Goal: Information Seeking & Learning: Compare options

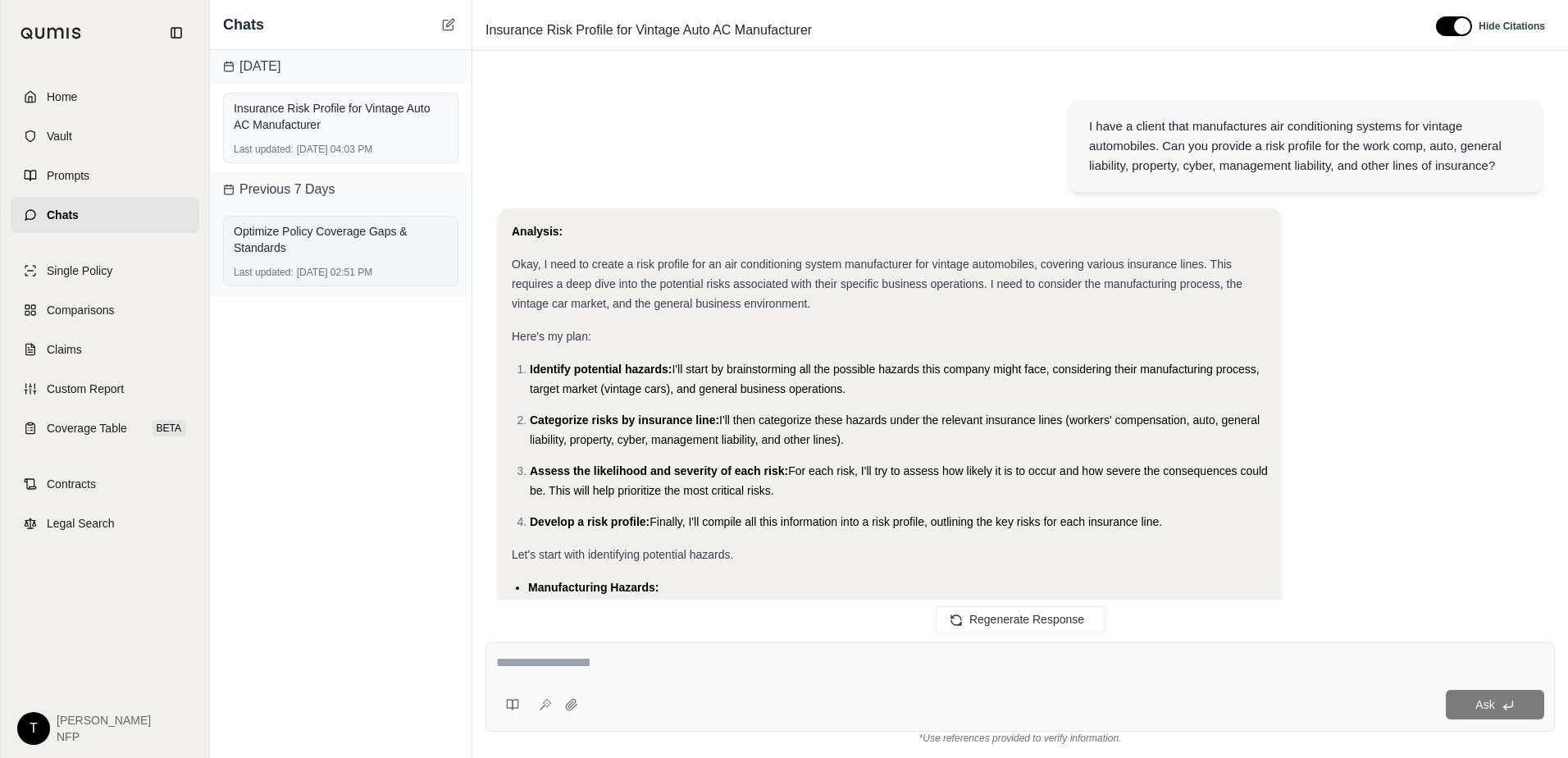
scroll to position [4243, 0]
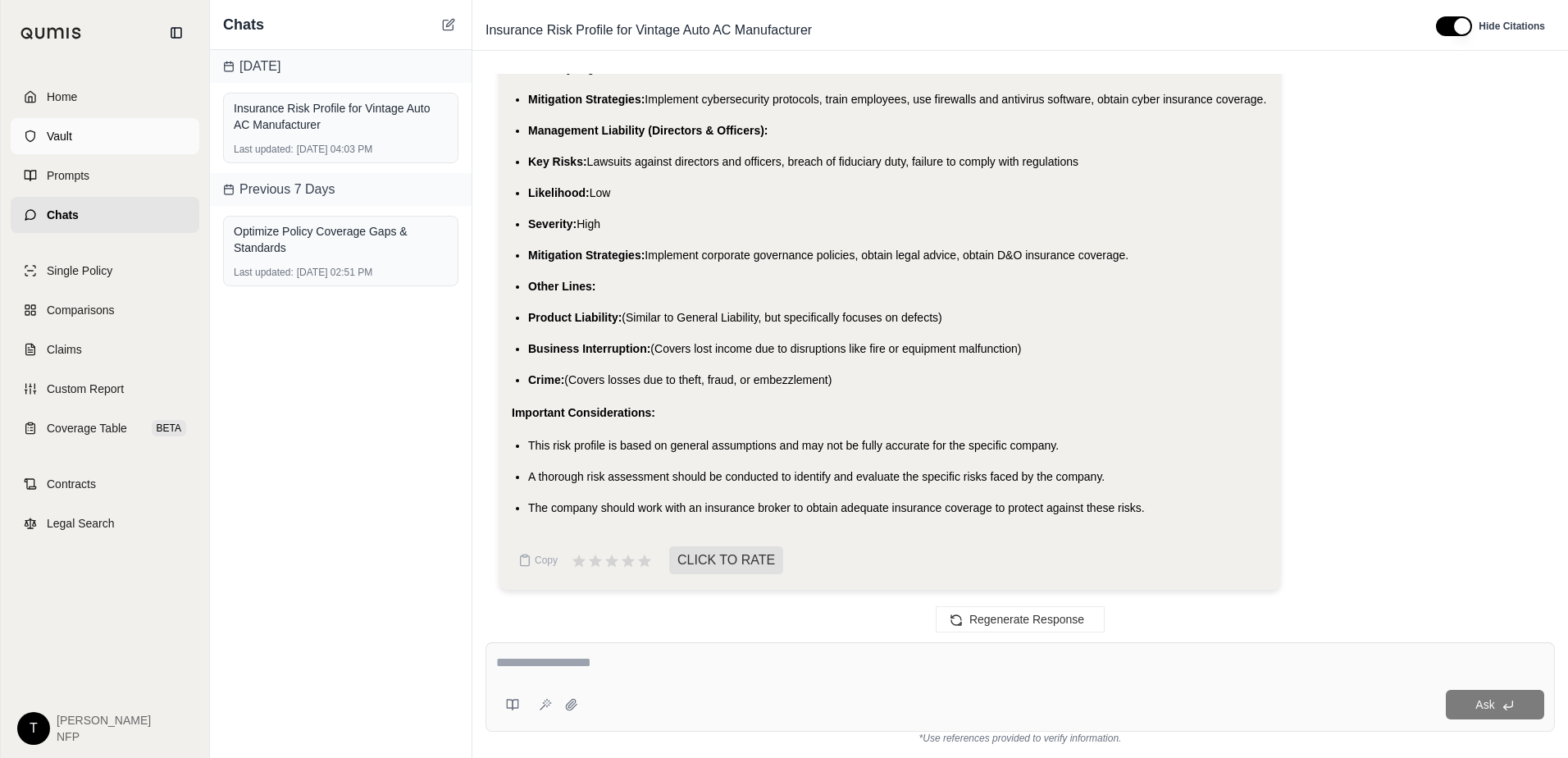
click at [58, 135] on span "Vault" at bounding box center [59, 135] width 25 height 16
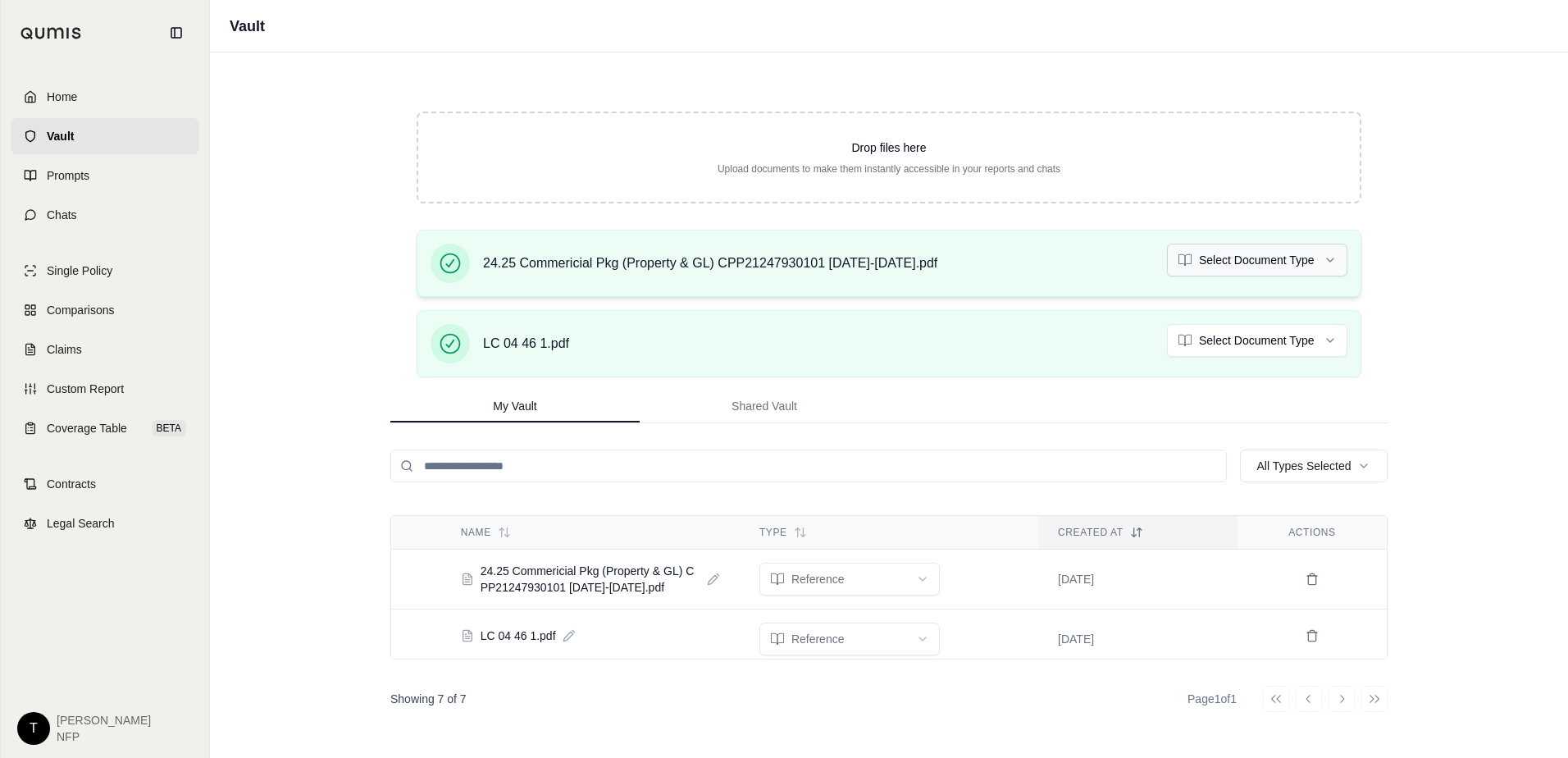
click at [1283, 257] on html "Home Vault Prompts Chats Single Policy Comparisons Claims Custom Report Coverag…" at bounding box center [784, 379] width 1568 height 758
click at [1320, 338] on html "Document type updated successfully Home Vault Prompts Chats Single Policy Compa…" at bounding box center [784, 379] width 1568 height 758
click at [81, 315] on span "Comparisons" at bounding box center [81, 310] width 68 height 16
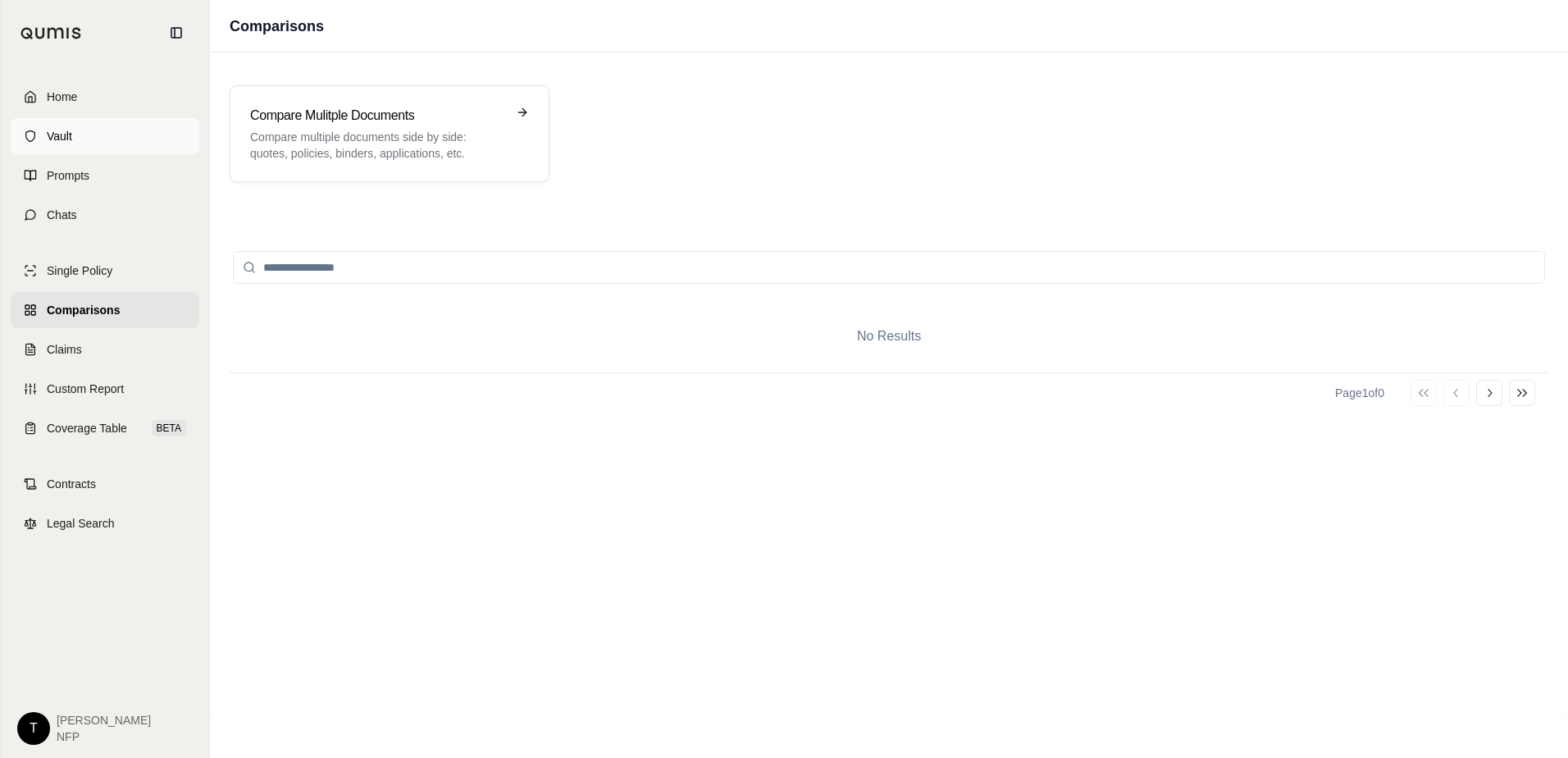
click at [65, 127] on link "Vault" at bounding box center [104, 136] width 189 height 36
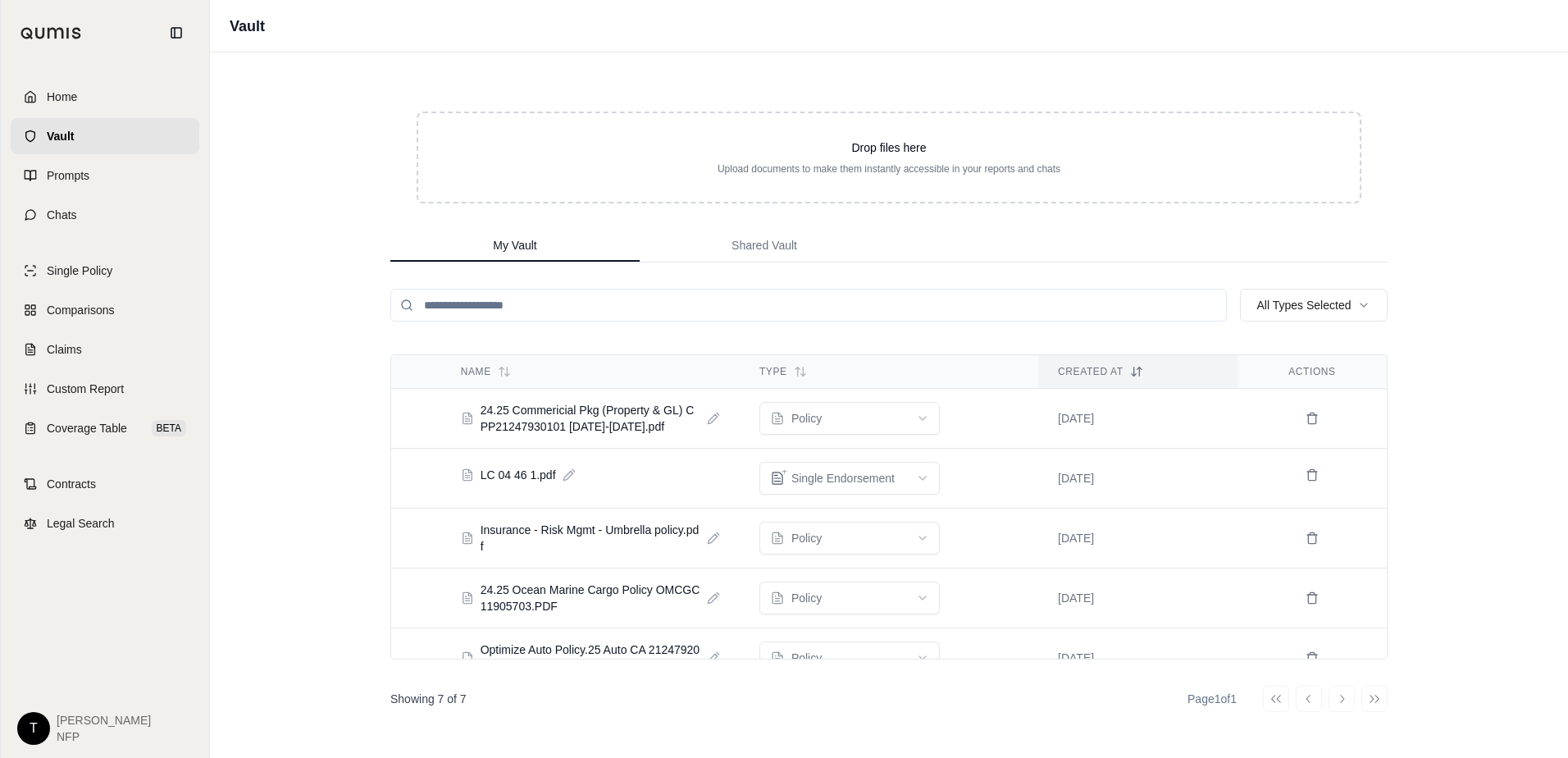
click at [707, 415] on icon at bounding box center [713, 418] width 13 height 13
click at [606, 417] on input "**" at bounding box center [583, 418] width 244 height 33
type input "**********"
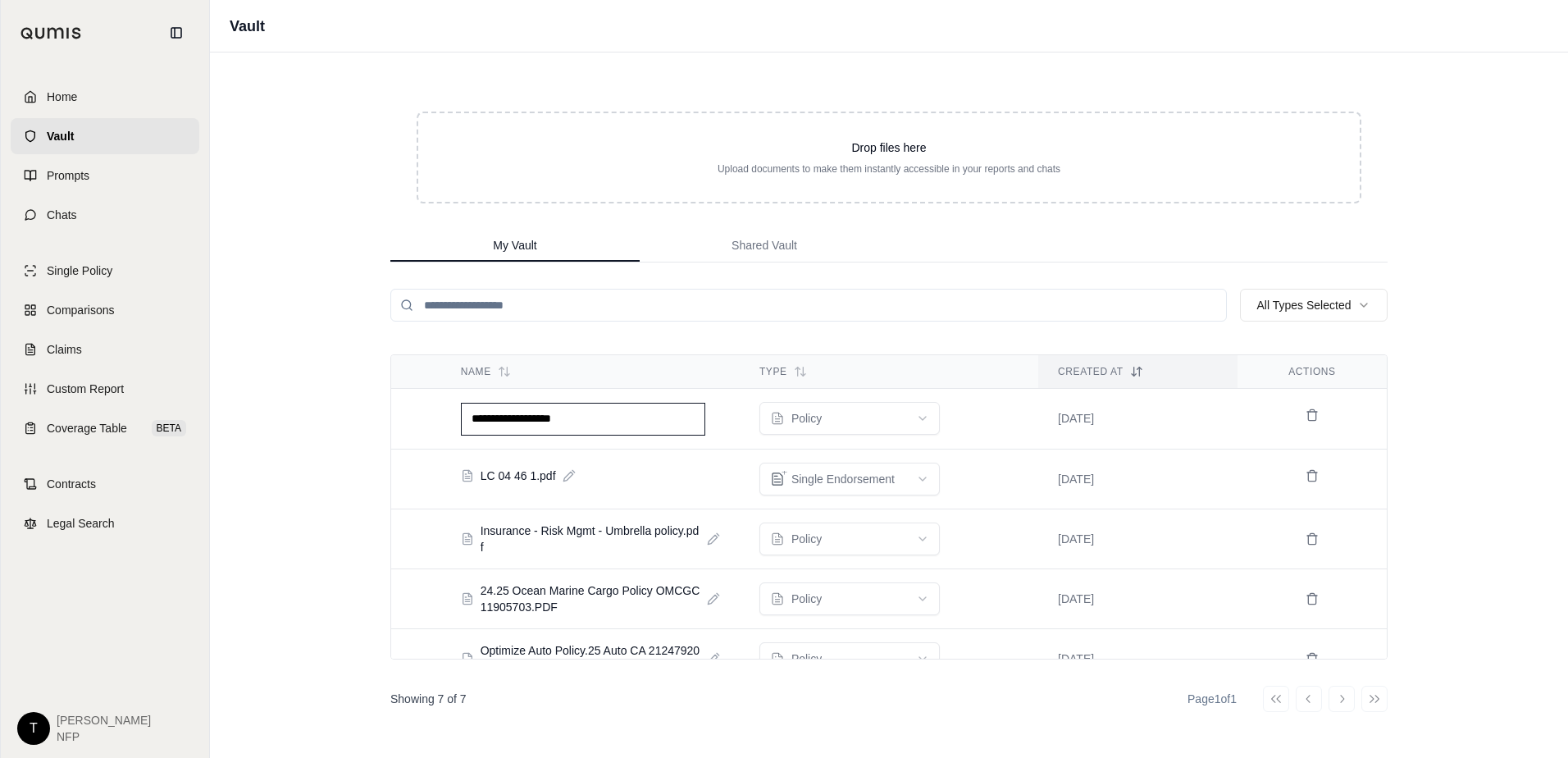
click at [297, 413] on div "**********" at bounding box center [889, 379] width 1358 height 758
click at [708, 421] on icon at bounding box center [712, 418] width 9 height 9
type input "**********"
click at [350, 517] on div "**********" at bounding box center [889, 379] width 1358 height 758
click at [571, 472] on icon at bounding box center [568, 476] width 9 height 9
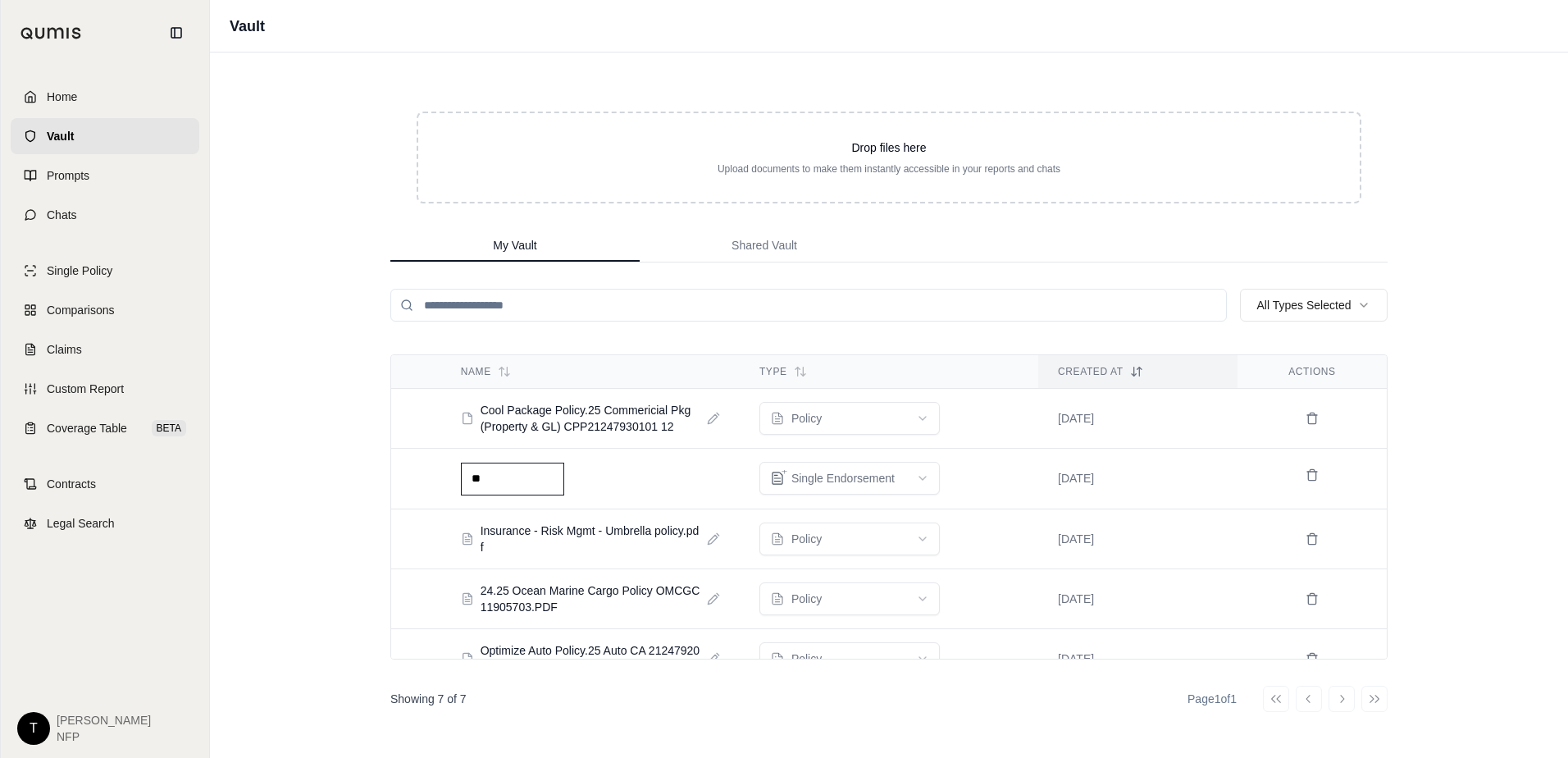
type input "*"
type input "**********"
click at [332, 538] on div "**********" at bounding box center [889, 379] width 1358 height 758
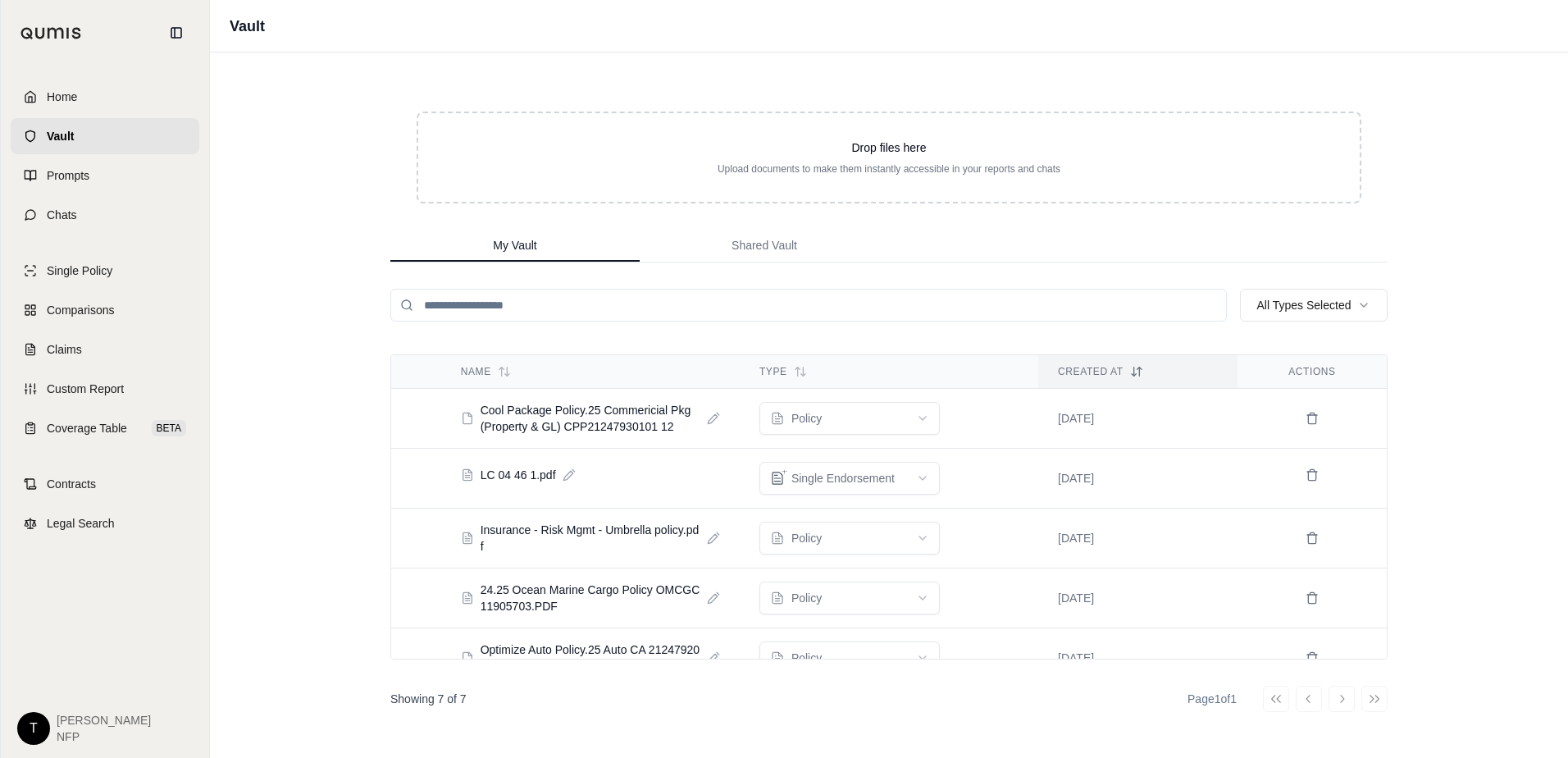
click at [570, 476] on icon at bounding box center [568, 476] width 9 height 9
click at [533, 473] on input "**********" at bounding box center [512, 478] width 103 height 33
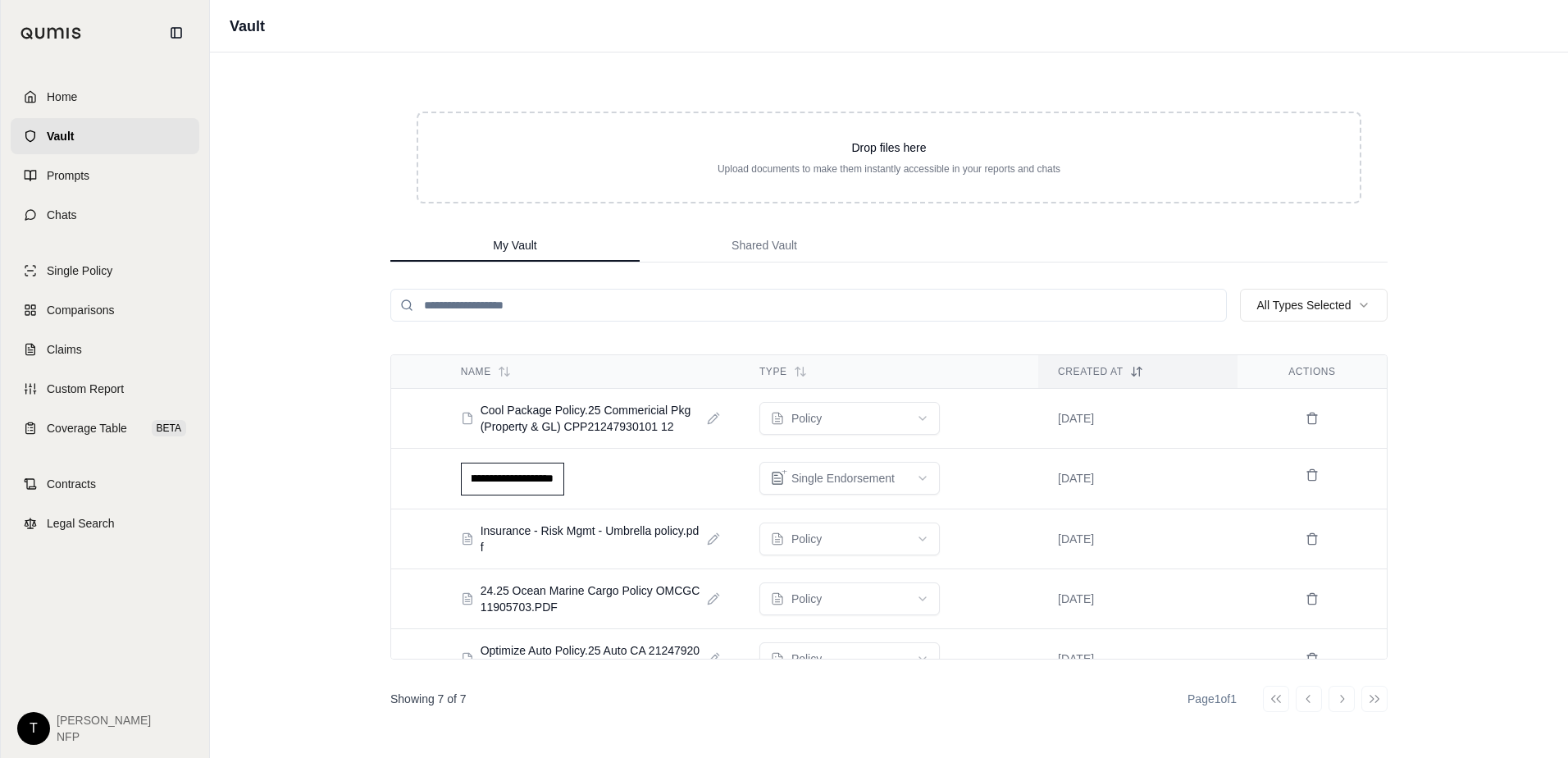
type input "**********"
click at [604, 473] on td "LC 04 46 1.pdf" at bounding box center [590, 474] width 298 height 42
click at [90, 303] on span "Comparisons" at bounding box center [81, 310] width 68 height 16
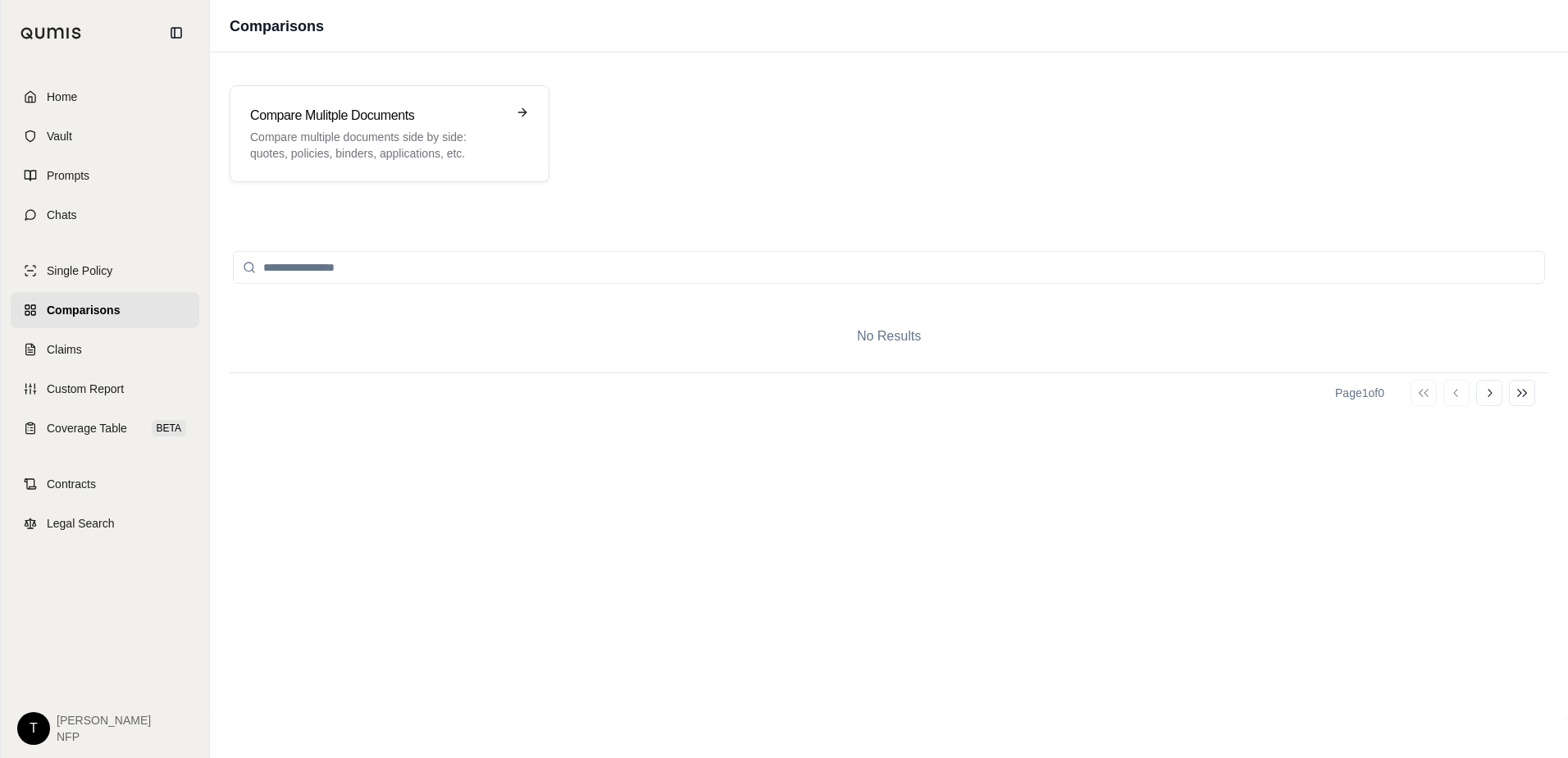
click at [331, 266] on input "search" at bounding box center [889, 266] width 1312 height 33
click at [332, 137] on p "Compare multiple documents side by side: quotes, policies, binders, application…" at bounding box center [378, 144] width 256 height 33
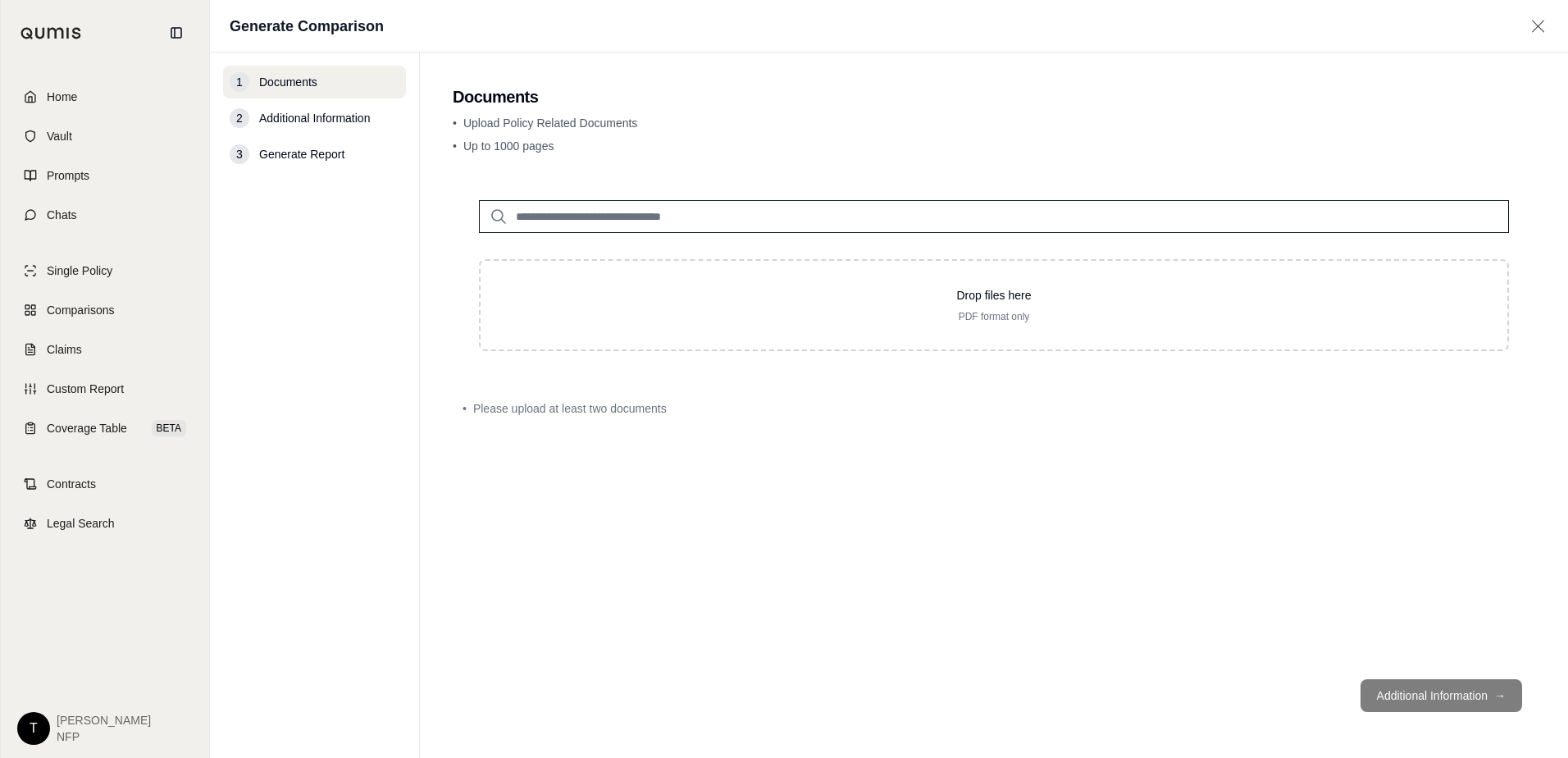
click at [593, 204] on input "search" at bounding box center [994, 216] width 1030 height 33
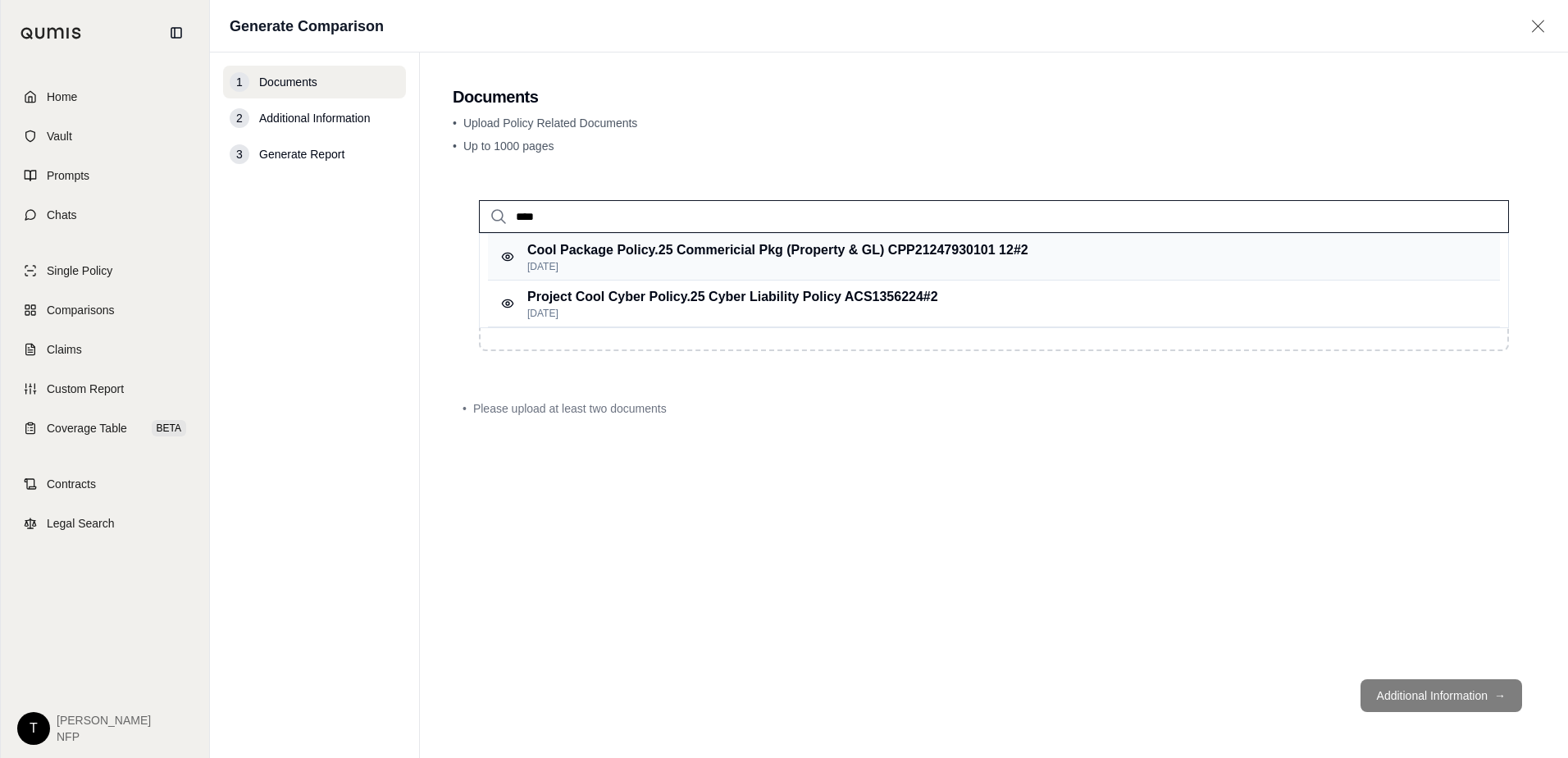
type input "****"
click at [596, 256] on p "Cool Package Policy.25 Commericial Pkg (Property & GL) CPP21247930101 12 #2" at bounding box center [778, 250] width 501 height 20
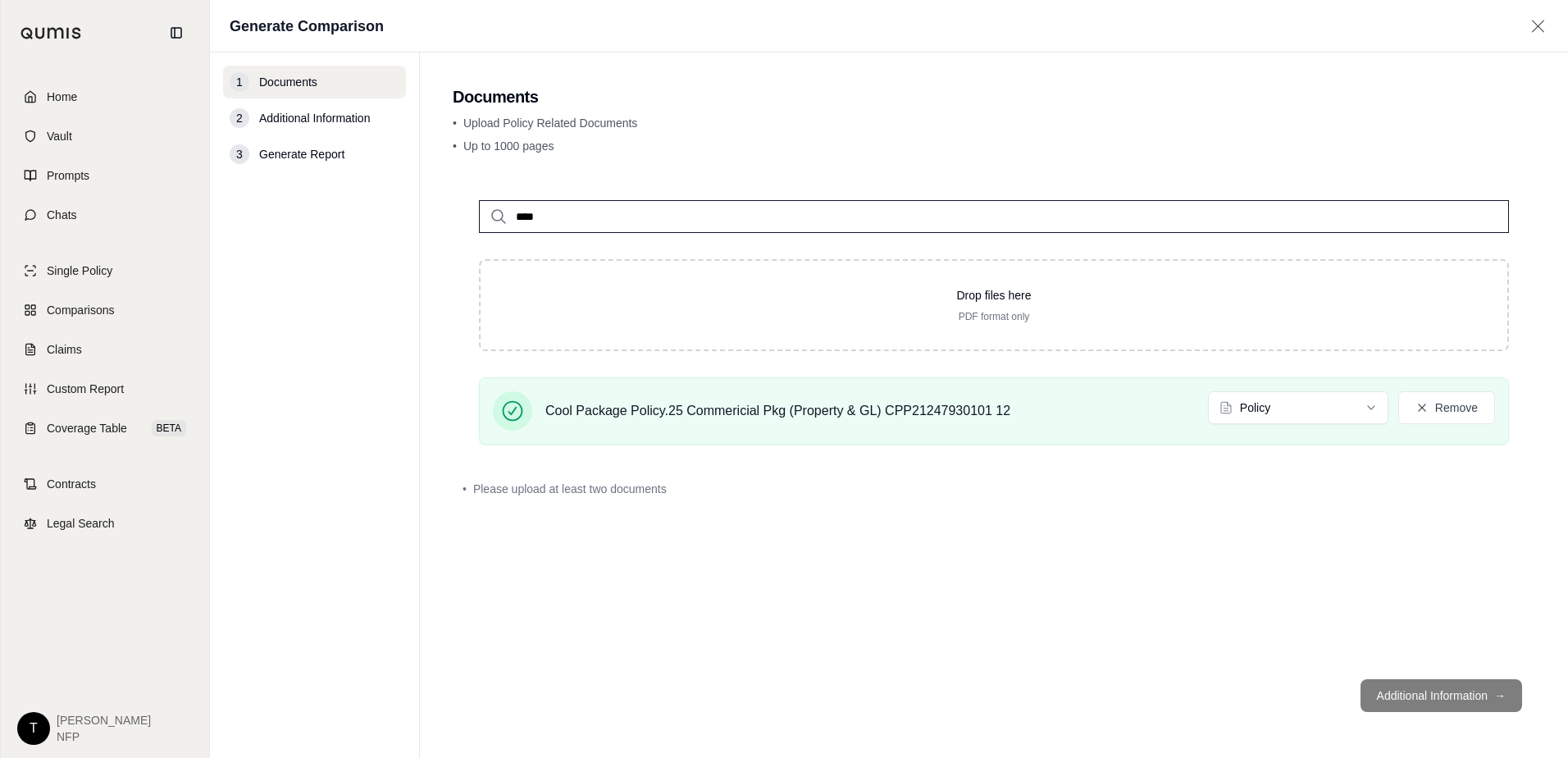
click at [585, 220] on input "****" at bounding box center [994, 216] width 1030 height 33
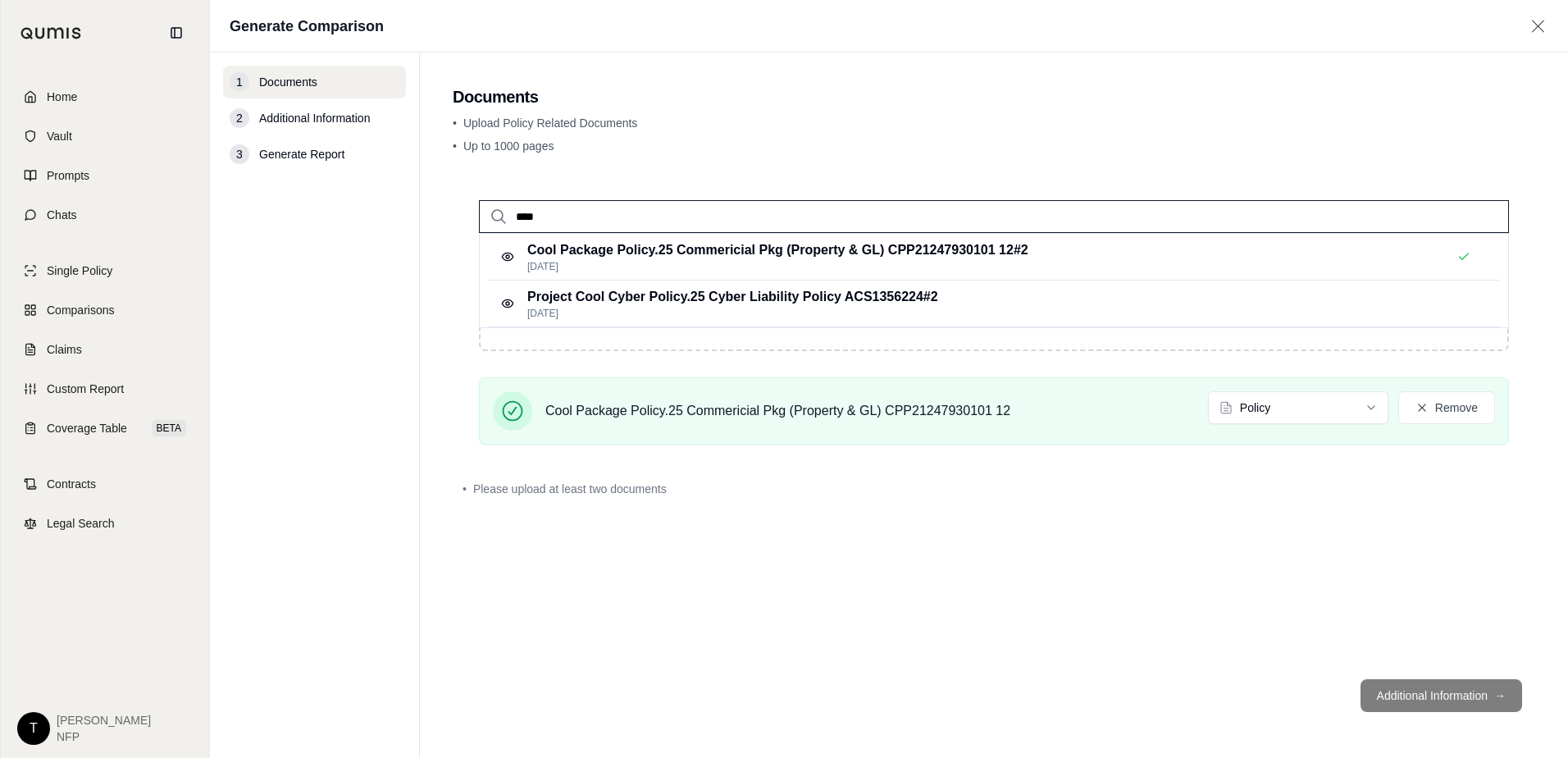
click at [585, 220] on input "****" at bounding box center [994, 216] width 1030 height 33
type input "*"
click at [591, 257] on p "LM Manufacturers Endorsement.pdf #2" at bounding box center [647, 250] width 239 height 20
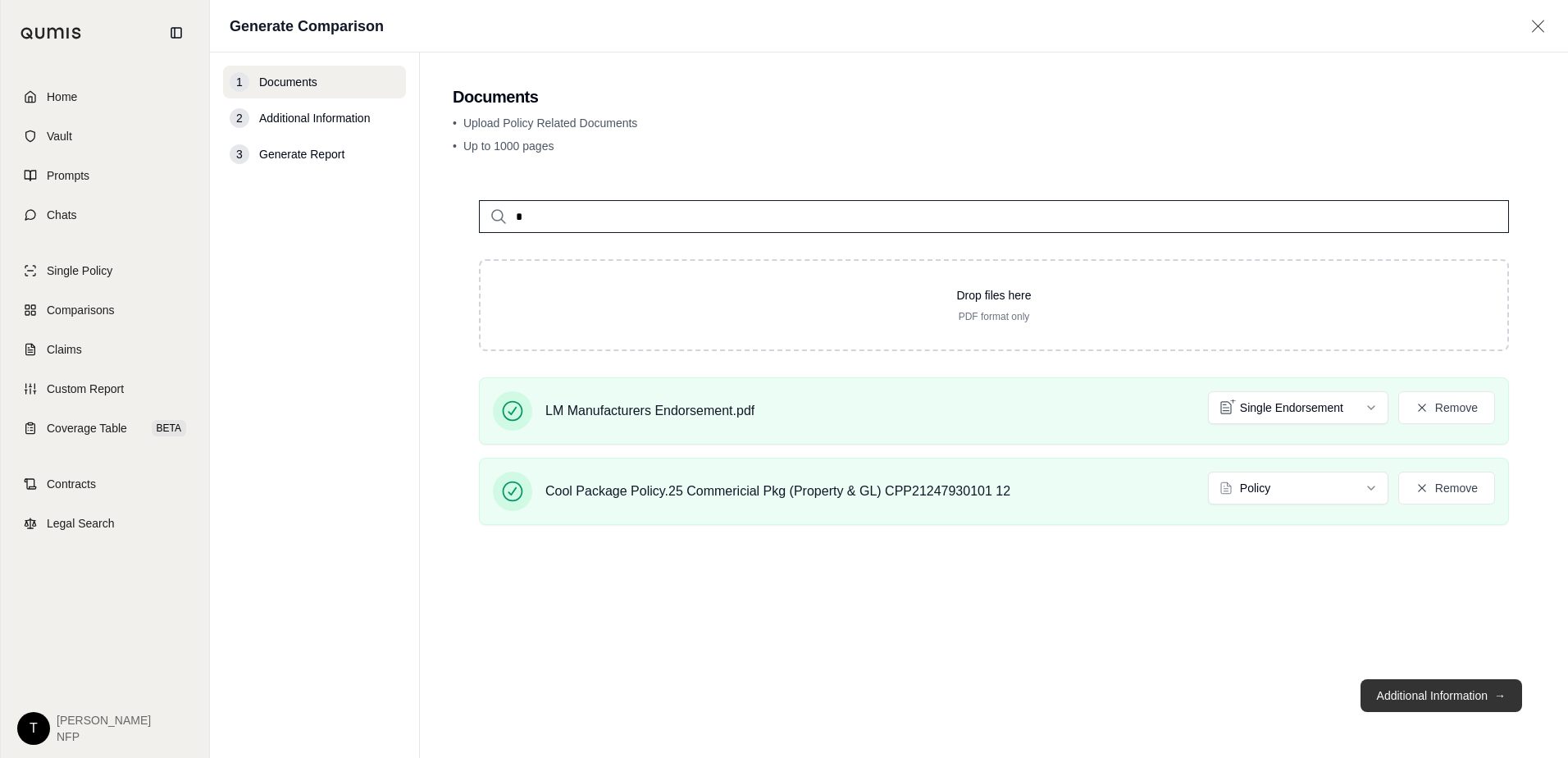
click at [1425, 687] on button "Additional Information →" at bounding box center [1441, 695] width 161 height 33
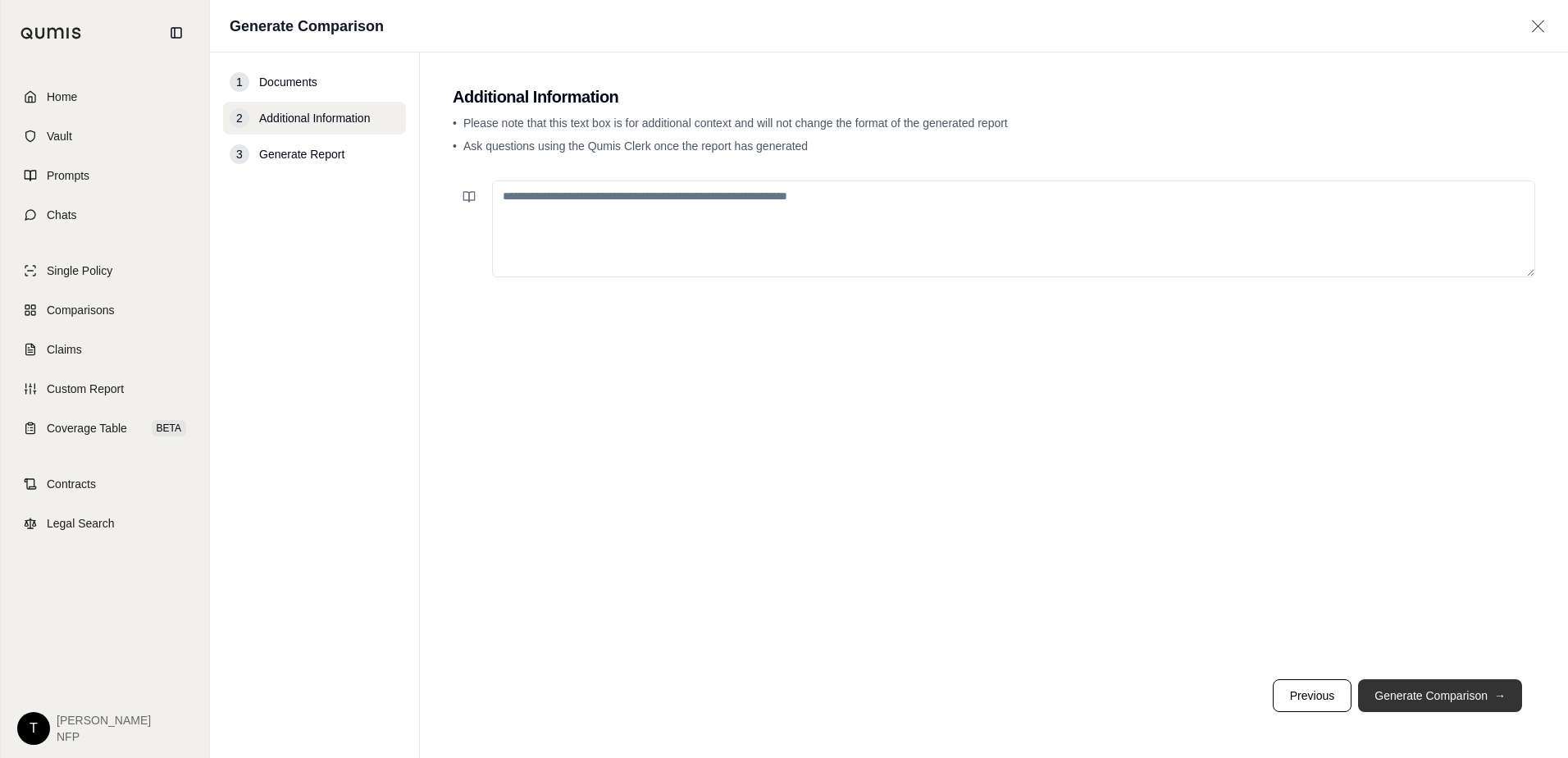
click at [1425, 692] on button "Generate Comparison →" at bounding box center [1439, 695] width 164 height 33
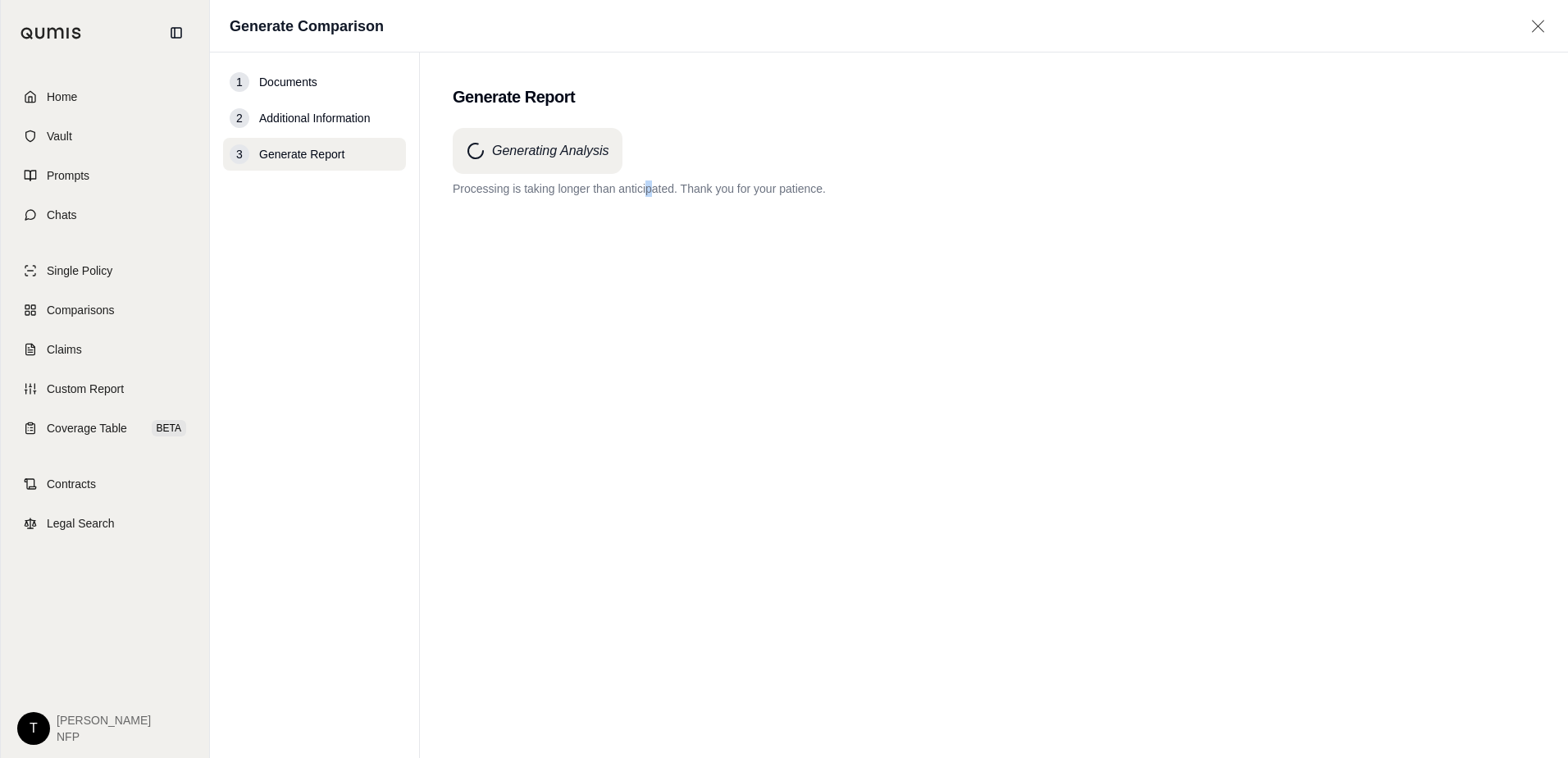
click at [648, 328] on div "Generating Analysis Processing is taking longer than anticipated. Thank you for…" at bounding box center [994, 413] width 1083 height 570
click at [869, 361] on div "Generating Analysis Processing is taking longer than anticipated. Thank you for…" at bounding box center [994, 413] width 1083 height 570
click at [1380, 132] on div "Generating Analysis Processing is taking longer than anticipated. Thank you for…" at bounding box center [994, 161] width 1083 height 68
drag, startPoint x: 51, startPoint y: 129, endPoint x: 206, endPoint y: 190, distance: 166.6
click at [51, 129] on span "Vault" at bounding box center [59, 135] width 25 height 16
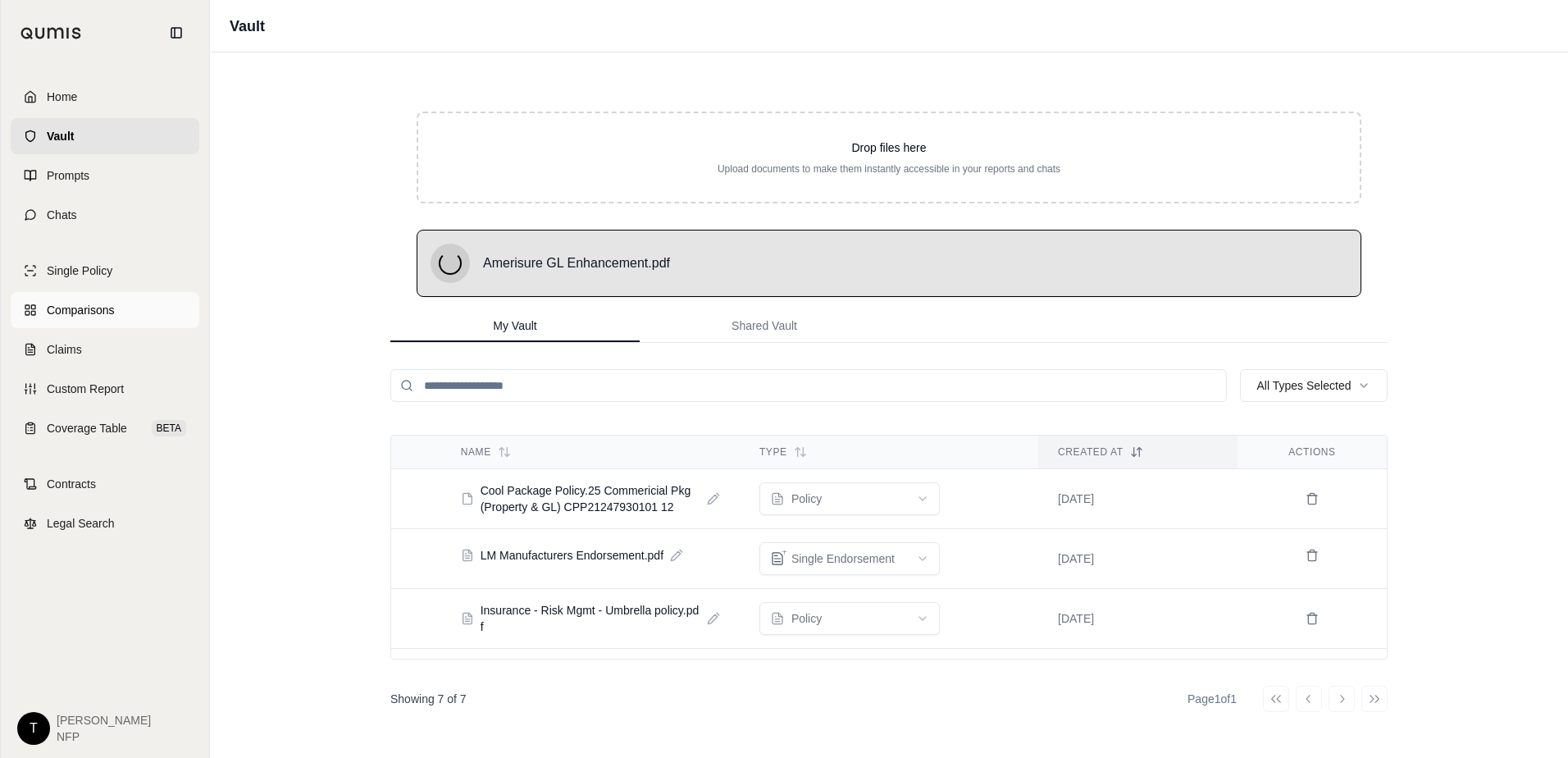
click at [89, 309] on span "Comparisons" at bounding box center [81, 310] width 68 height 16
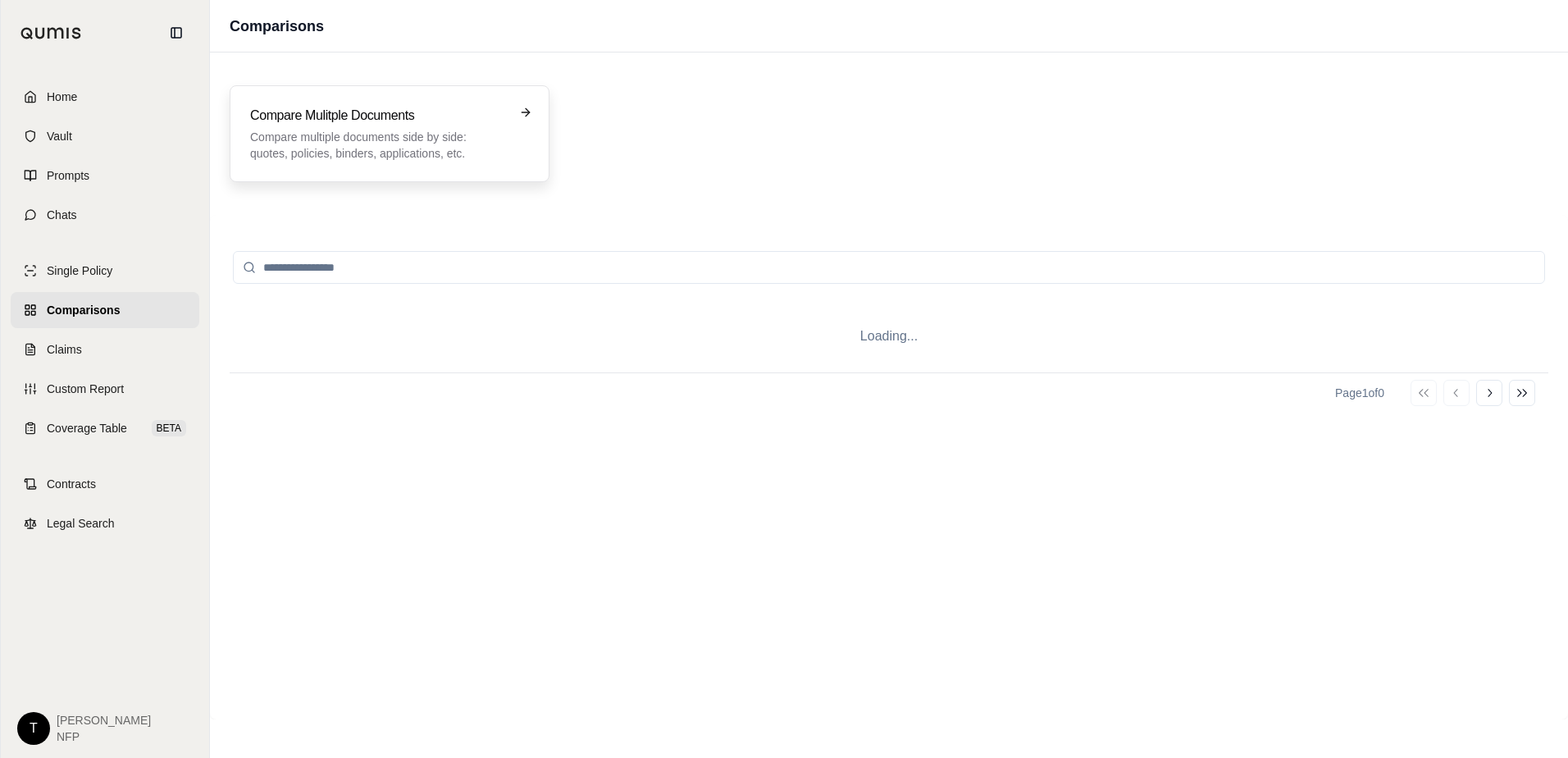
click at [428, 133] on p "Compare multiple documents side by side: quotes, policies, binders, application…" at bounding box center [378, 144] width 256 height 33
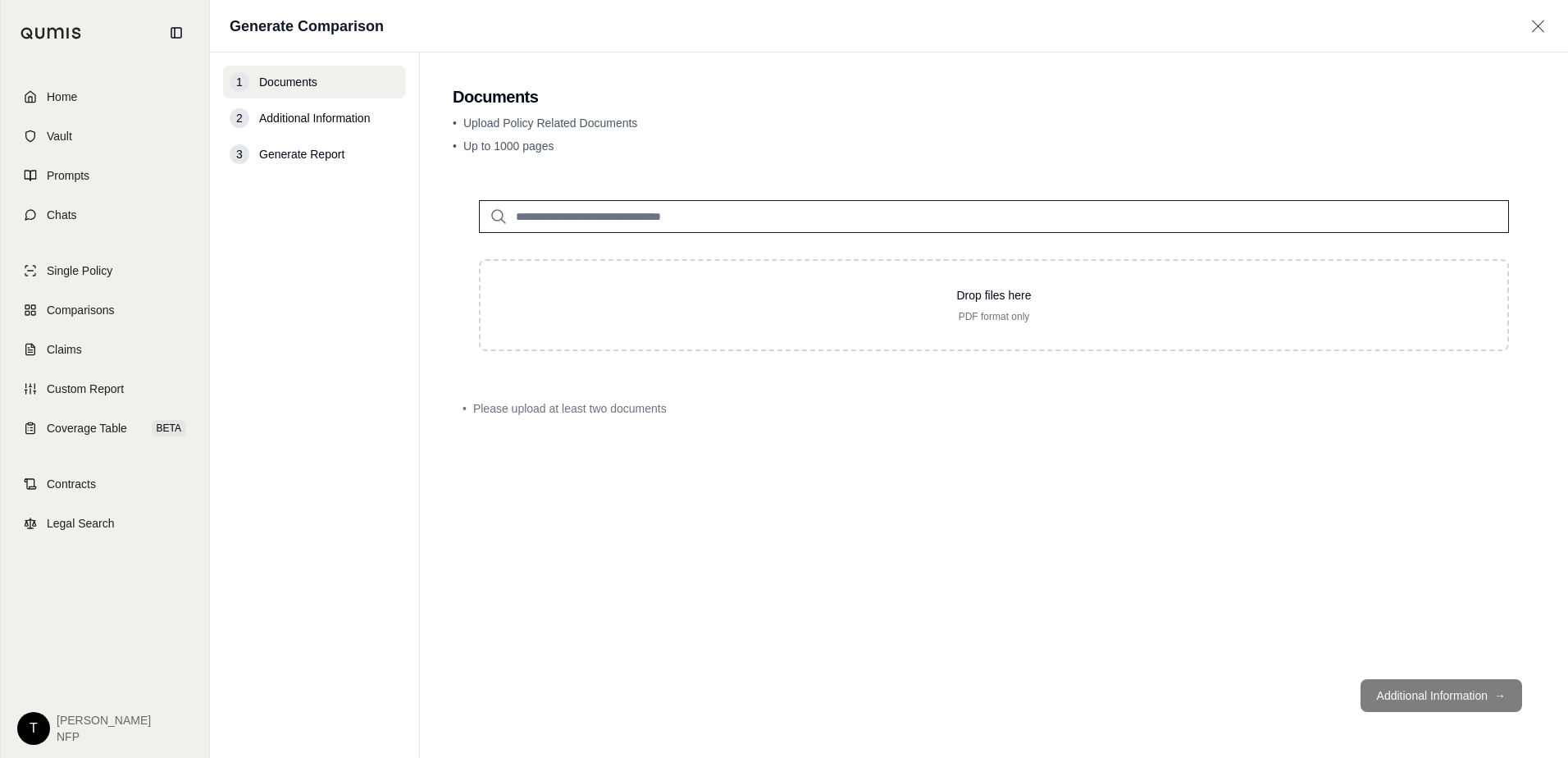
click at [556, 215] on input "search" at bounding box center [994, 216] width 1030 height 33
type input "**"
click at [588, 242] on p "LM Manufacturers Endorsement.pdf #2" at bounding box center [647, 250] width 239 height 20
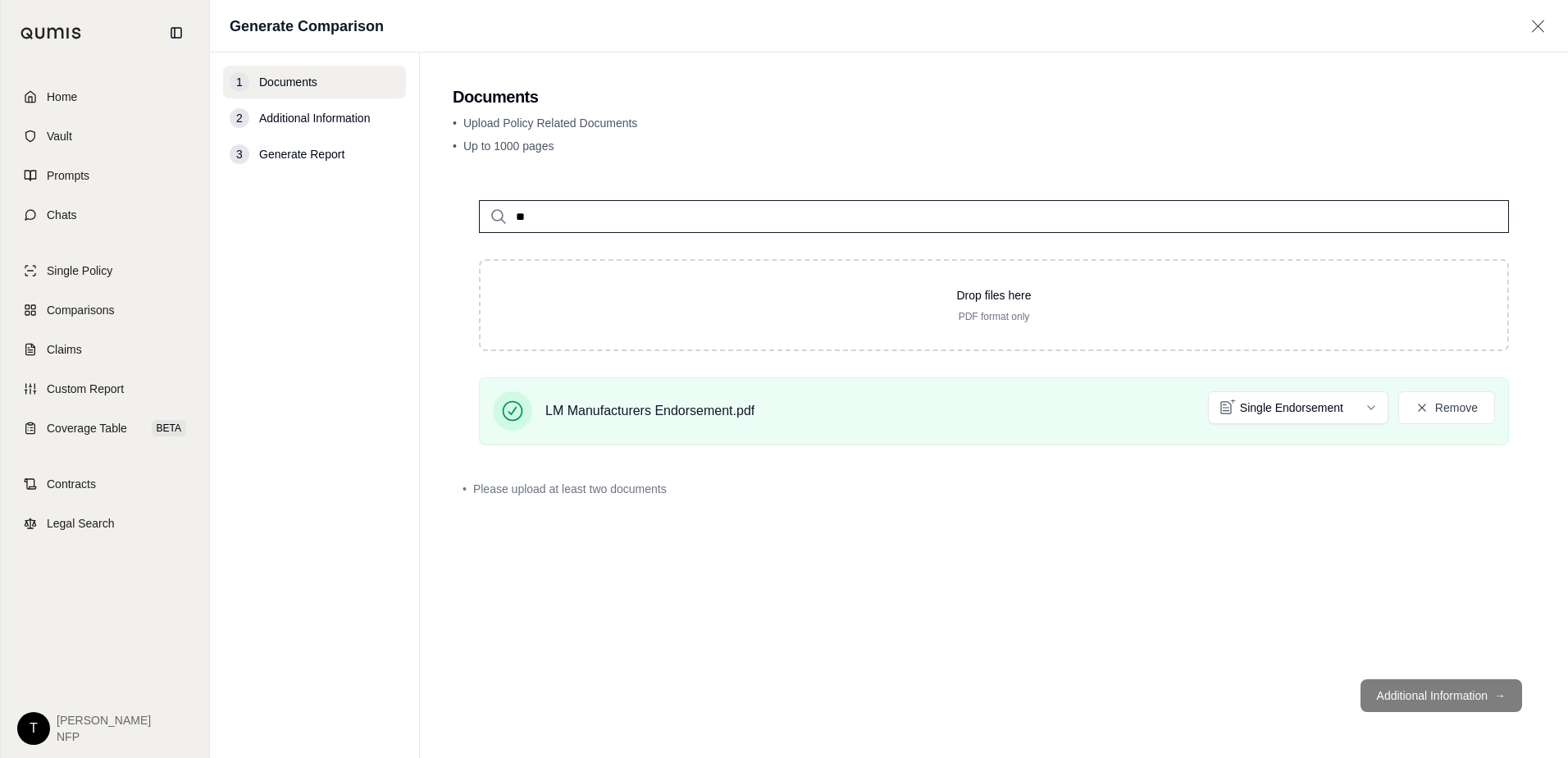
click at [541, 215] on input "**" at bounding box center [994, 216] width 1030 height 33
type input "*****"
click at [633, 244] on p "Amerisure GL Enhancement.pdf #2" at bounding box center [634, 250] width 215 height 20
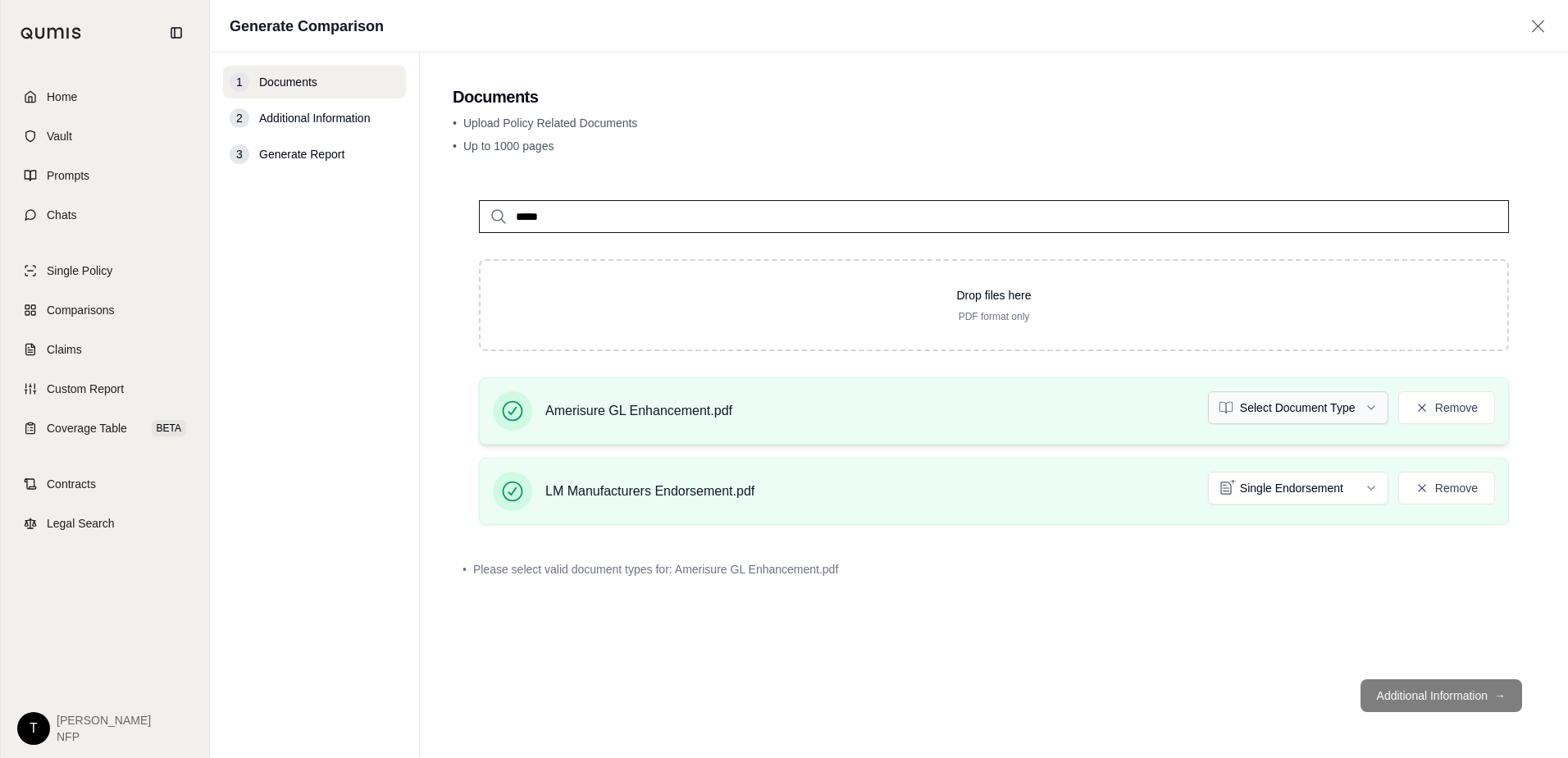
click at [1345, 417] on html "Home Vault Prompts Chats Single Policy Comparisons Claims Custom Report Coverag…" at bounding box center [784, 379] width 1568 height 758
click at [1457, 695] on button "Additional Information →" at bounding box center [1441, 695] width 161 height 33
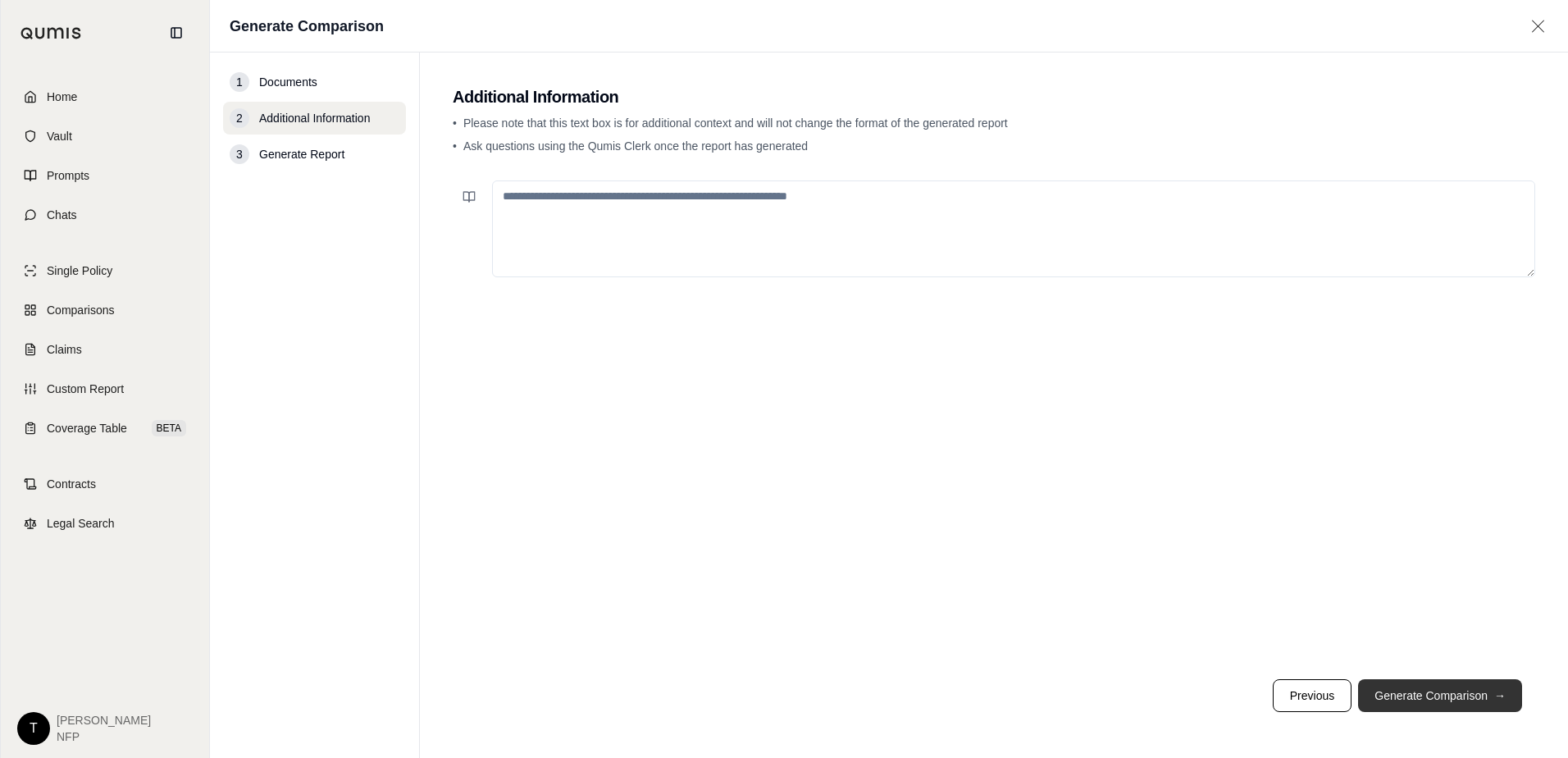
click at [1438, 703] on button "Generate Comparison →" at bounding box center [1439, 695] width 164 height 33
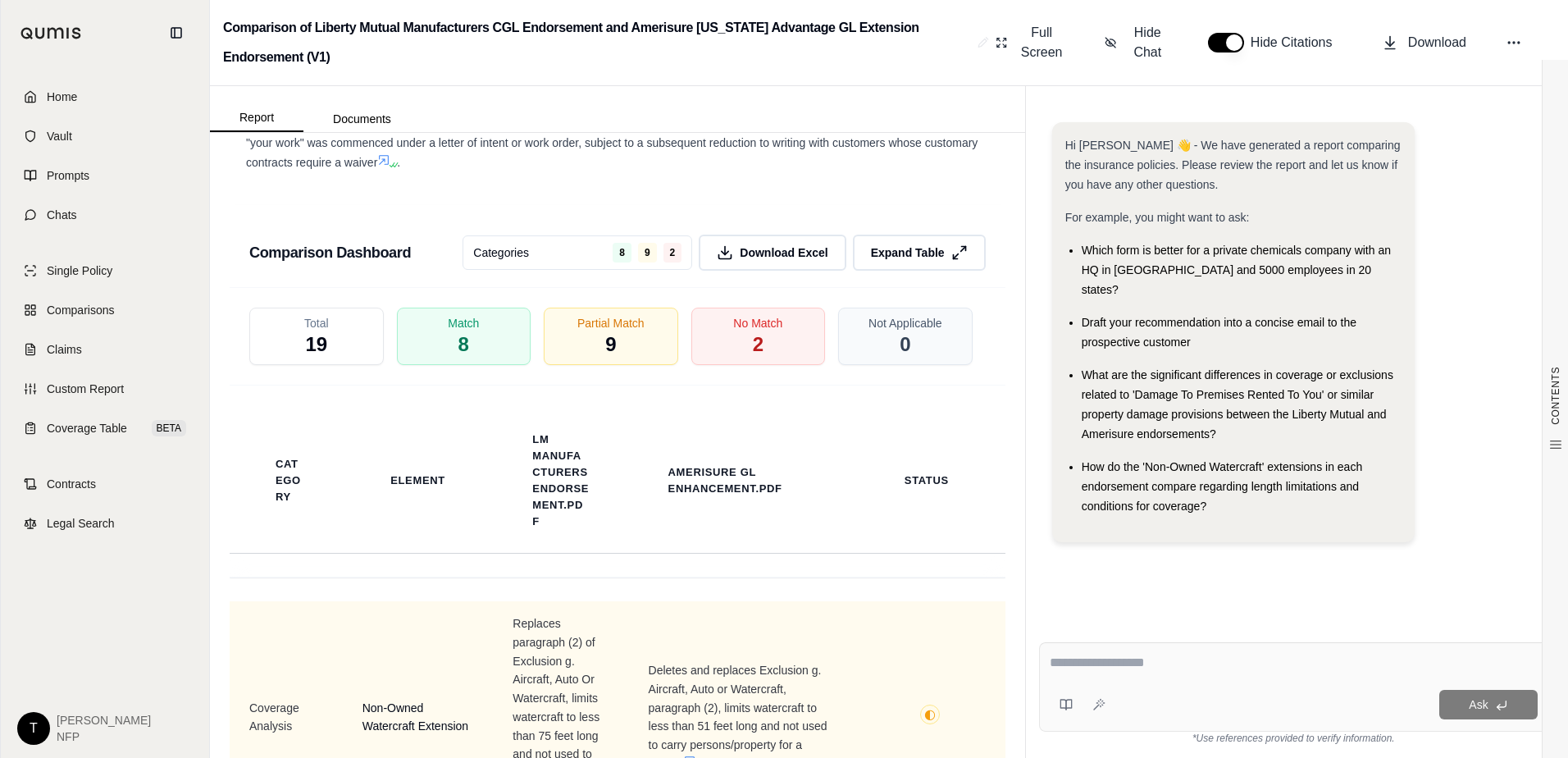
scroll to position [3182, 0]
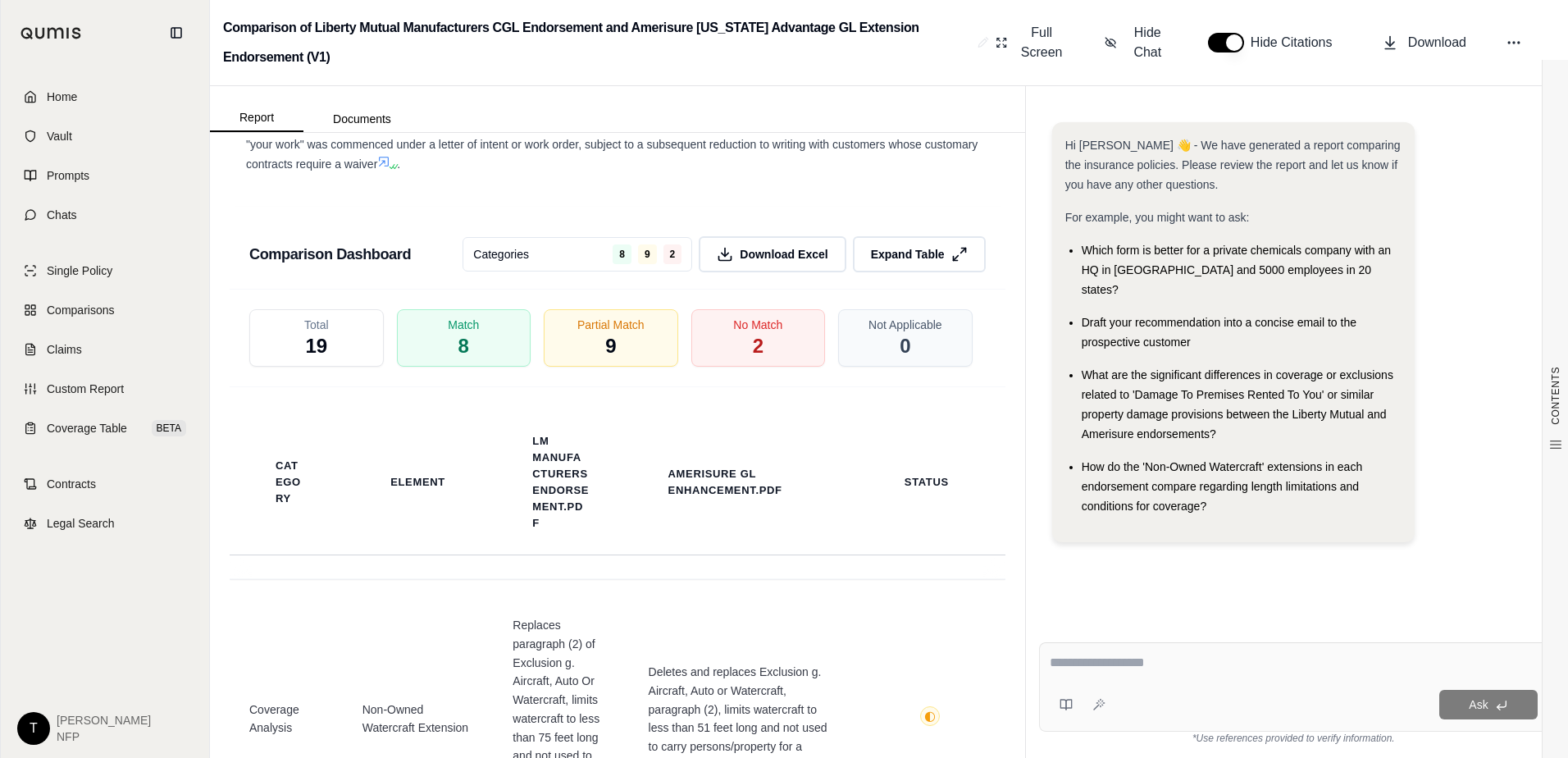
click at [314, 359] on span "19" at bounding box center [316, 346] width 23 height 26
click at [449, 361] on div "Match 8" at bounding box center [464, 338] width 141 height 61
click at [634, 354] on div "Partial Match 9" at bounding box center [611, 338] width 141 height 61
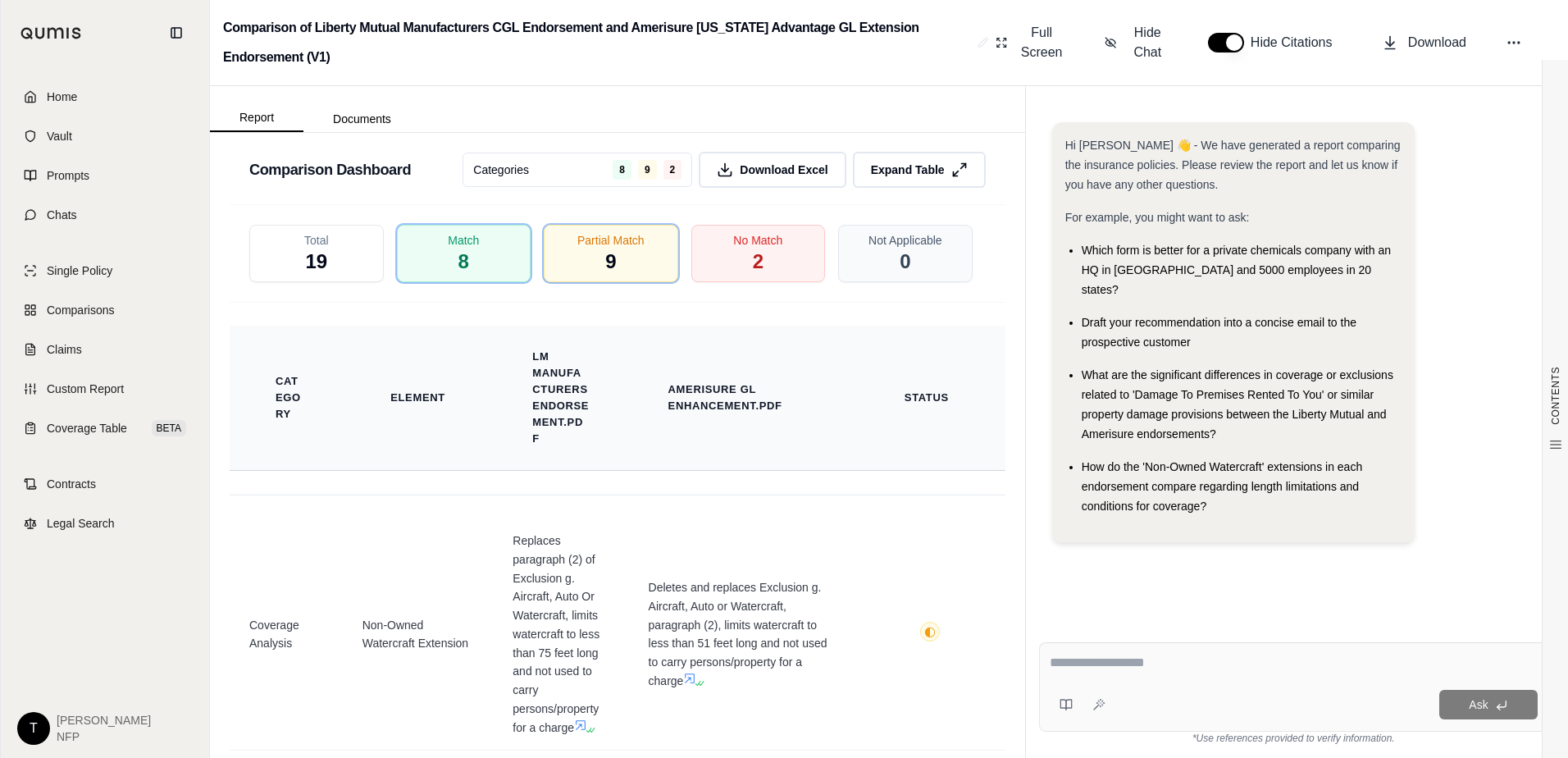
scroll to position [3346, 0]
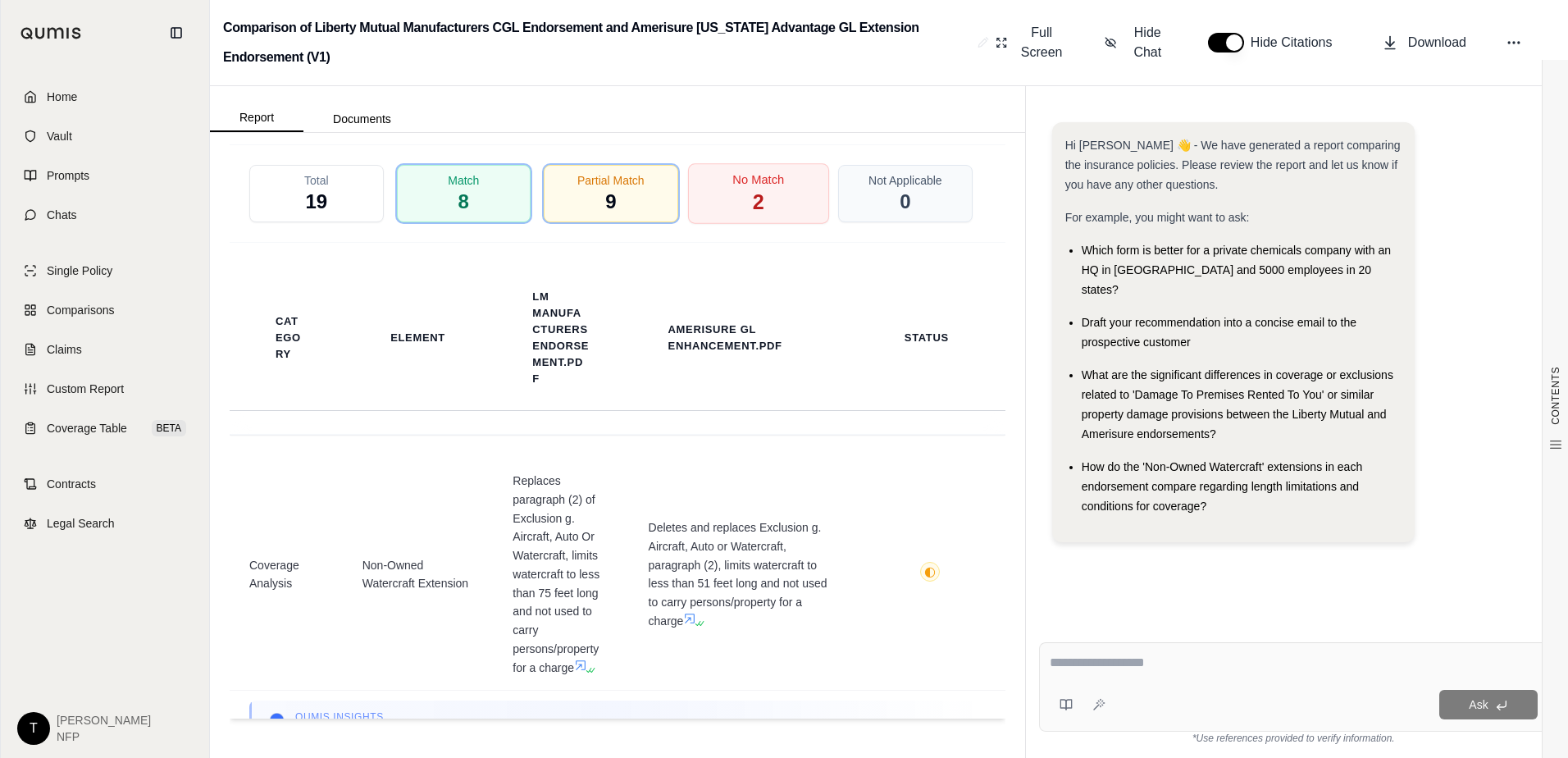
click at [758, 192] on div "No Match 2" at bounding box center [757, 193] width 141 height 61
click at [766, 196] on div "No Match 2" at bounding box center [757, 193] width 141 height 61
click at [621, 212] on div "Partial Match 9" at bounding box center [611, 193] width 141 height 61
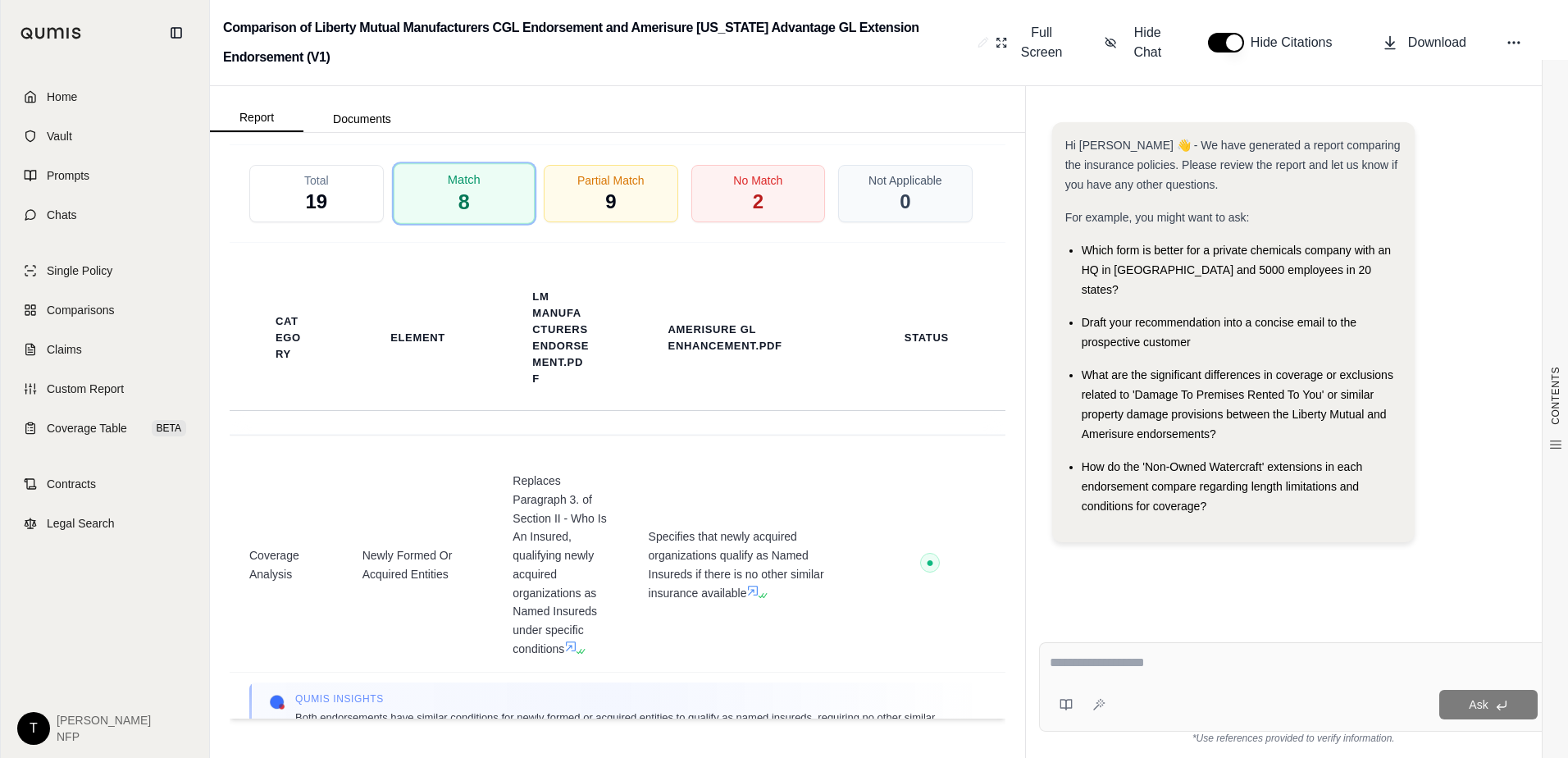
click at [508, 210] on div "Match 8" at bounding box center [464, 193] width 141 height 61
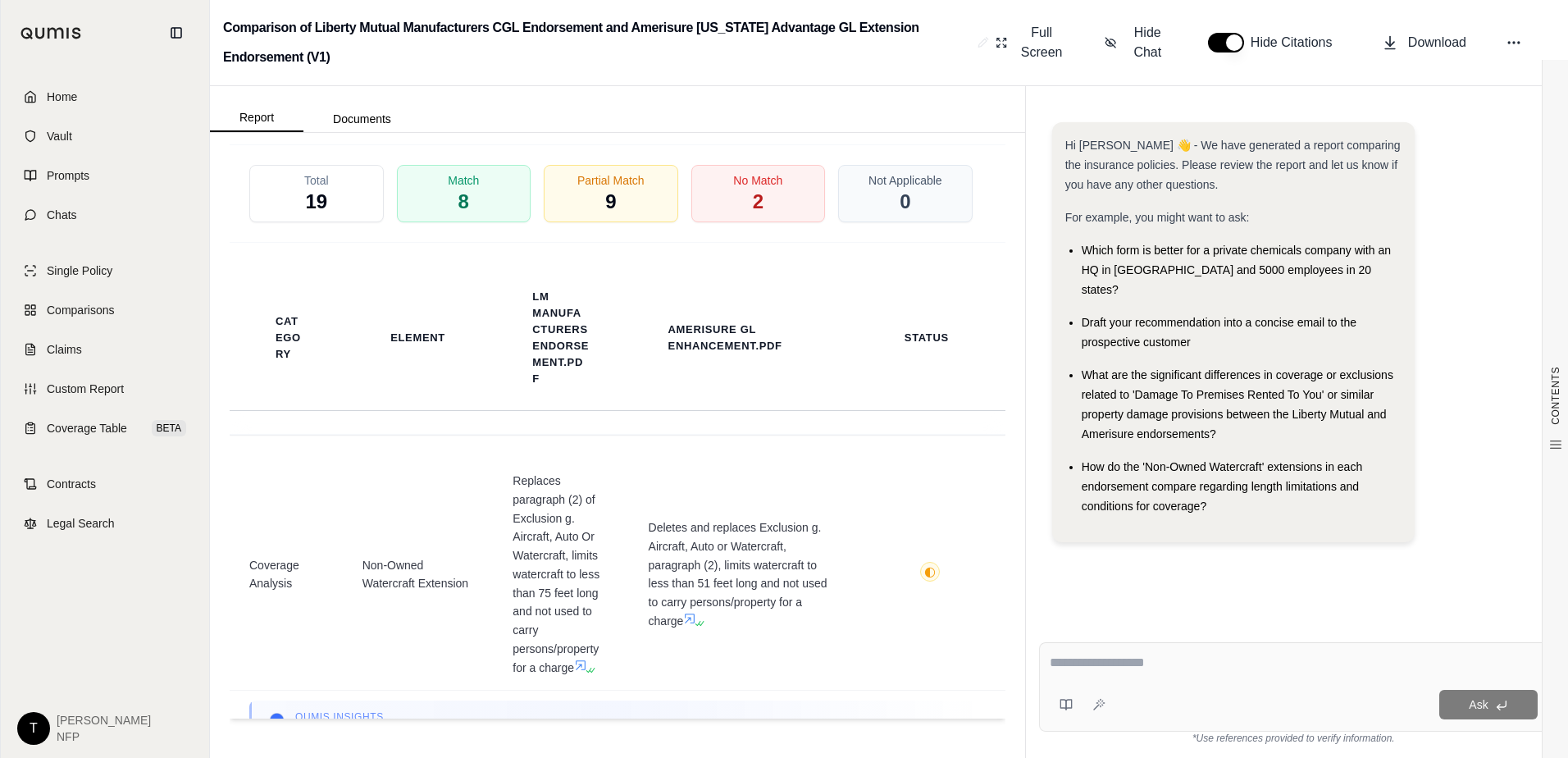
click at [336, 176] on div "Total 19" at bounding box center [316, 193] width 134 height 57
click at [733, 205] on div "No Match 2" at bounding box center [757, 193] width 141 height 61
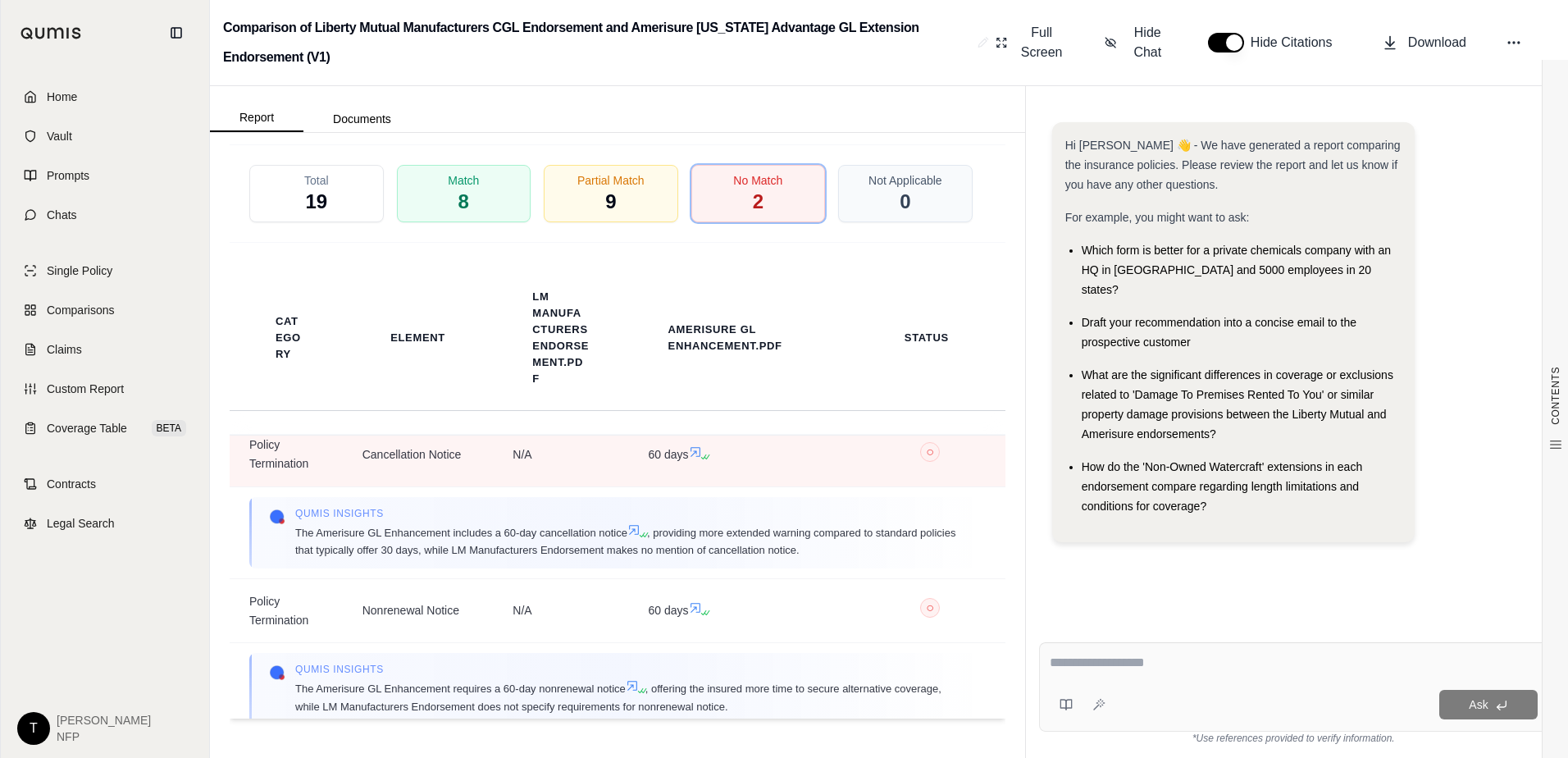
scroll to position [92, 0]
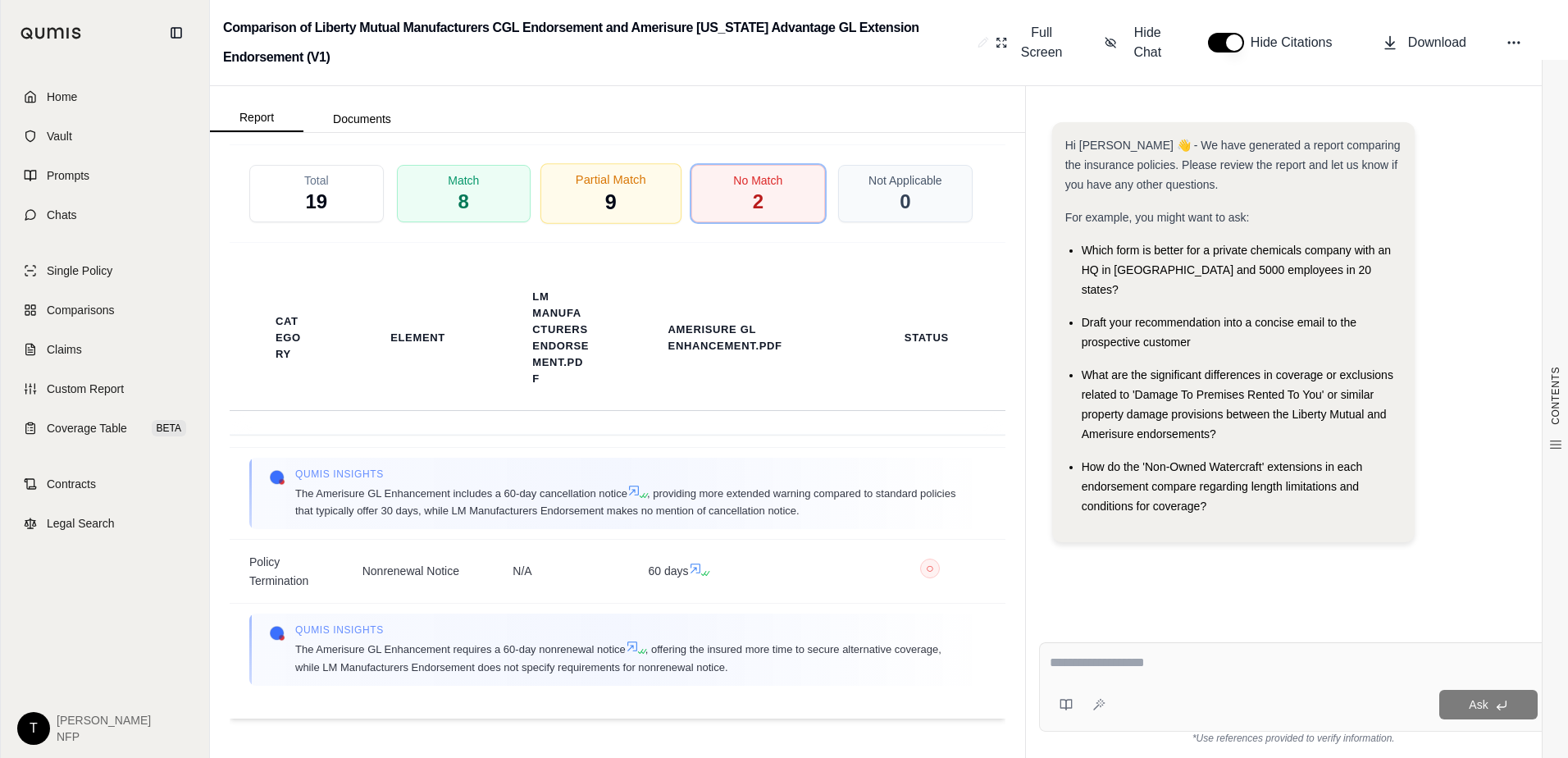
click at [606, 192] on span "9" at bounding box center [611, 203] width 11 height 28
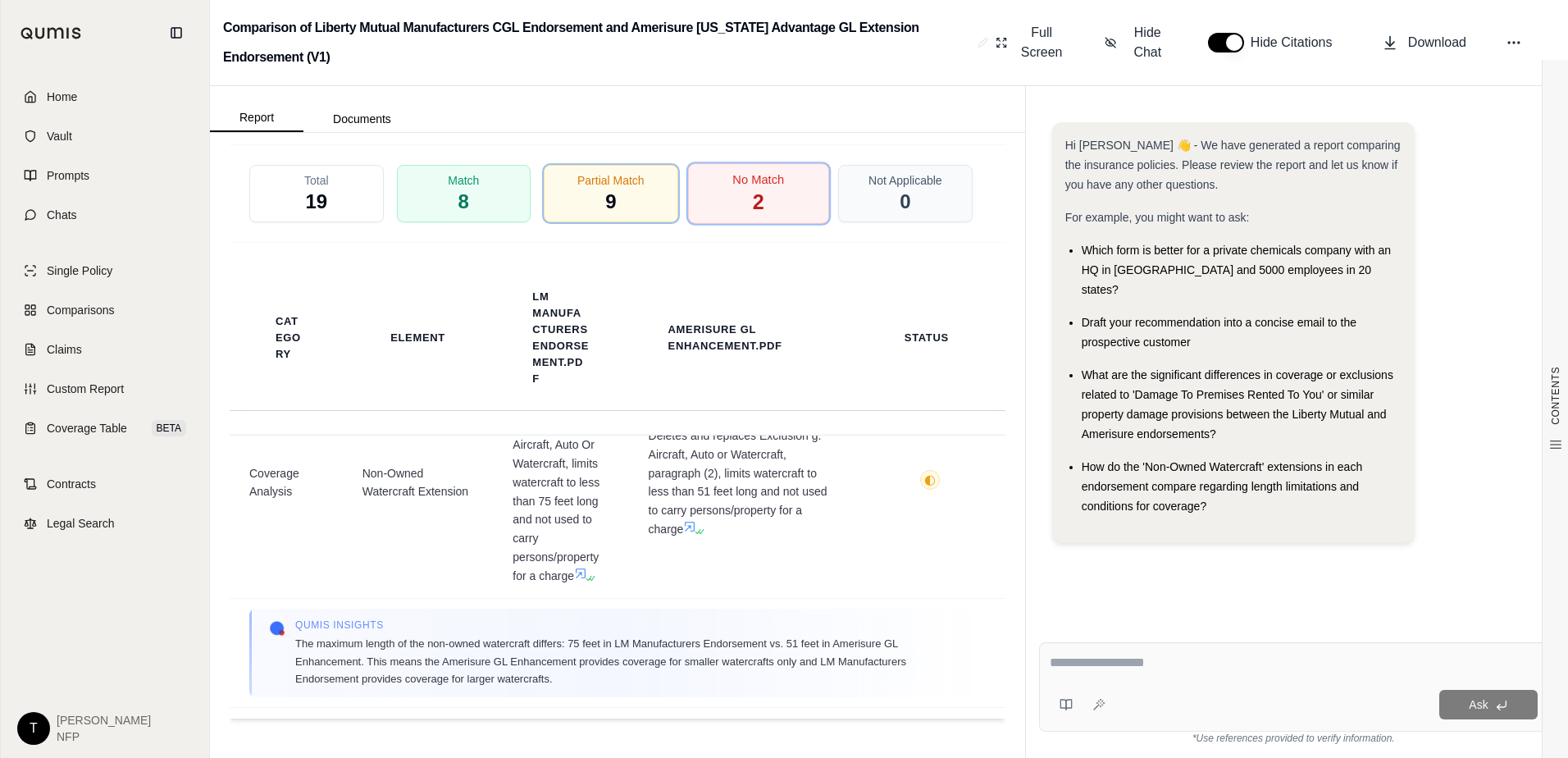
click at [737, 199] on div "No Match 2" at bounding box center [757, 193] width 141 height 61
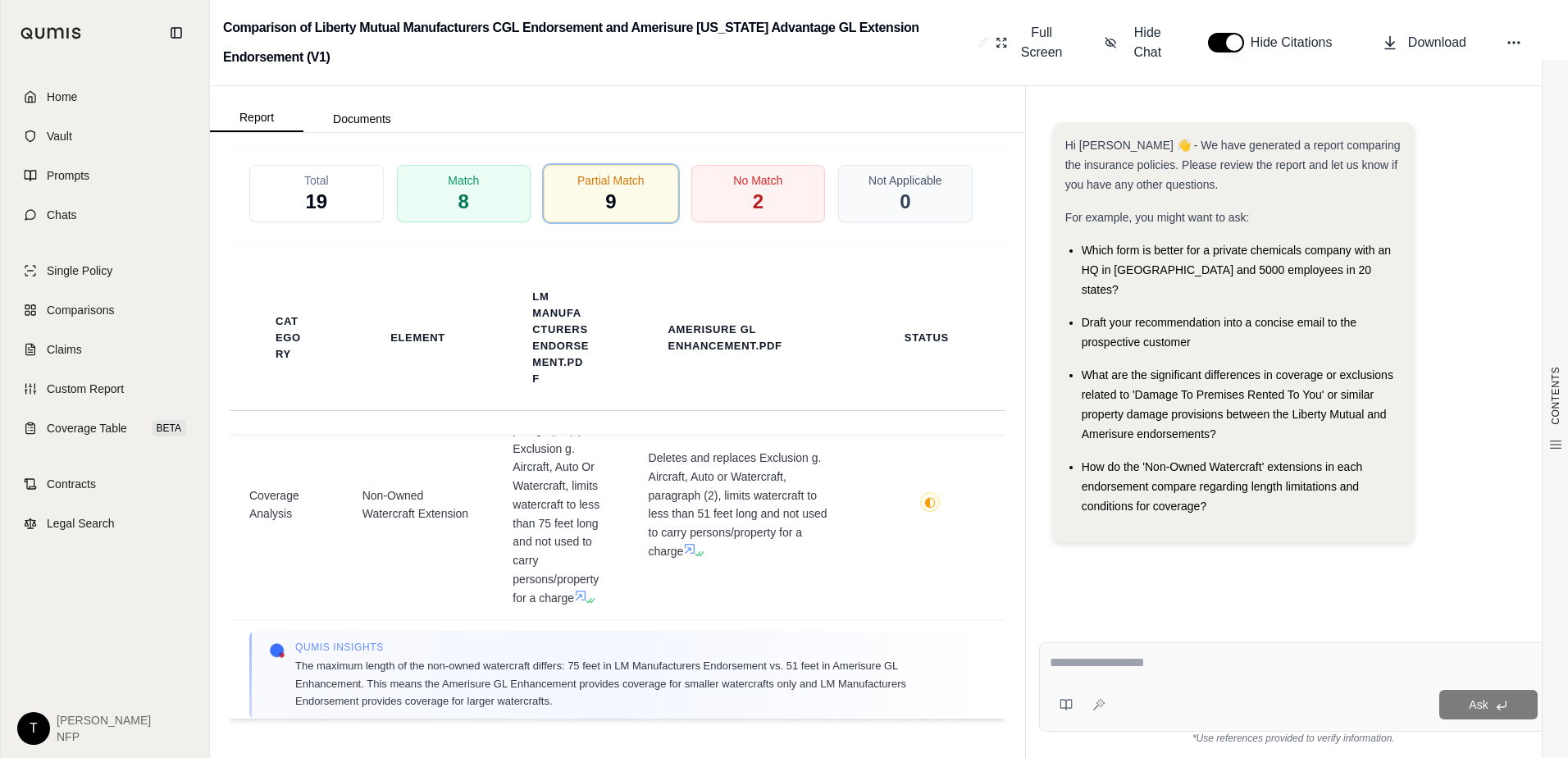
scroll to position [0, 0]
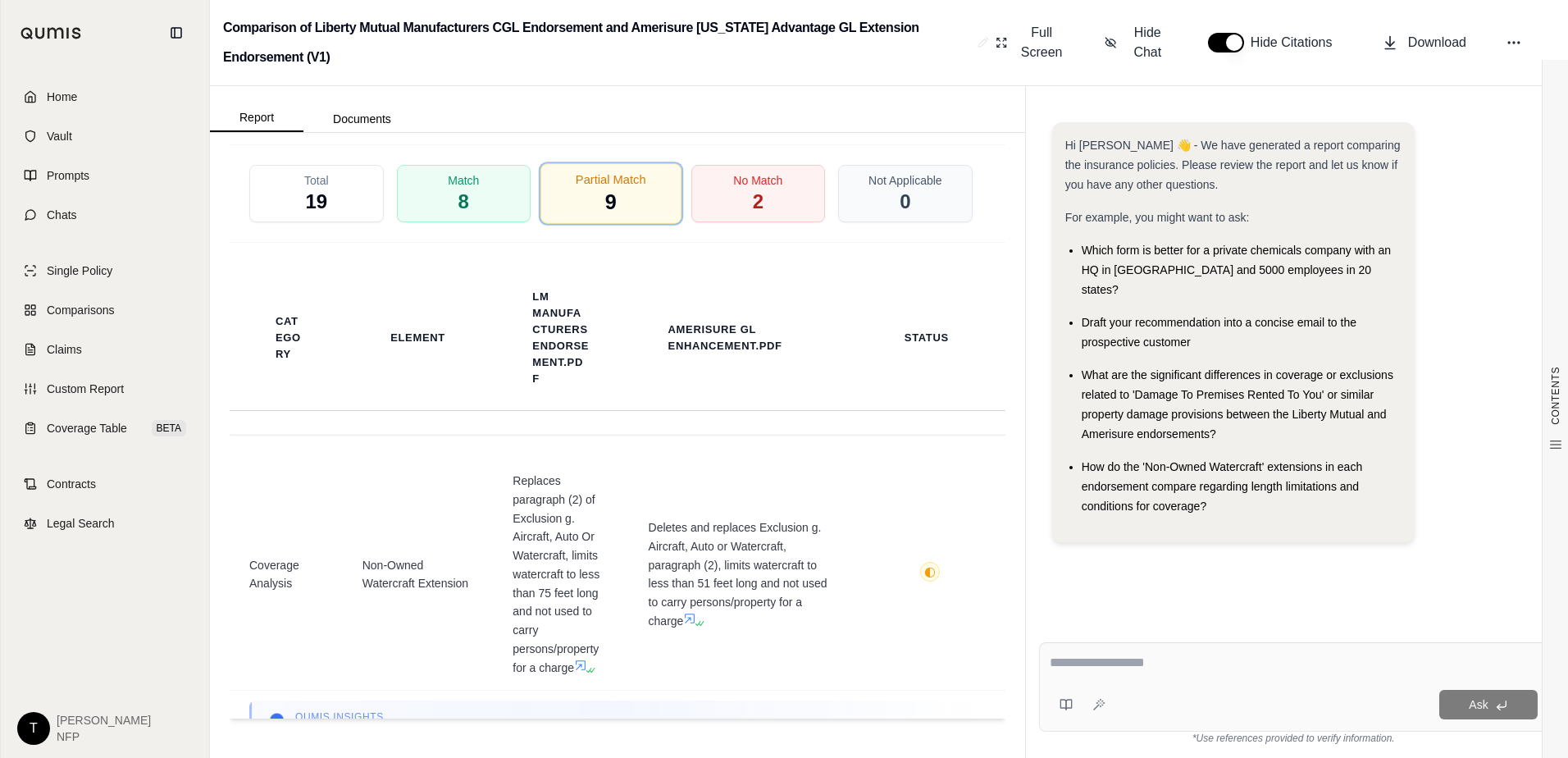
click at [662, 205] on div "Partial Match 9" at bounding box center [611, 193] width 141 height 61
click at [353, 204] on div "Total 19" at bounding box center [316, 193] width 134 height 57
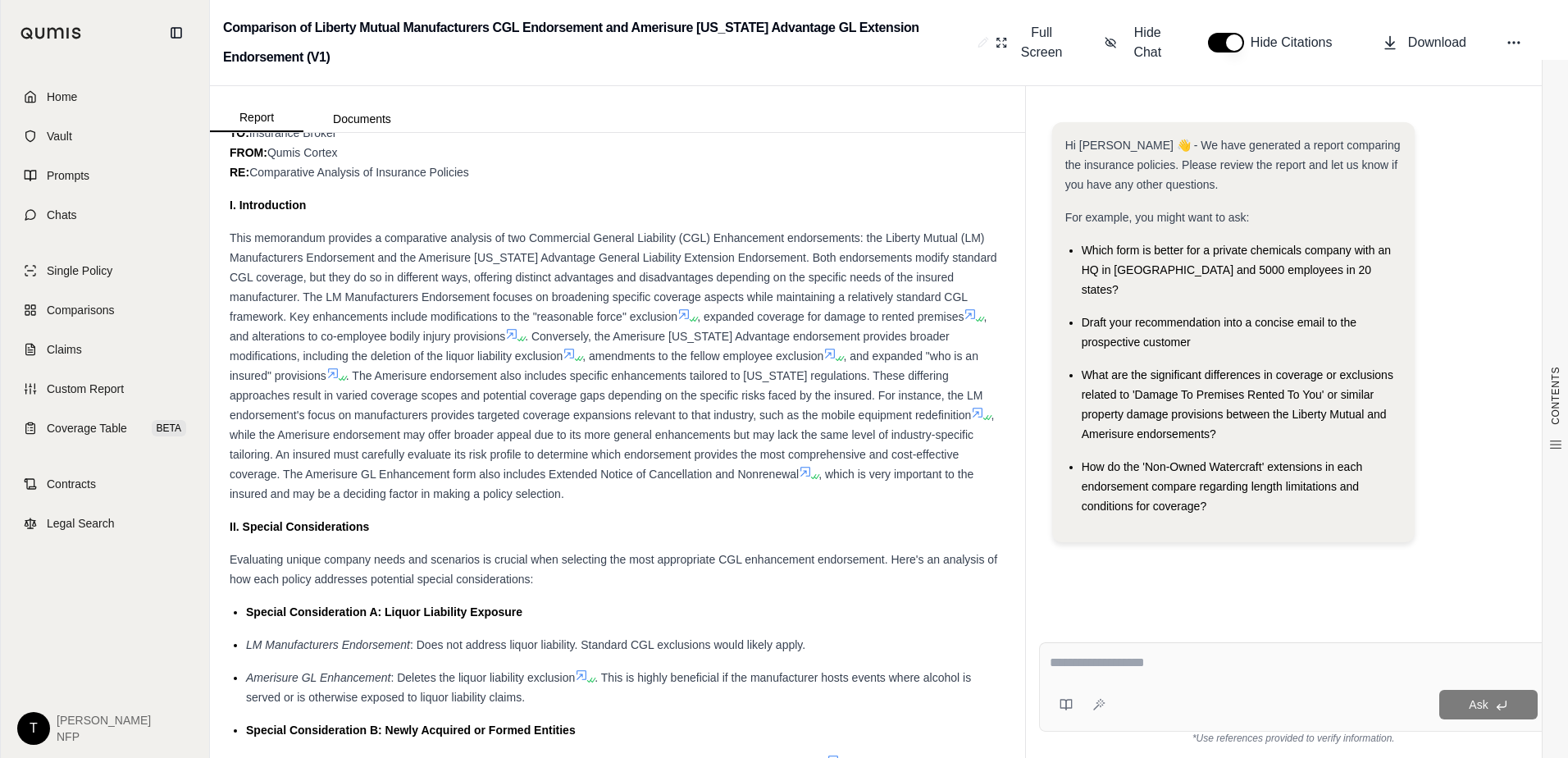
scroll to position [1230, 0]
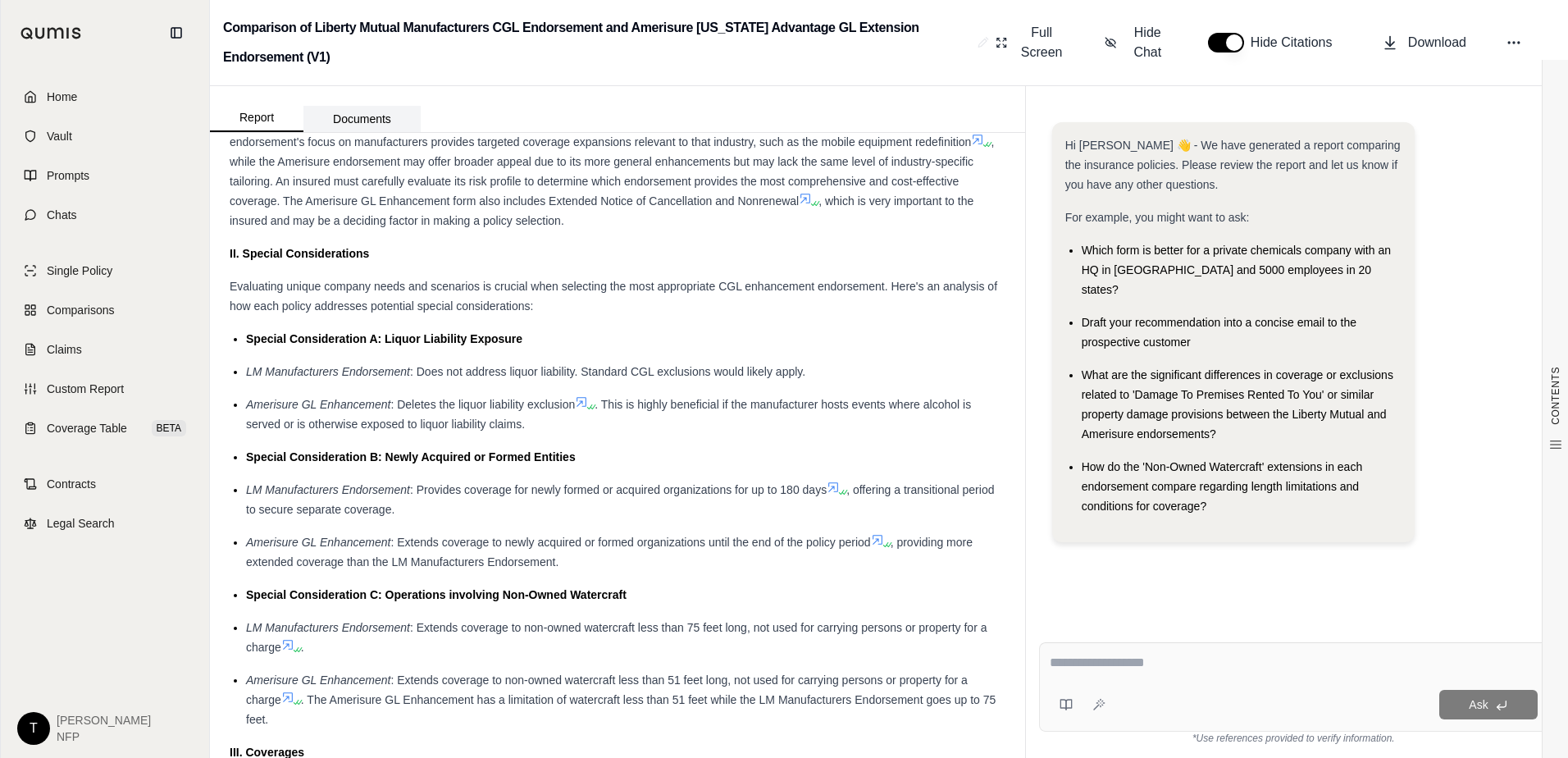
click at [361, 123] on button "Documents" at bounding box center [361, 119] width 117 height 26
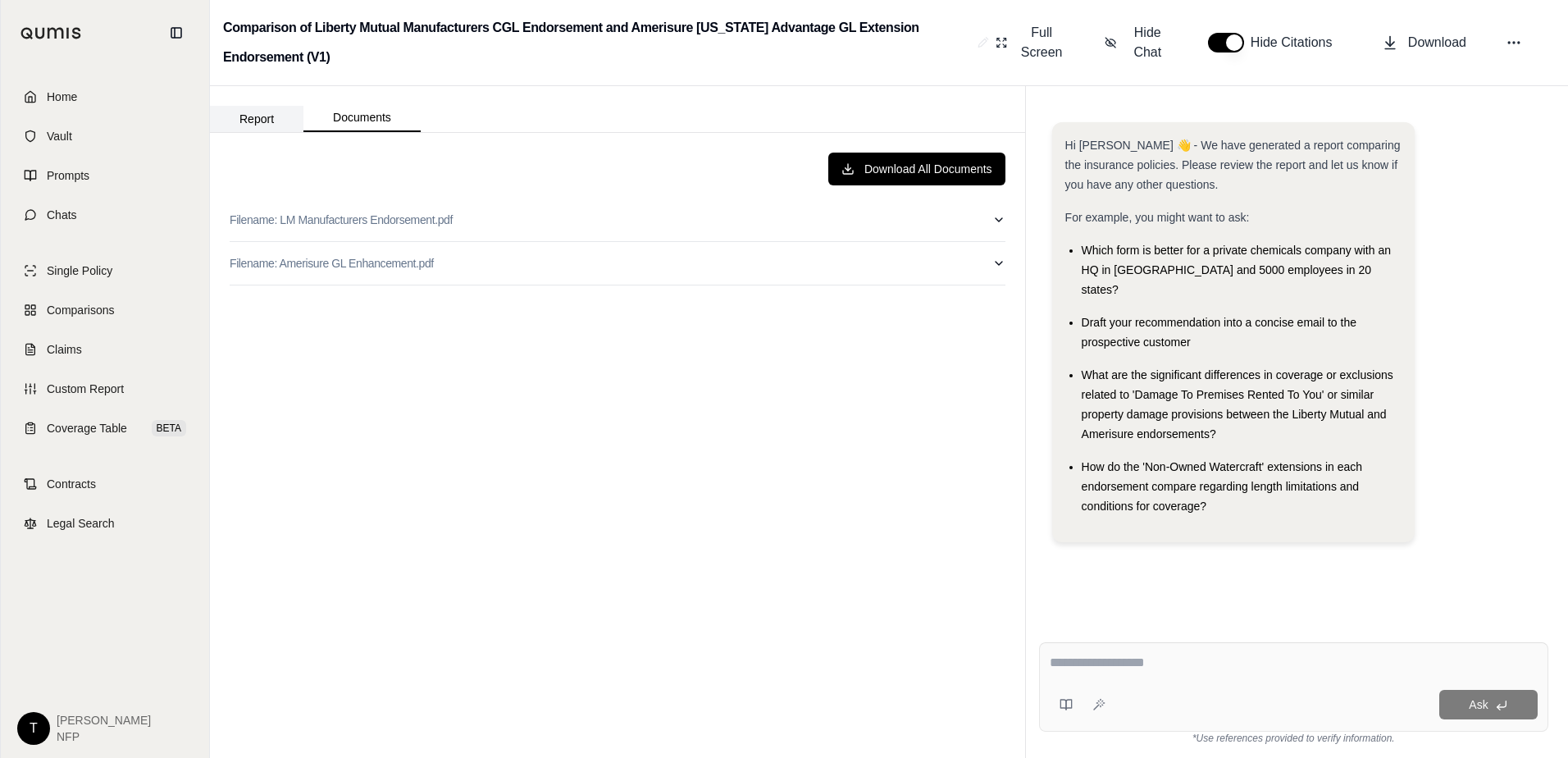
click at [271, 120] on button "Report" at bounding box center [257, 119] width 94 height 26
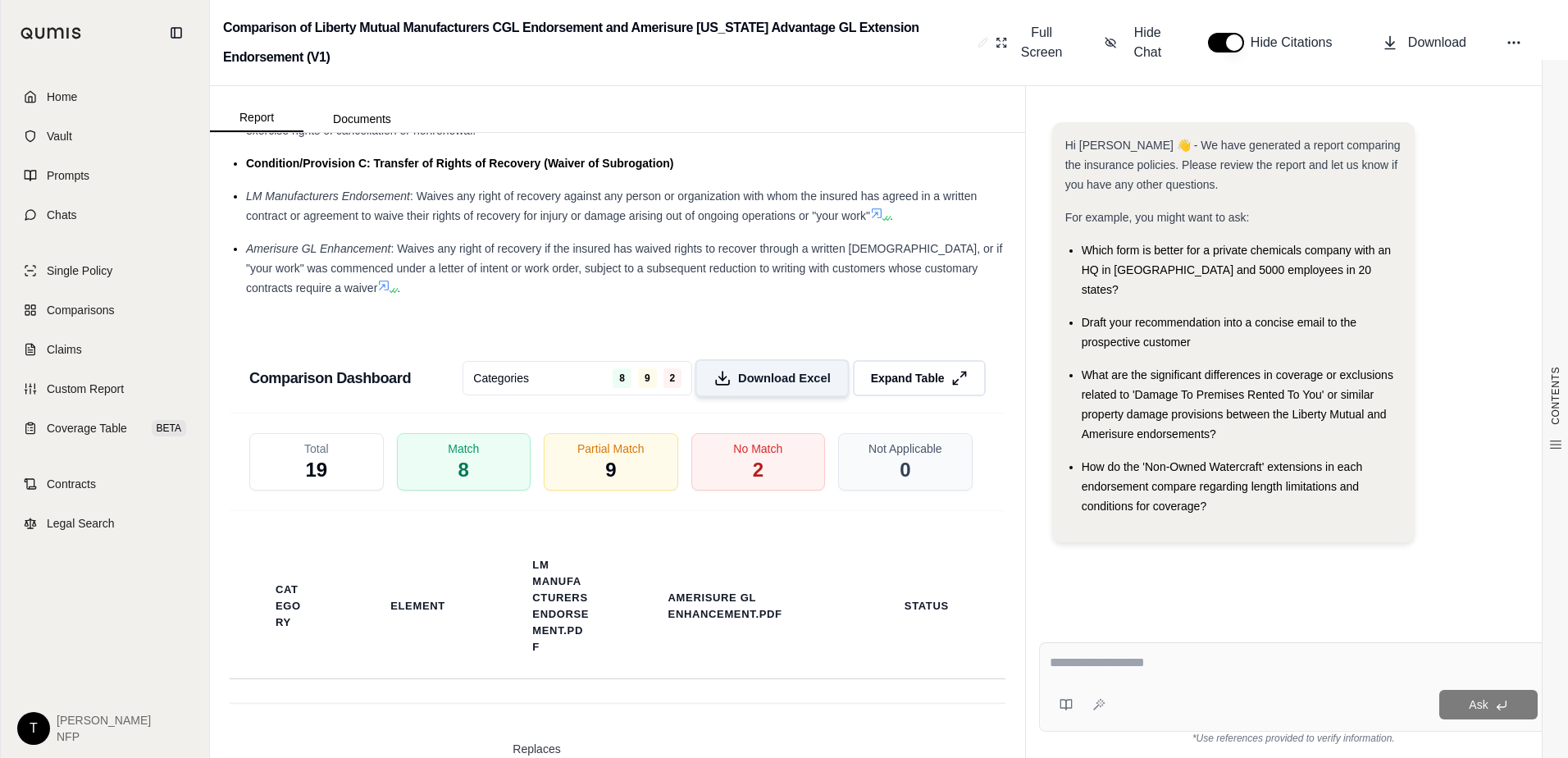
scroll to position [3198, 0]
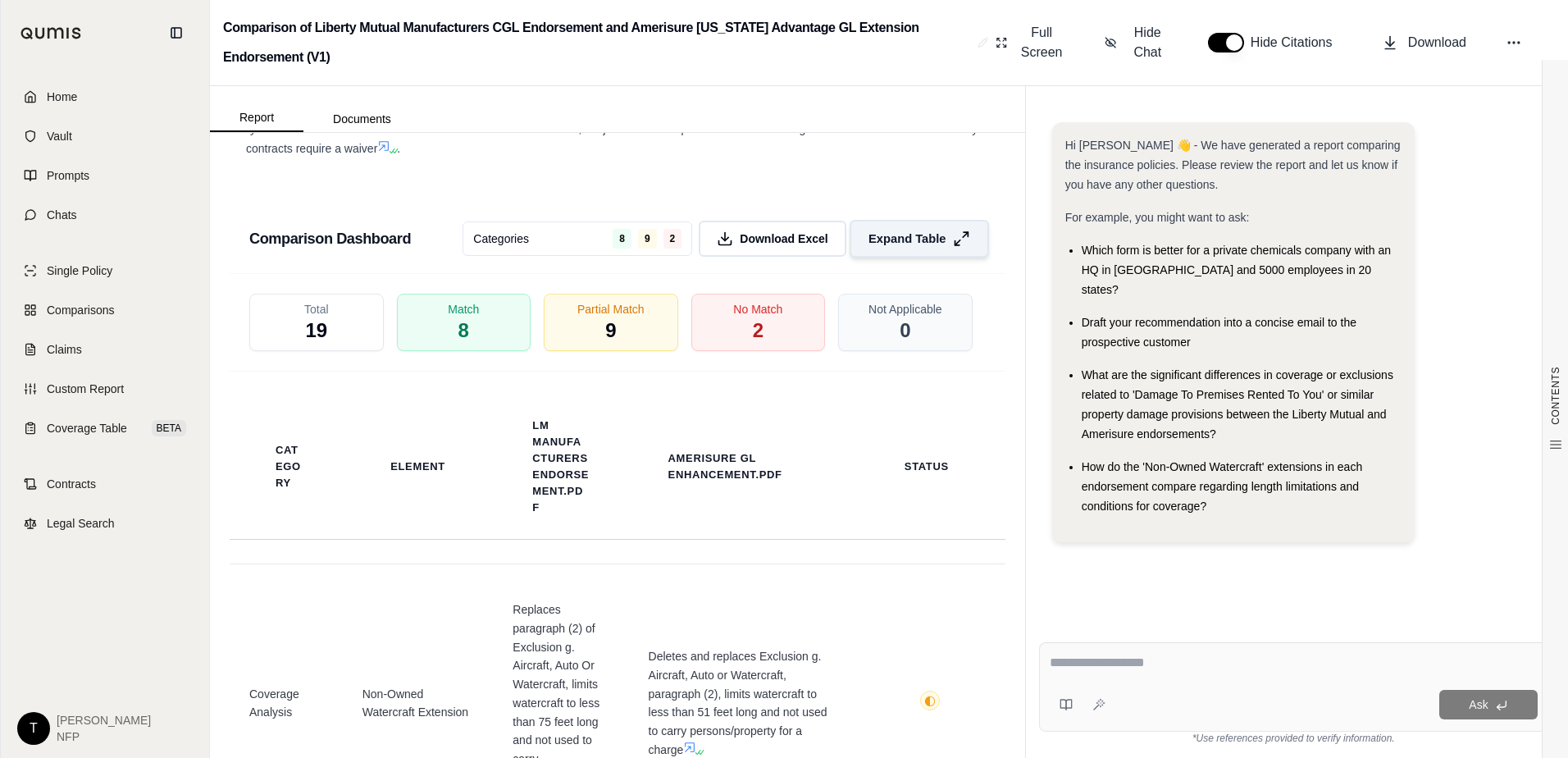
click at [906, 248] on span "Expand Table" at bounding box center [907, 239] width 77 height 17
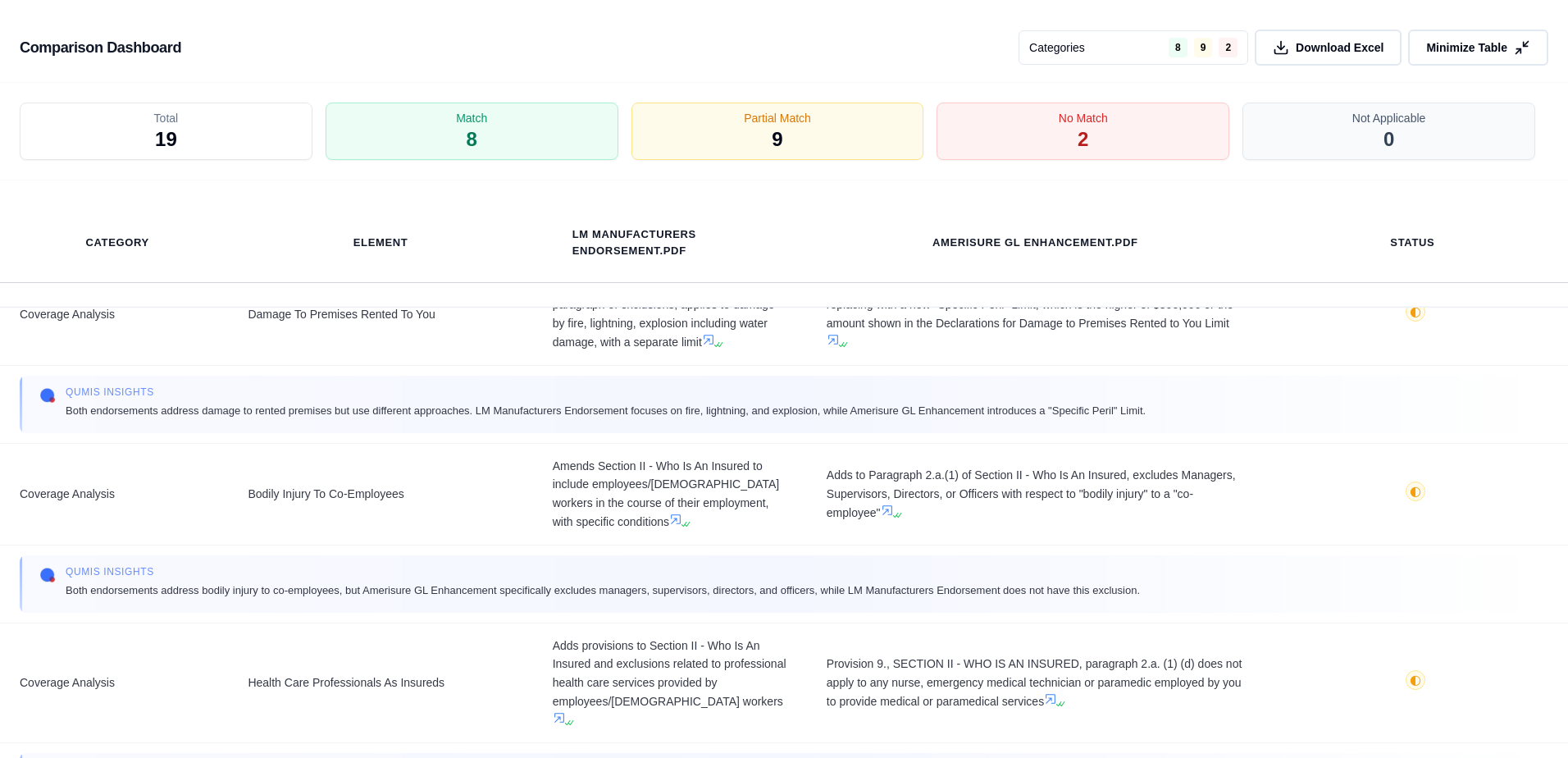
scroll to position [0, 0]
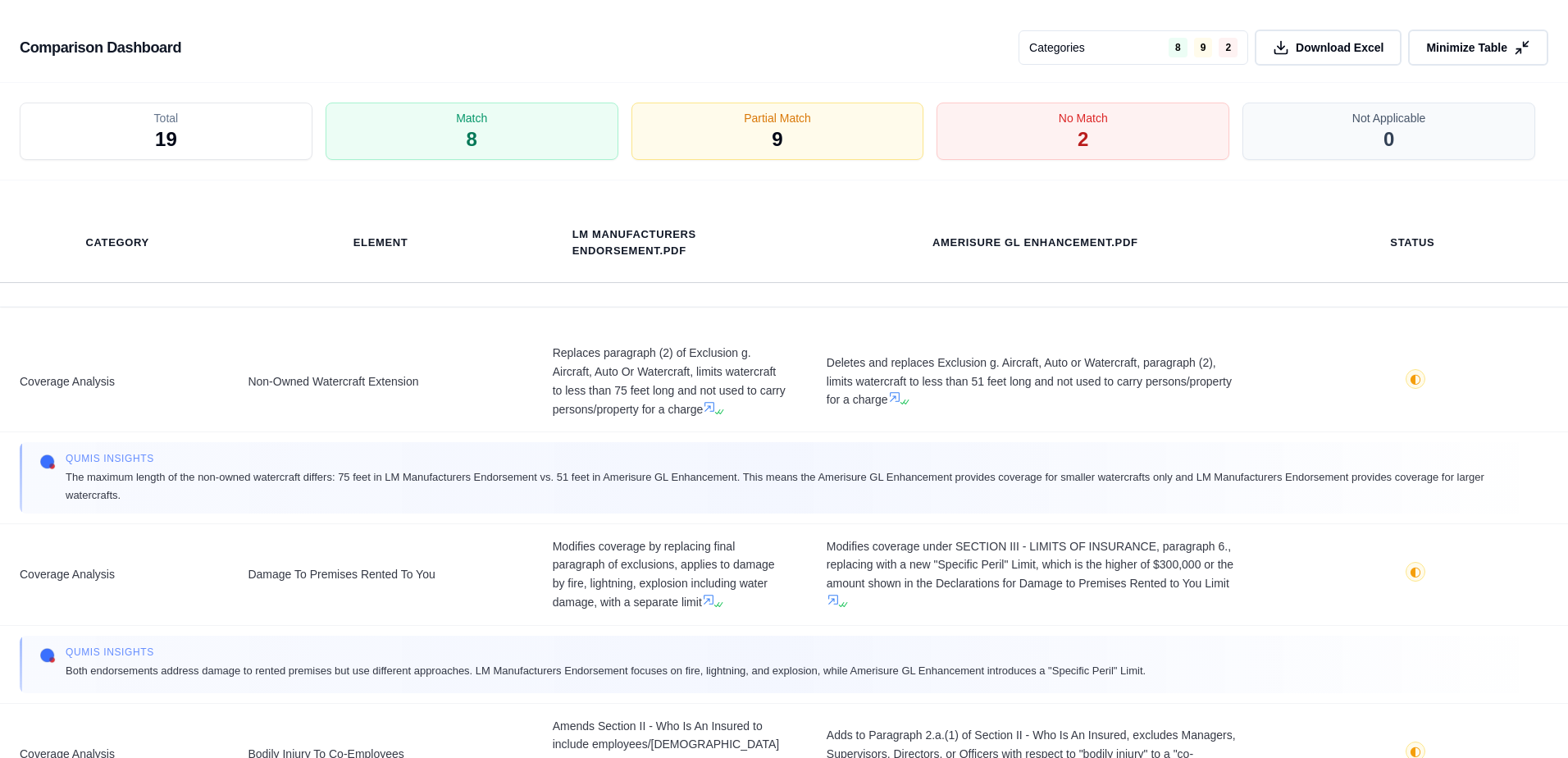
click at [254, 132] on div "Total 19" at bounding box center [166, 130] width 293 height 57
click at [447, 156] on div "Match 8" at bounding box center [472, 131] width 308 height 61
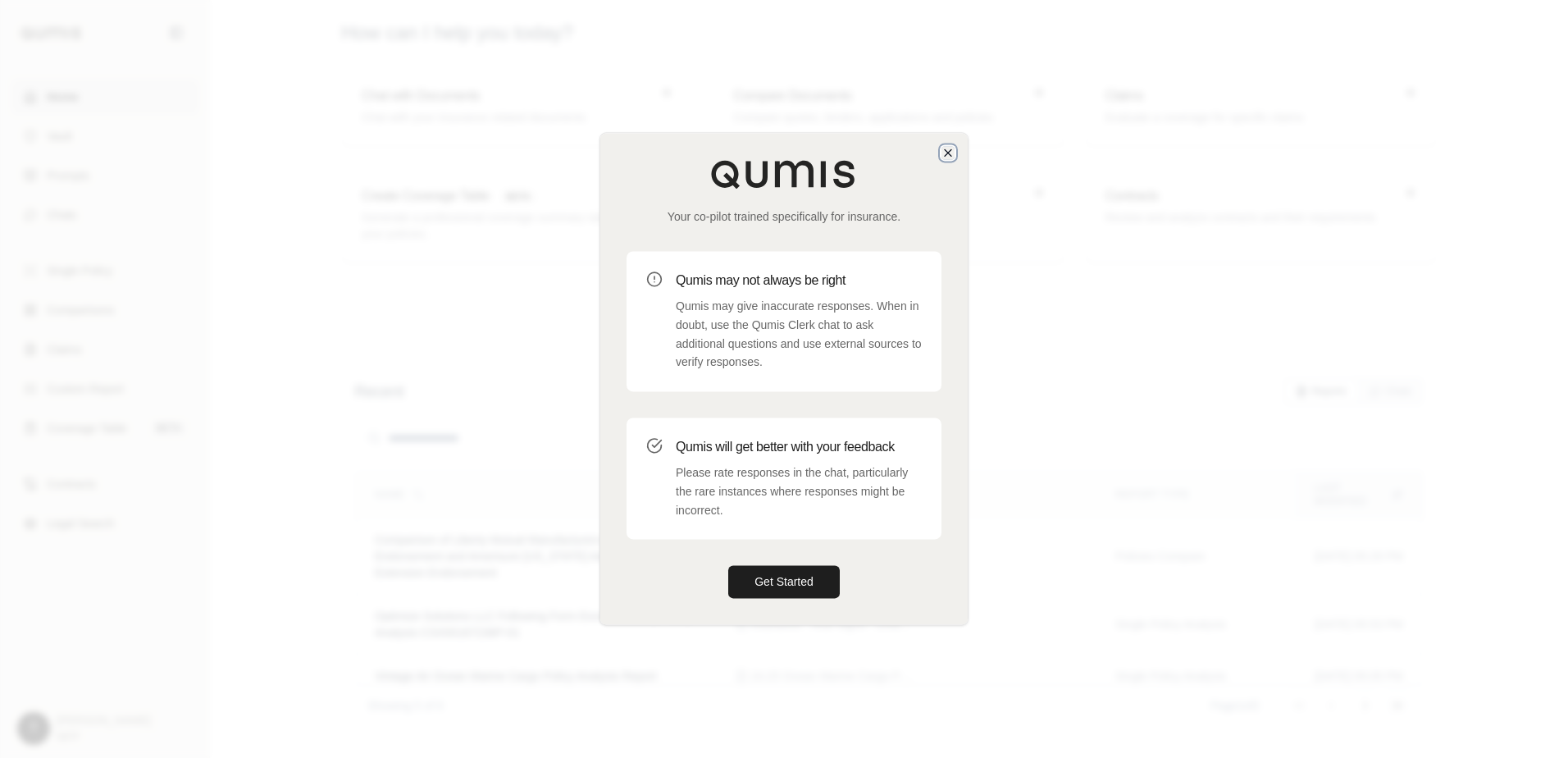
click at [948, 153] on icon "button" at bounding box center [948, 152] width 7 height 7
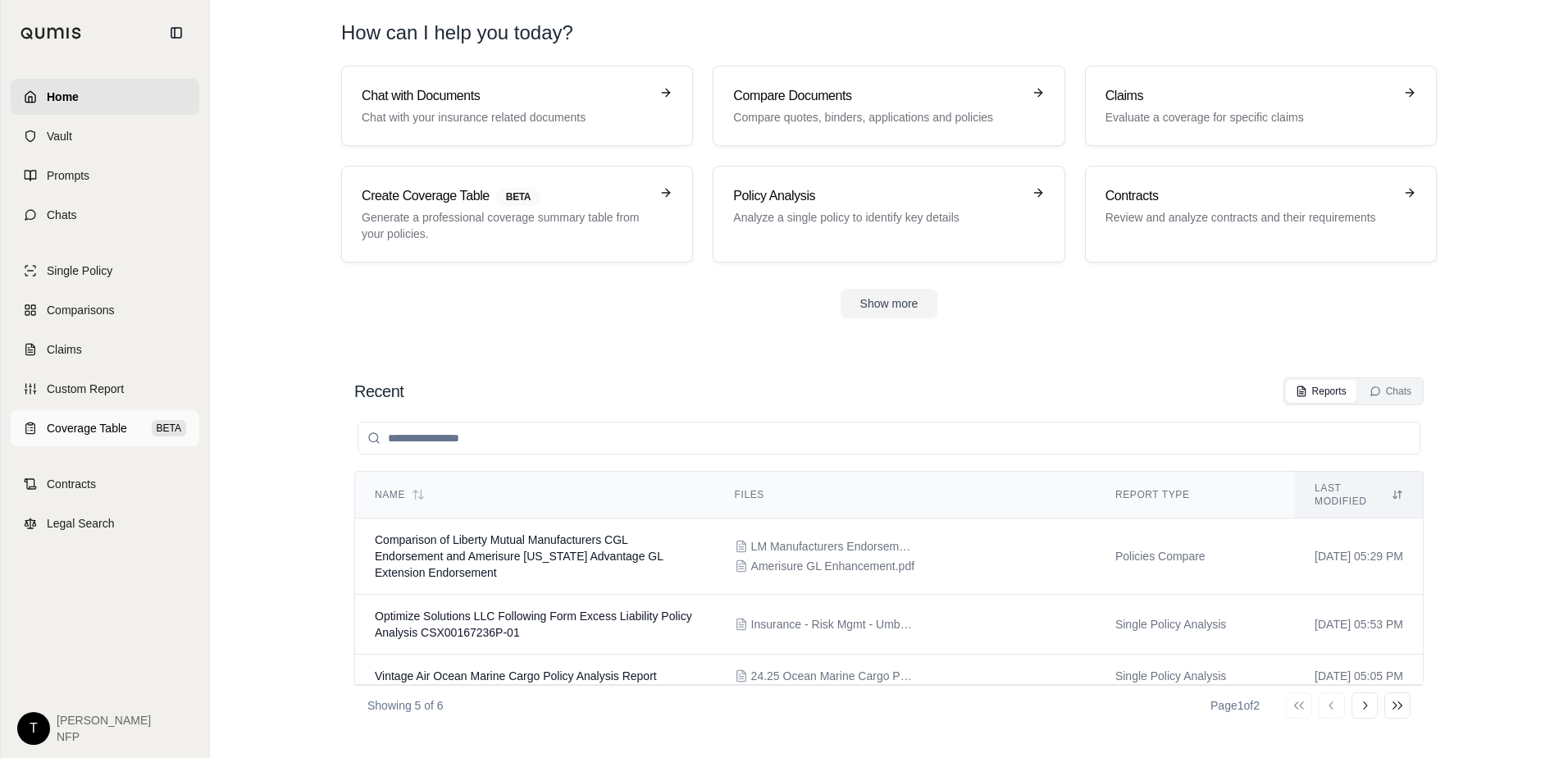
click at [103, 427] on span "Coverage Table" at bounding box center [87, 428] width 81 height 16
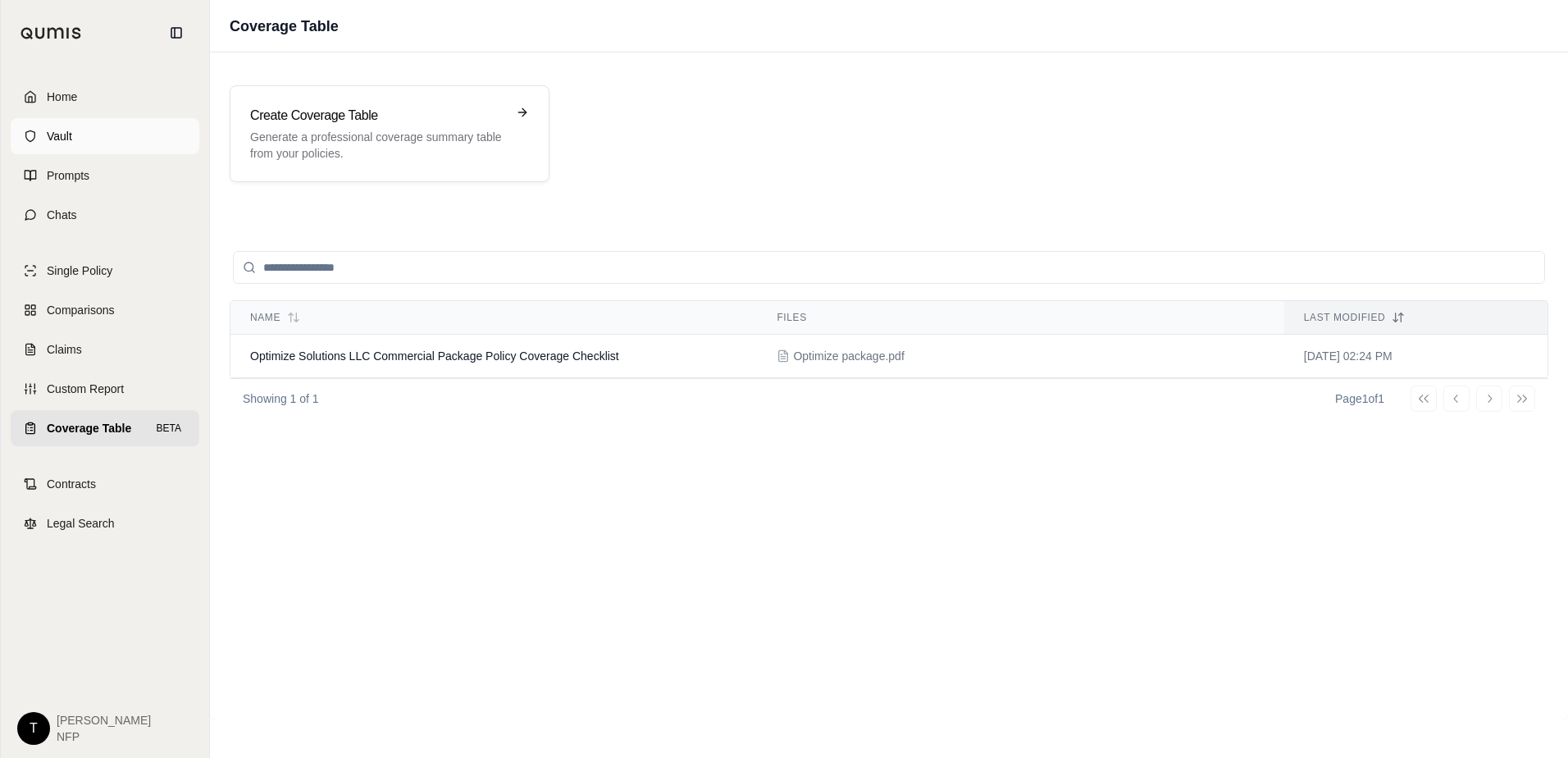
click at [56, 133] on span "Vault" at bounding box center [59, 135] width 25 height 16
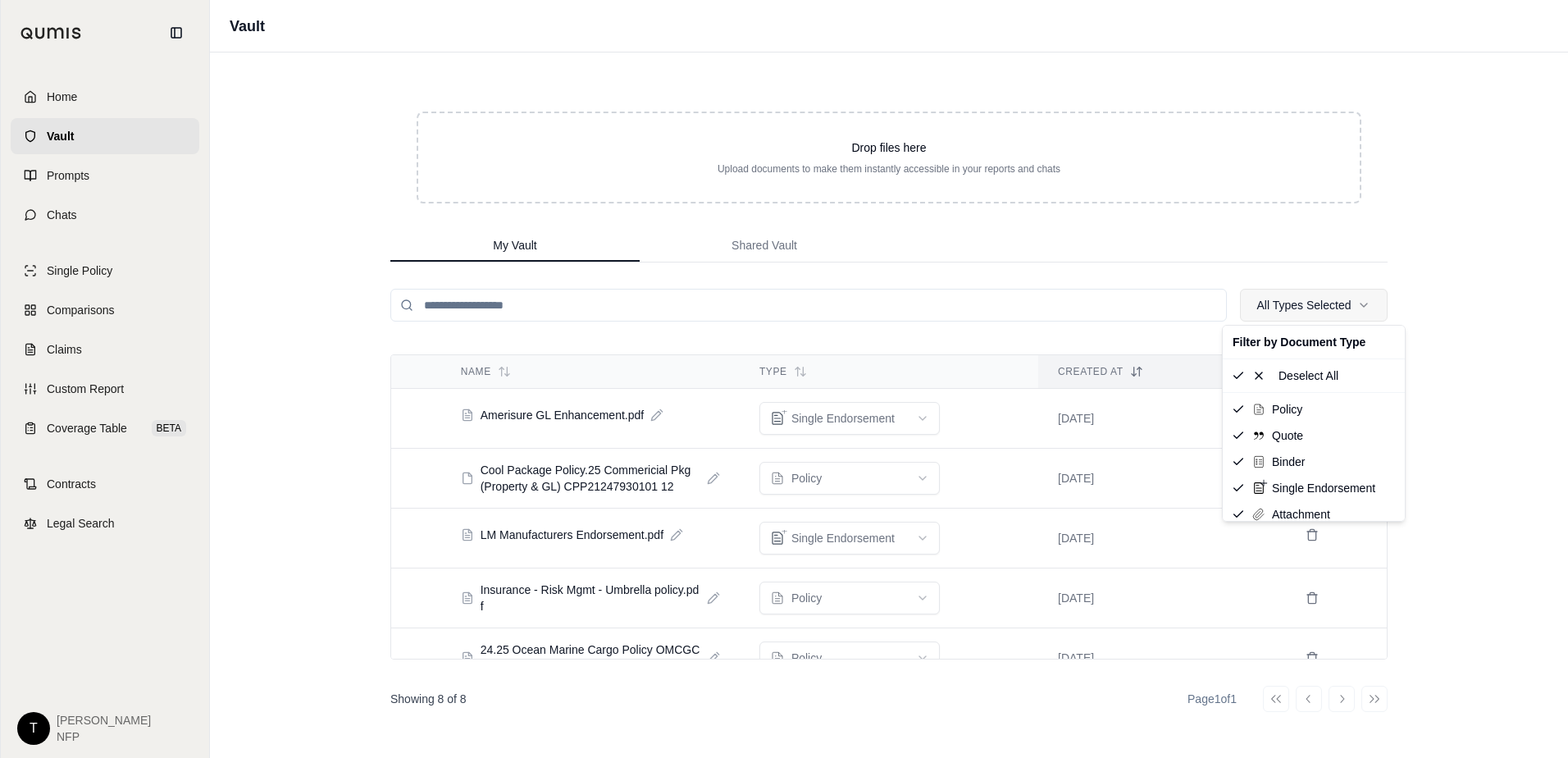
click at [1296, 307] on html "Home Vault Prompts Chats Single Policy Comparisons Claims Custom Report Coverag…" at bounding box center [784, 379] width 1568 height 758
click at [1436, 205] on html "Home Vault Prompts Chats Single Policy Comparisons Claims Custom Report Coverag…" at bounding box center [784, 379] width 1568 height 758
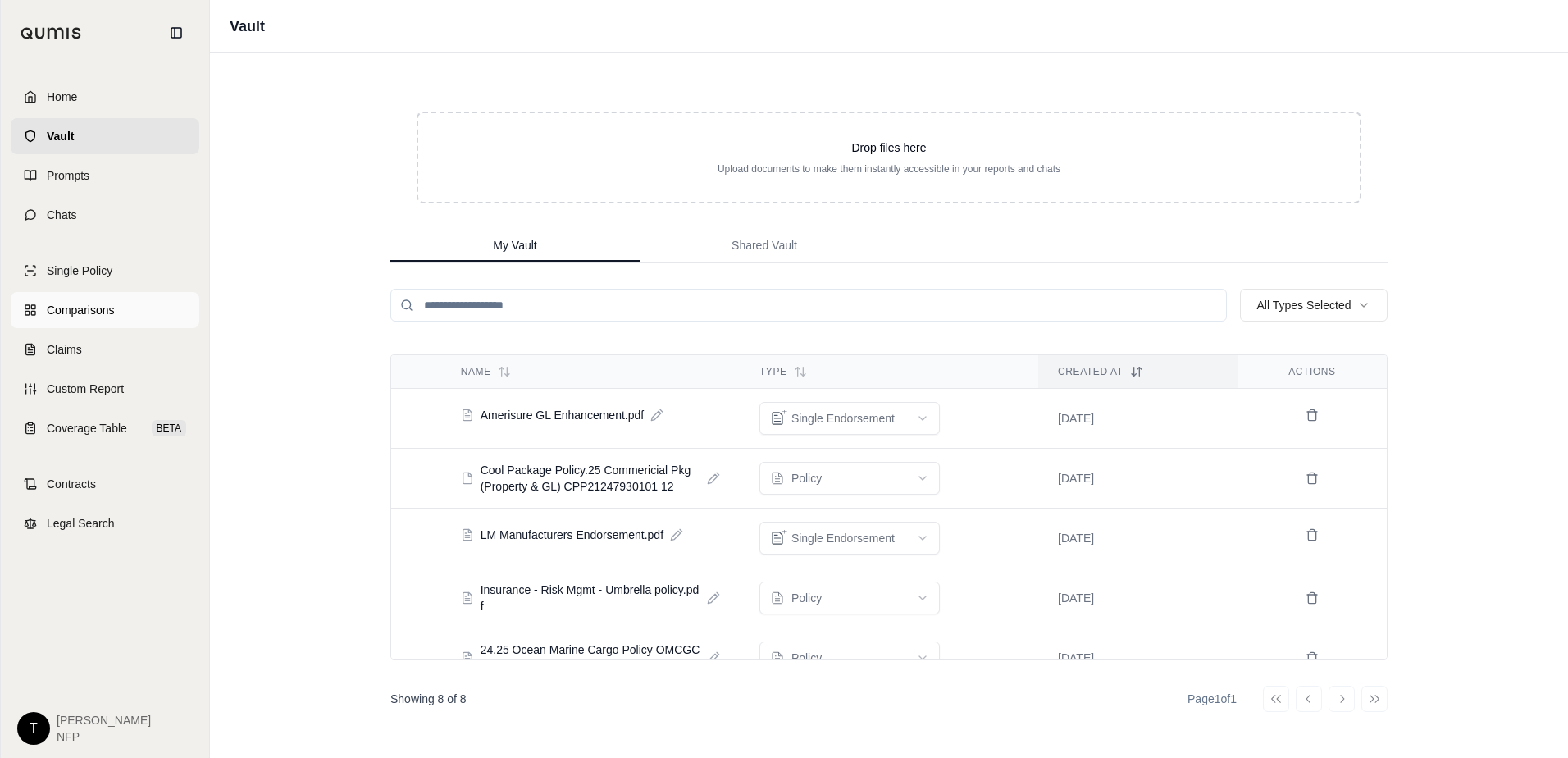
click at [96, 303] on span "Comparisons" at bounding box center [81, 310] width 68 height 16
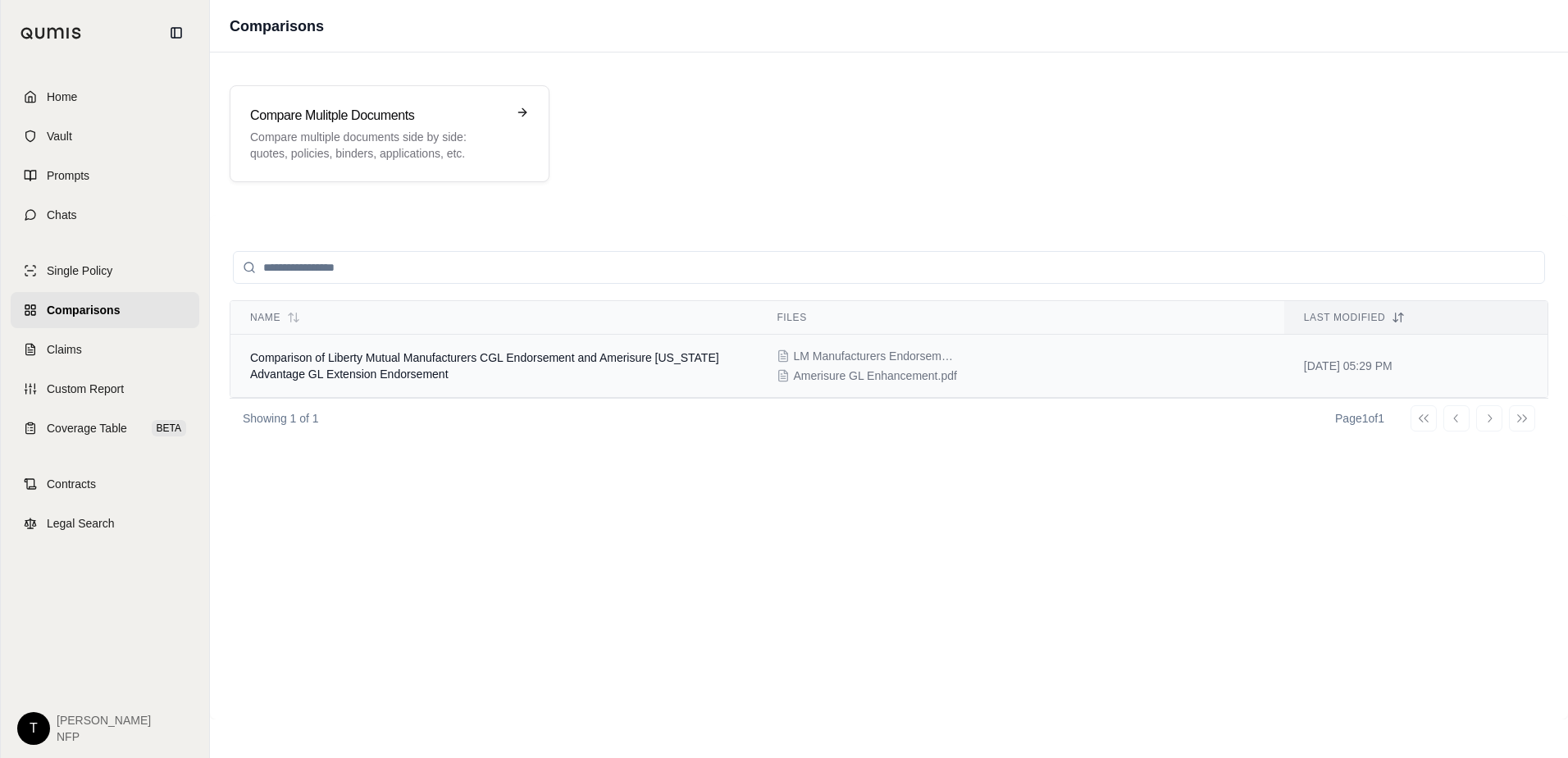
click at [689, 378] on td "Comparison of Liberty Mutual Manufacturers CGL Endorsement and Amerisure [US_ST…" at bounding box center [494, 366] width 526 height 63
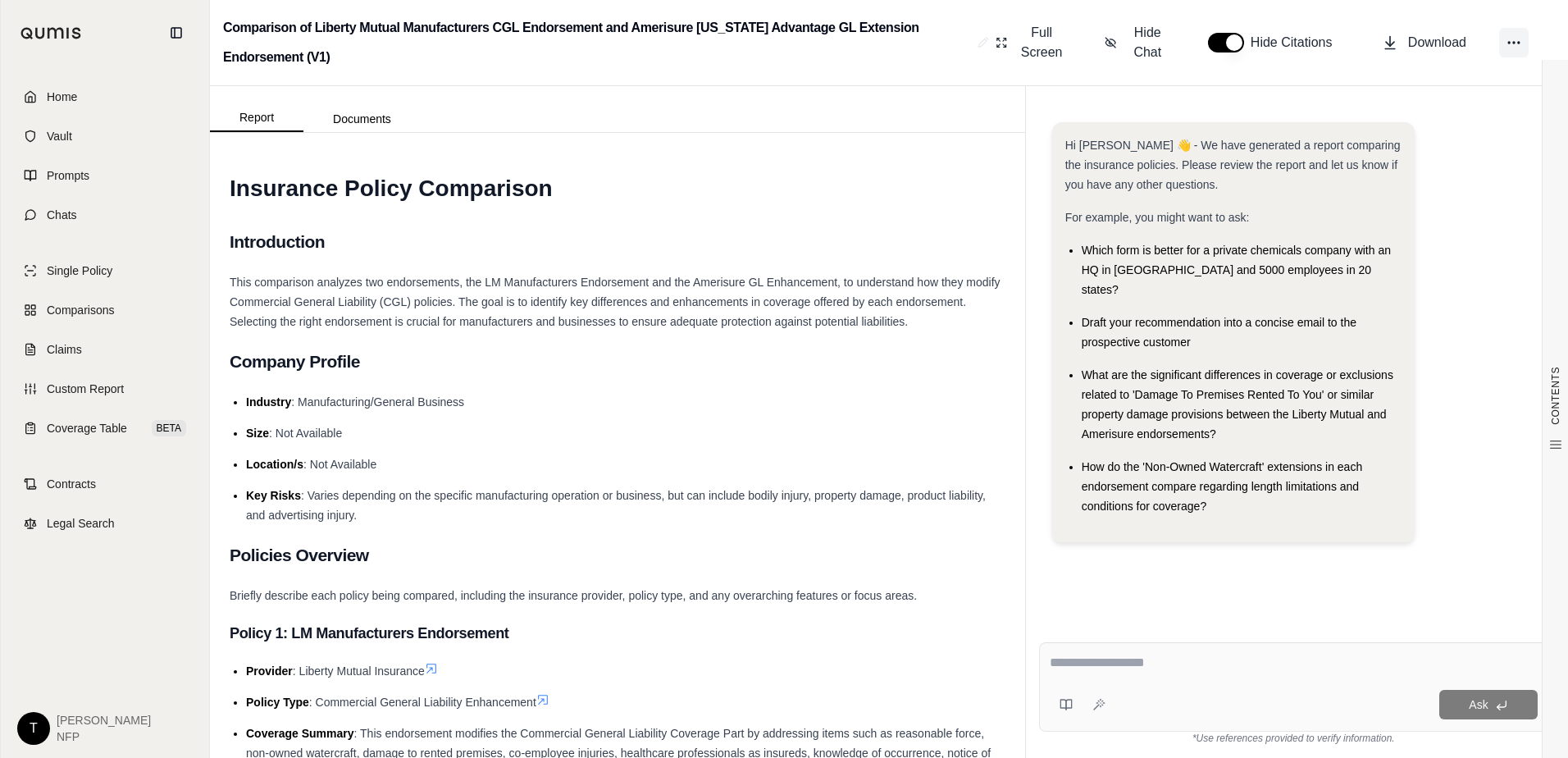
click at [1520, 48] on icon at bounding box center [1514, 42] width 16 height 16
click at [1096, 661] on textarea at bounding box center [1294, 662] width 488 height 20
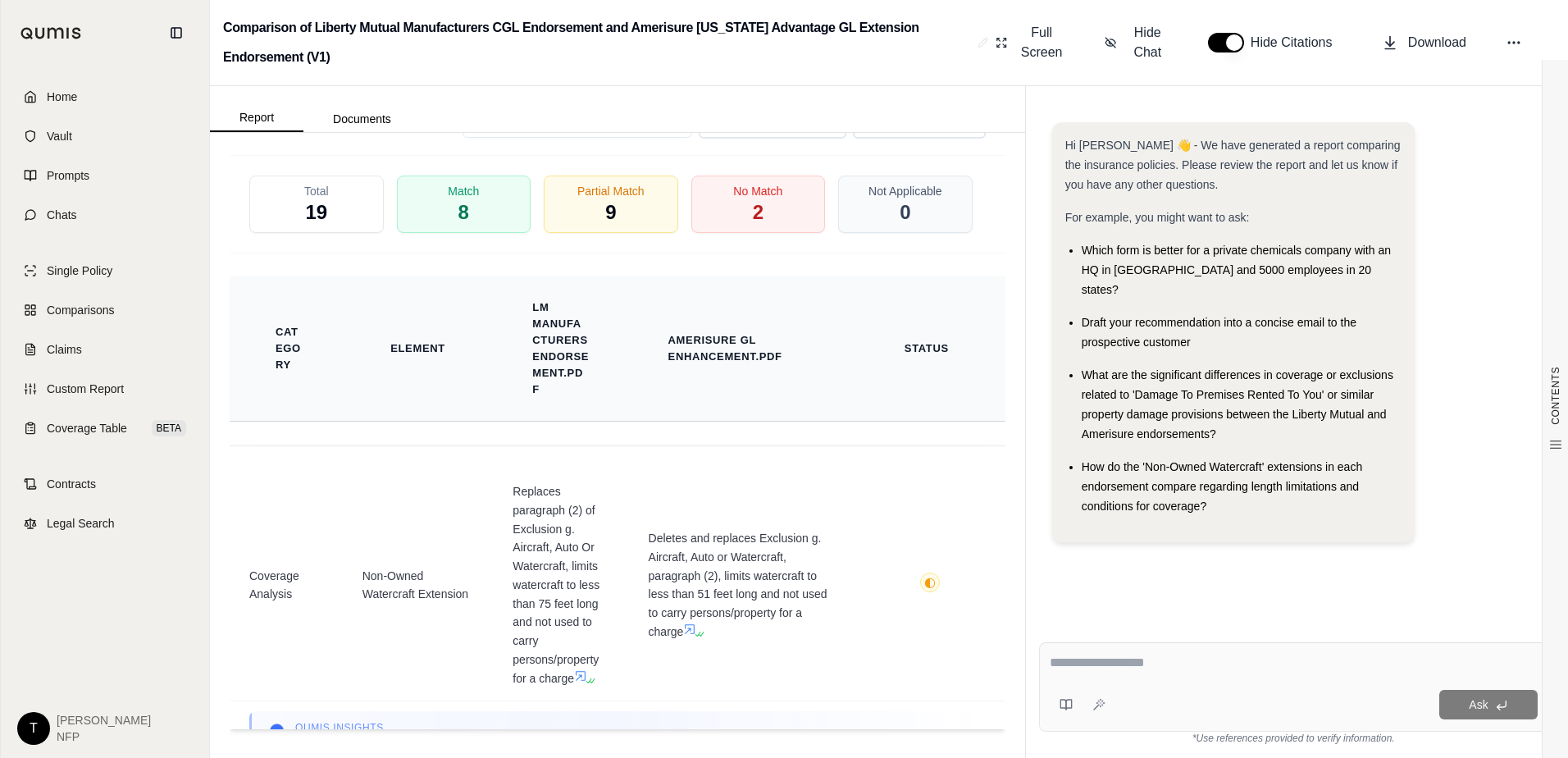
scroll to position [3346, 0]
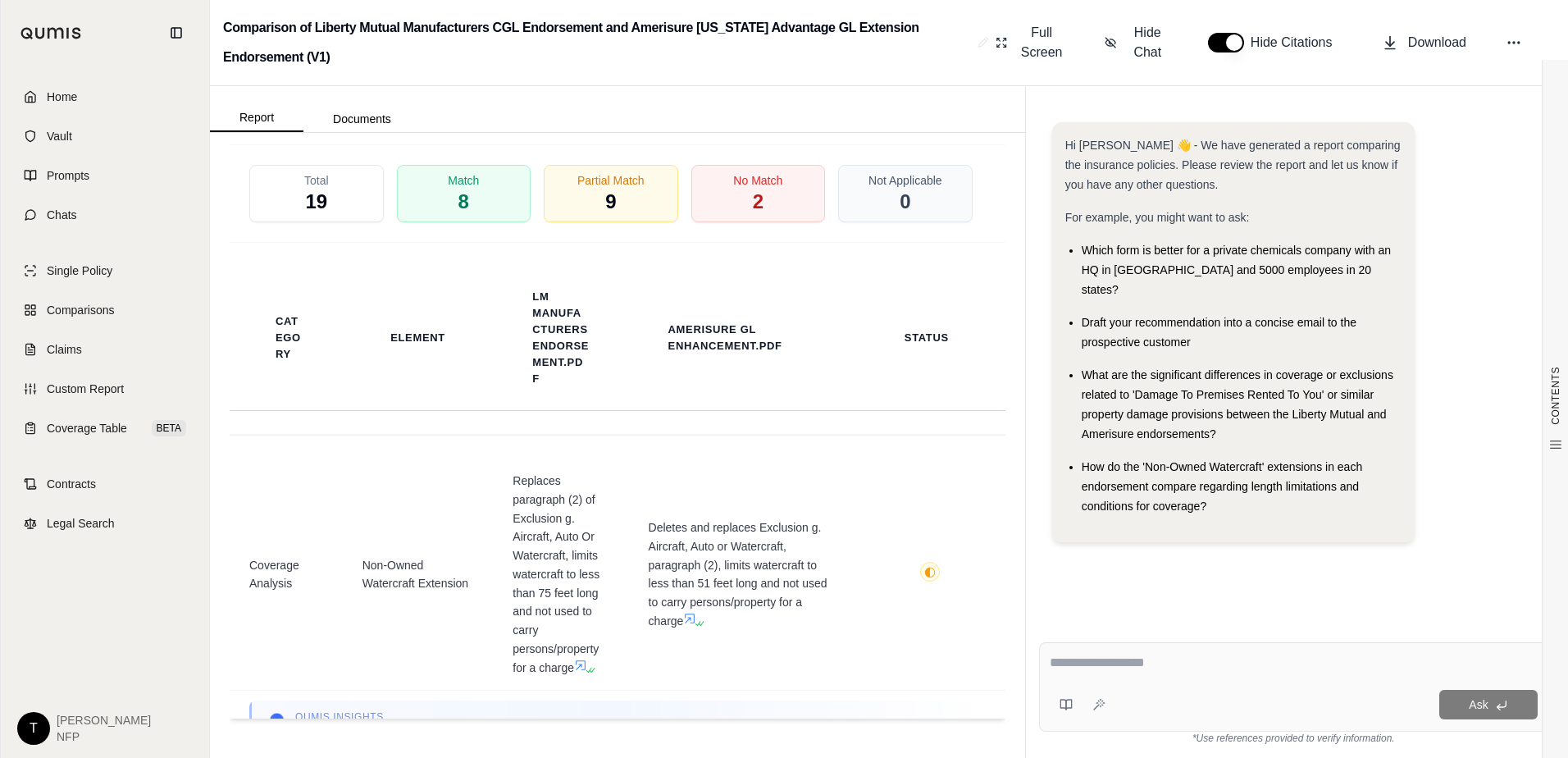
click at [326, 202] on span "19" at bounding box center [316, 202] width 23 height 26
click at [1115, 655] on textarea at bounding box center [1294, 662] width 488 height 20
click at [72, 132] on link "Vault" at bounding box center [104, 136] width 189 height 36
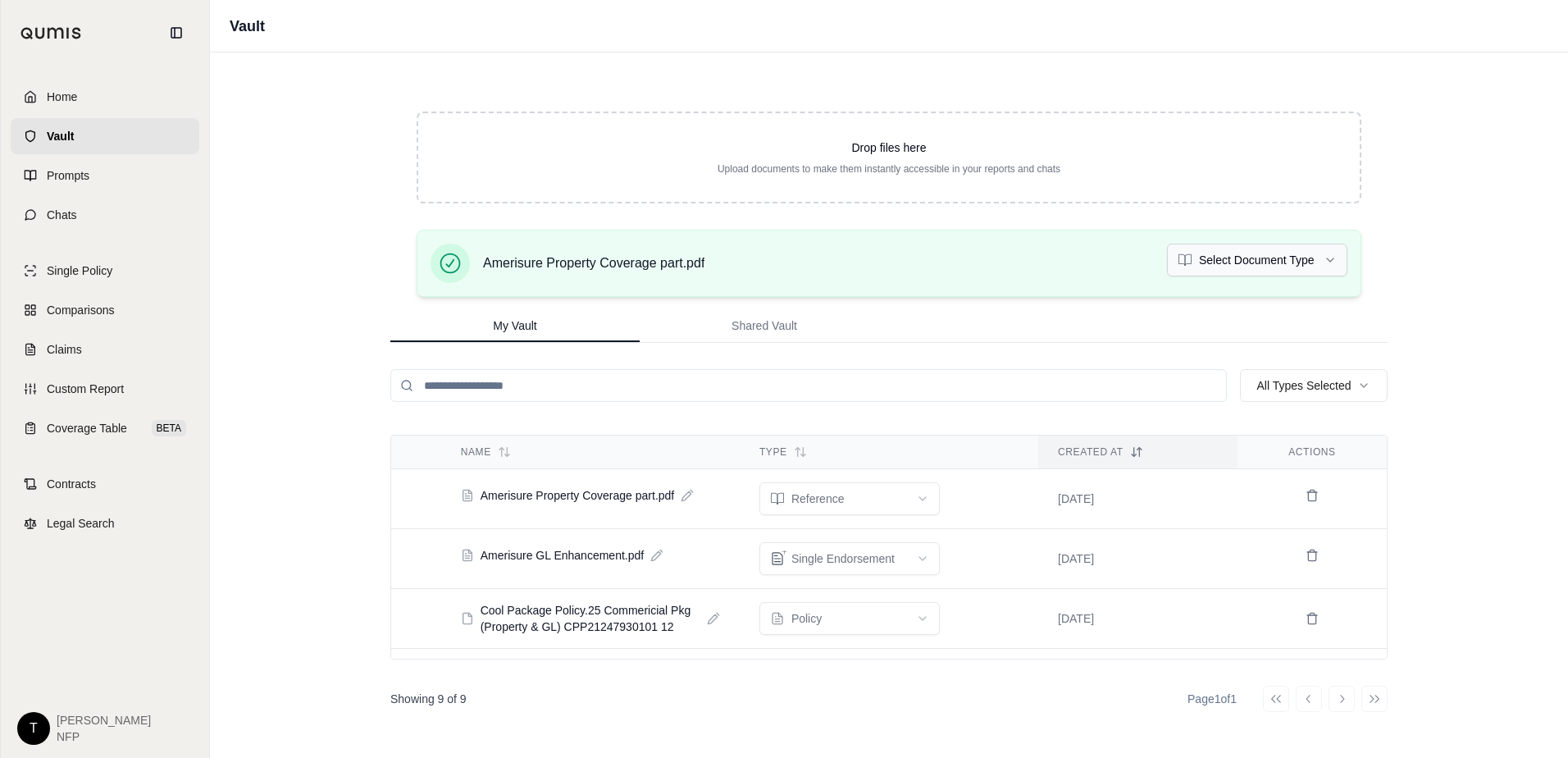
click at [1260, 260] on html "Home Vault Prompts Chats Single Policy Comparisons Claims Custom Report Coverag…" at bounding box center [784, 379] width 1568 height 758
click at [95, 268] on span "Single Policy" at bounding box center [80, 270] width 66 height 16
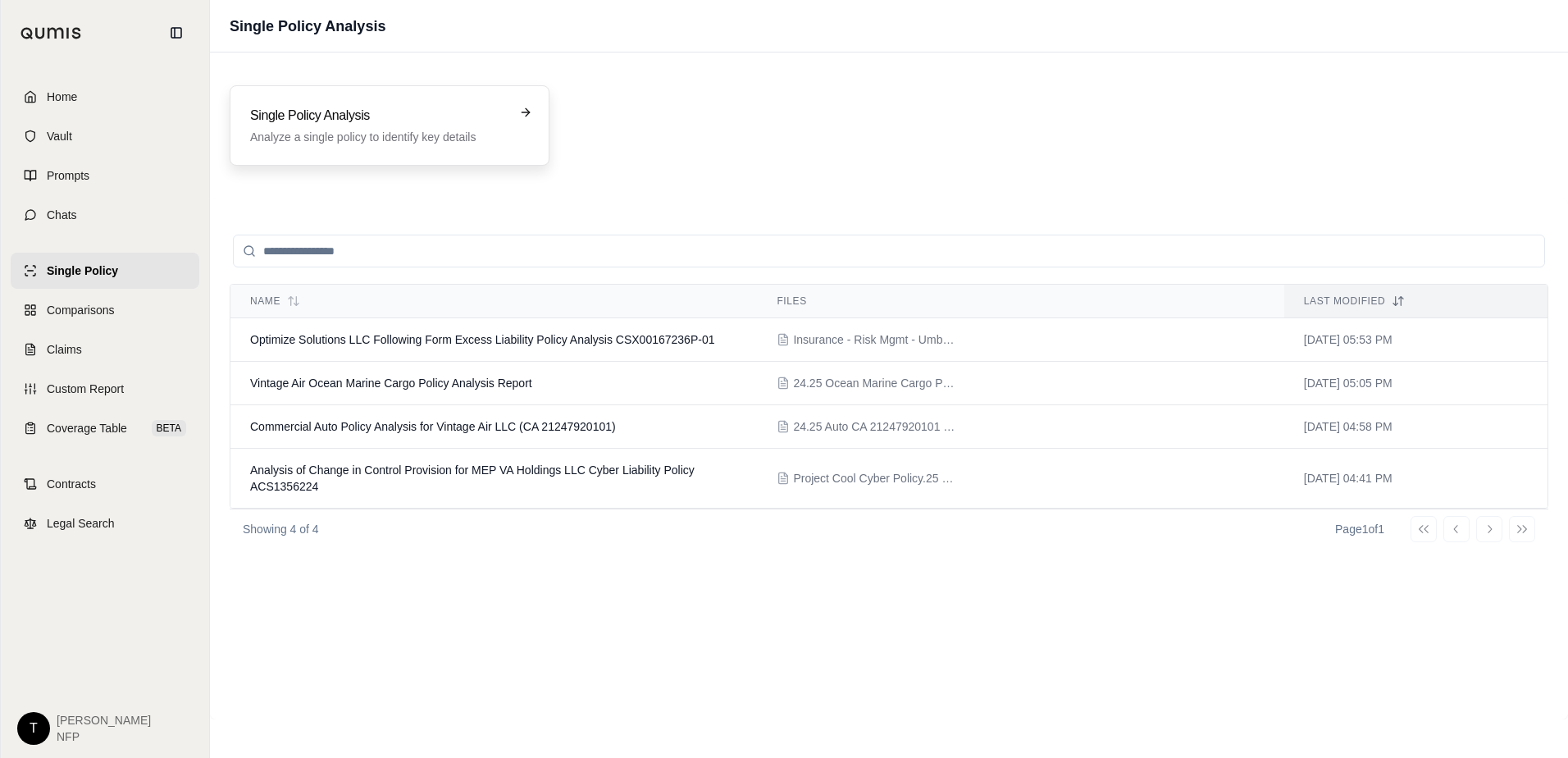
click at [398, 131] on p "Analyze a single policy to identify key details" at bounding box center [378, 136] width 256 height 16
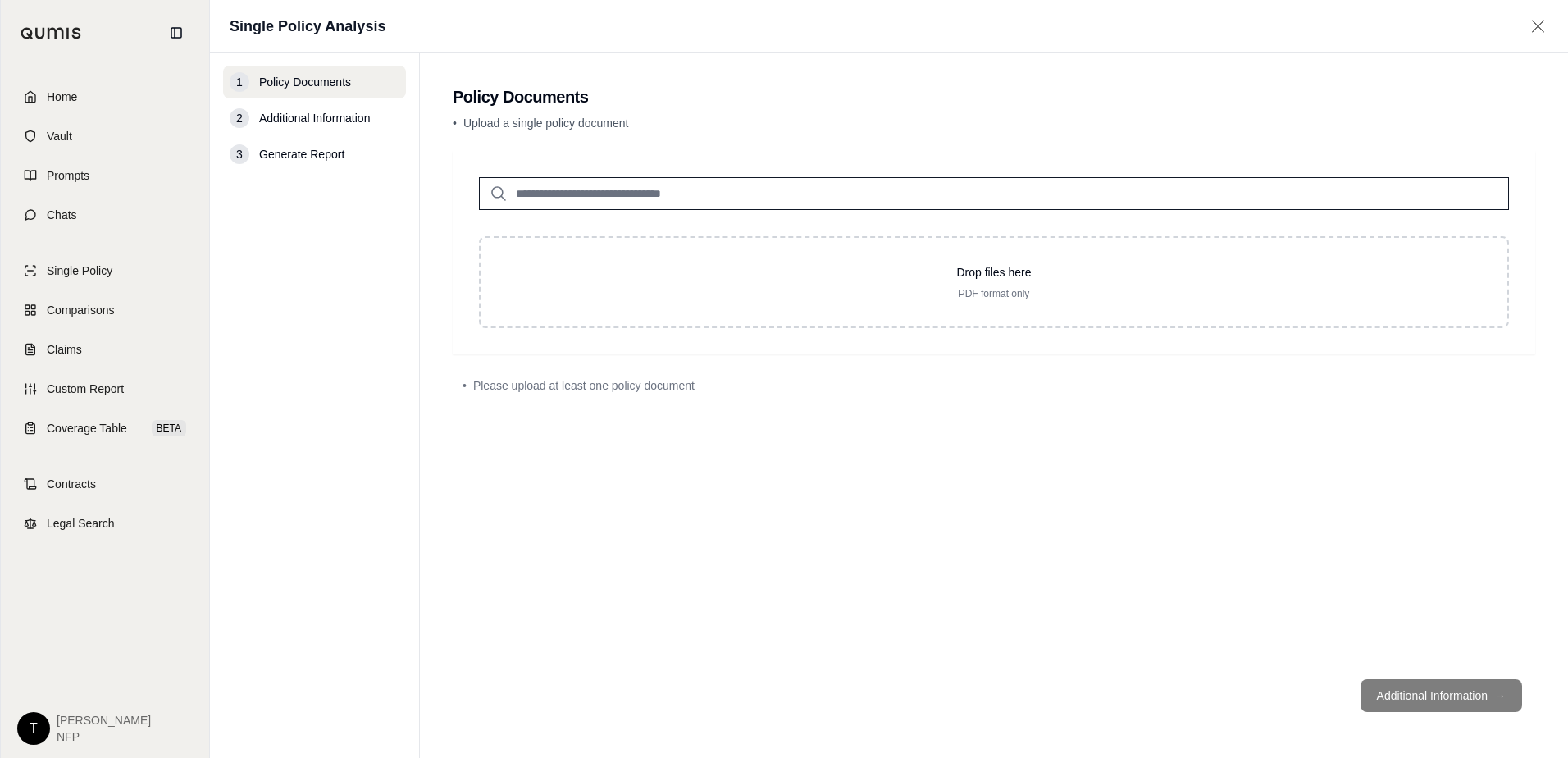
click at [586, 203] on input "search" at bounding box center [994, 193] width 1030 height 33
type input "*"
click at [69, 134] on span "Vault" at bounding box center [59, 135] width 25 height 16
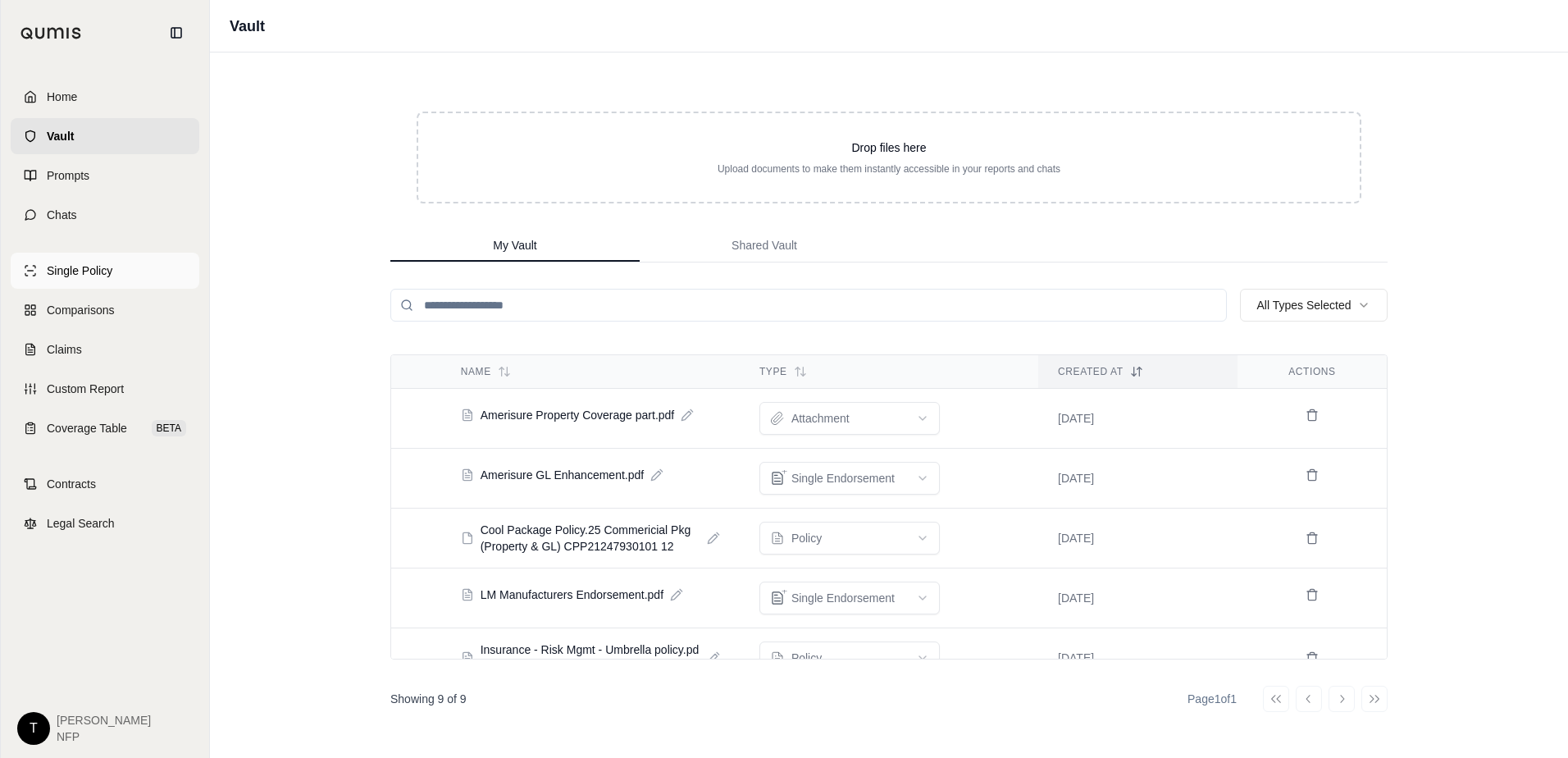
click at [80, 267] on span "Single Policy" at bounding box center [80, 270] width 66 height 16
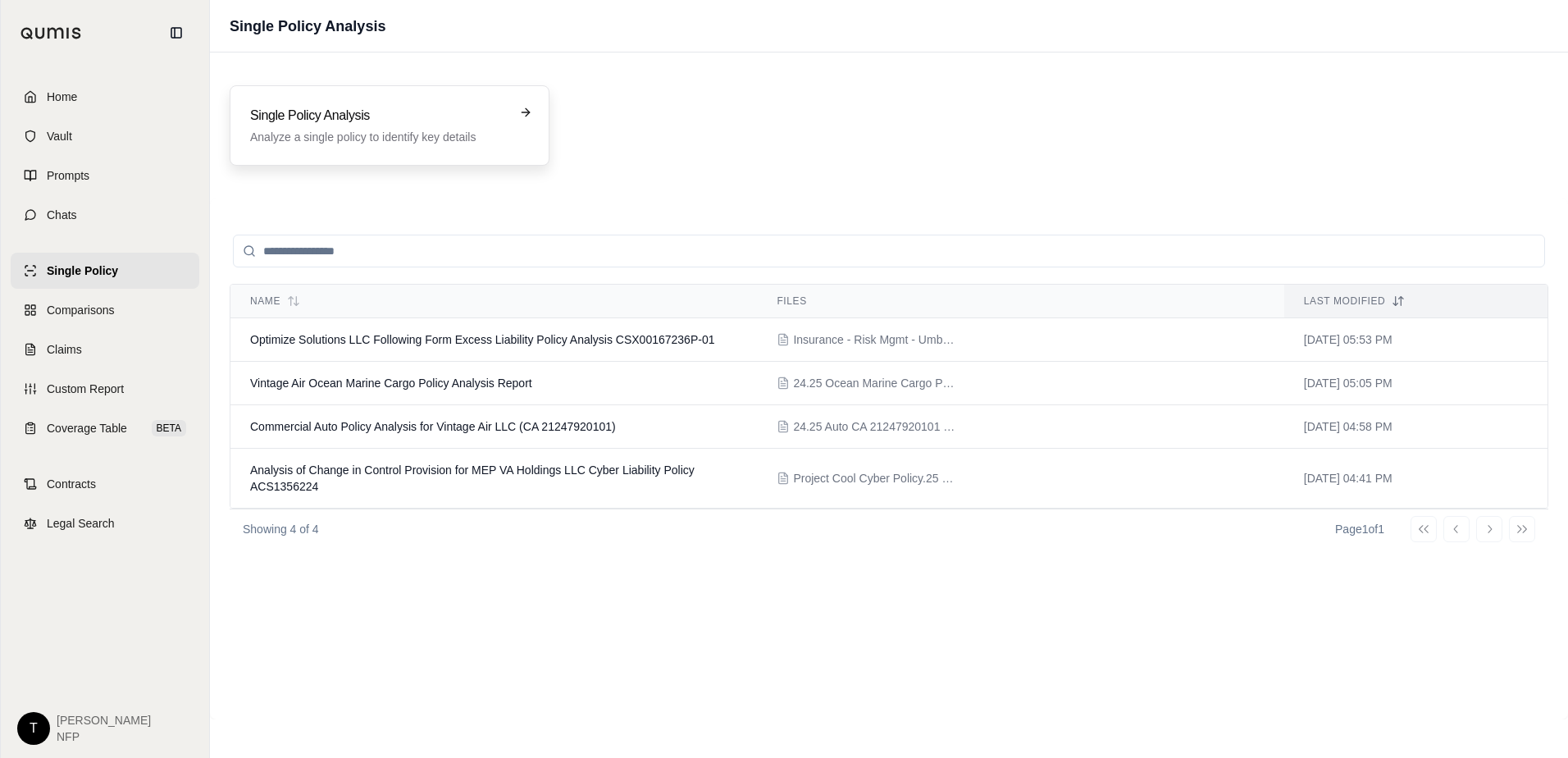
click at [296, 133] on p "Analyze a single policy to identify key details" at bounding box center [378, 136] width 256 height 16
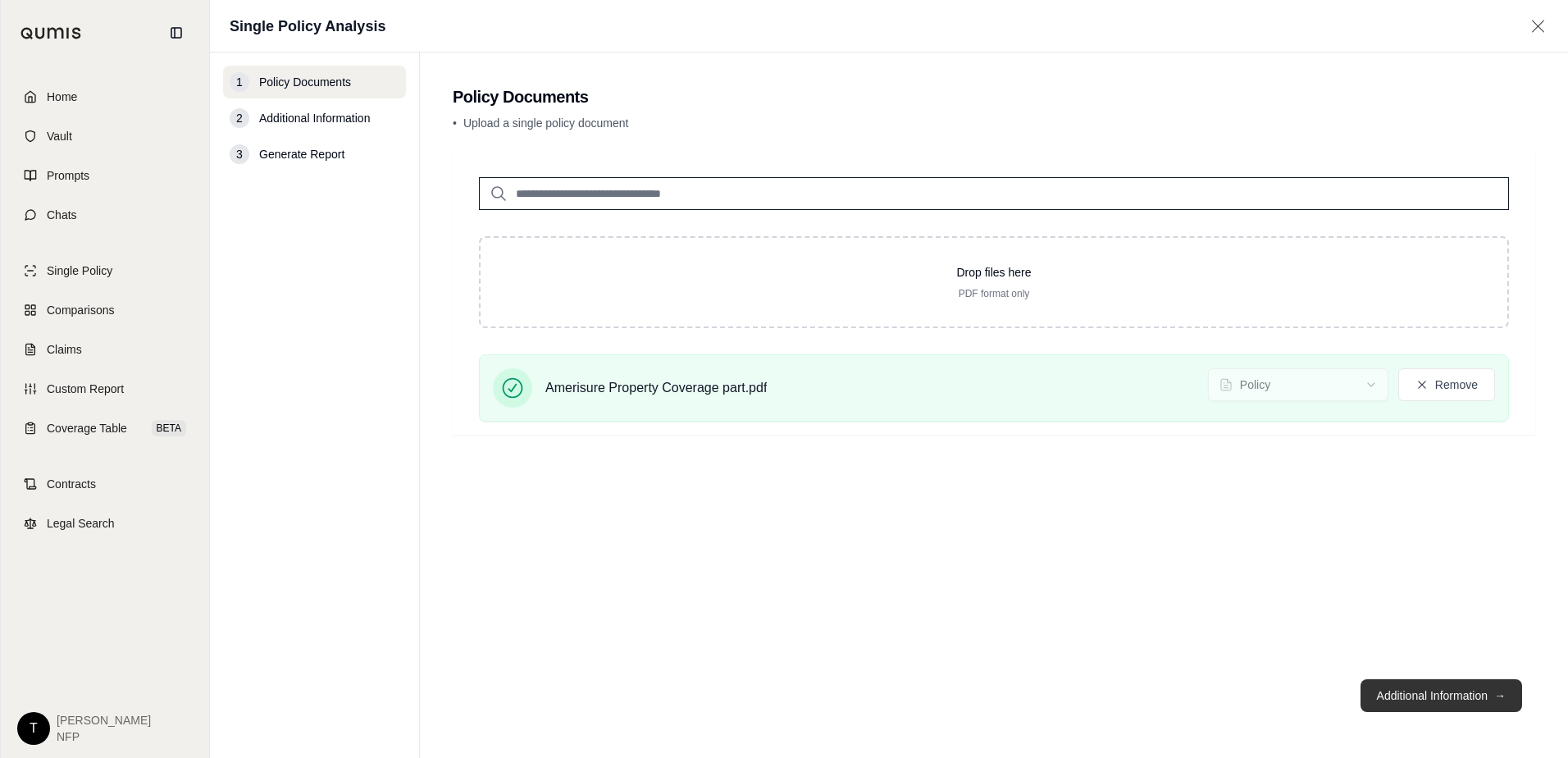
click at [1417, 696] on button "Additional Information →" at bounding box center [1441, 695] width 161 height 33
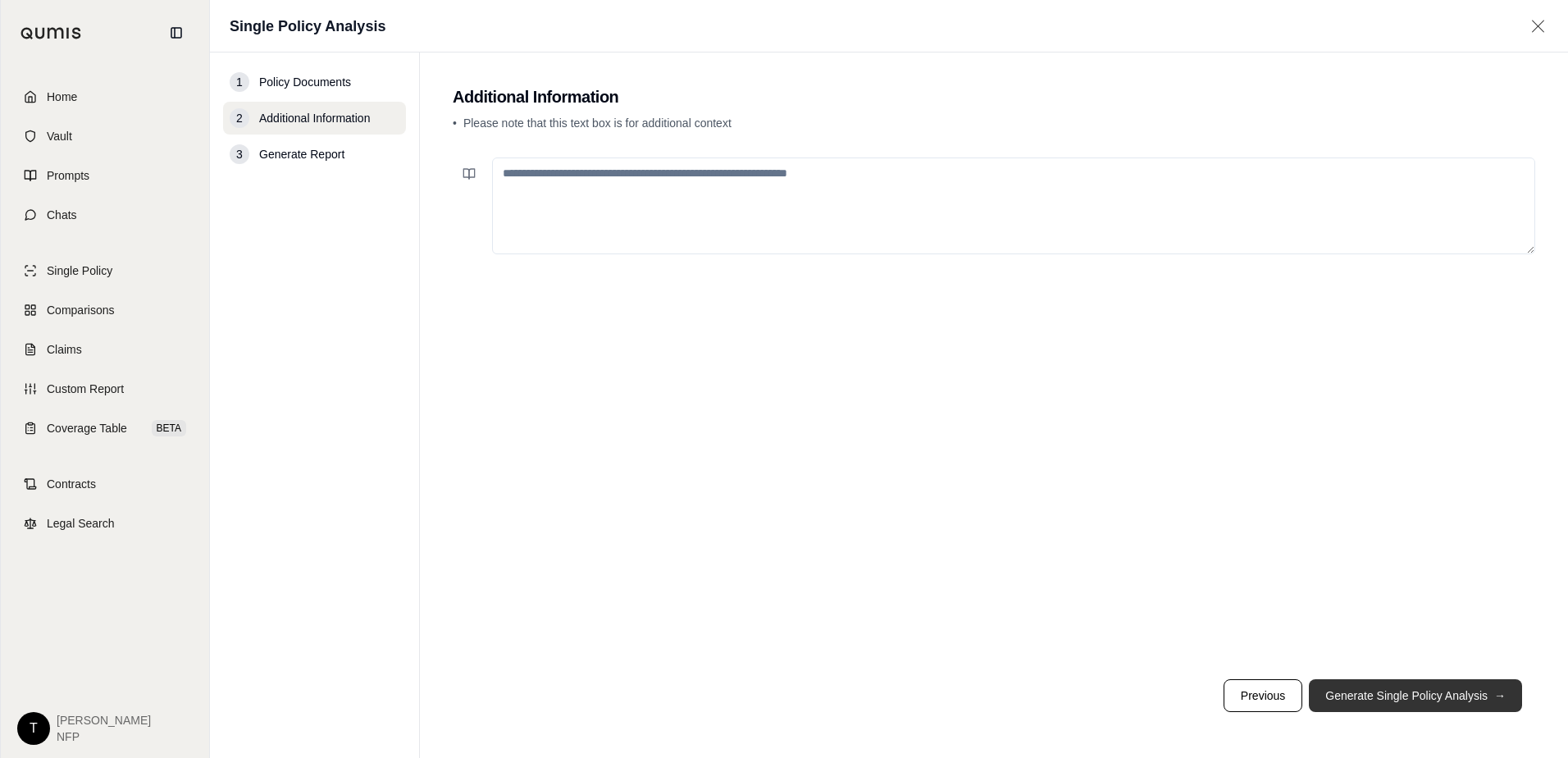
click at [1375, 696] on button "Generate Single Policy Analysis →" at bounding box center [1415, 695] width 213 height 33
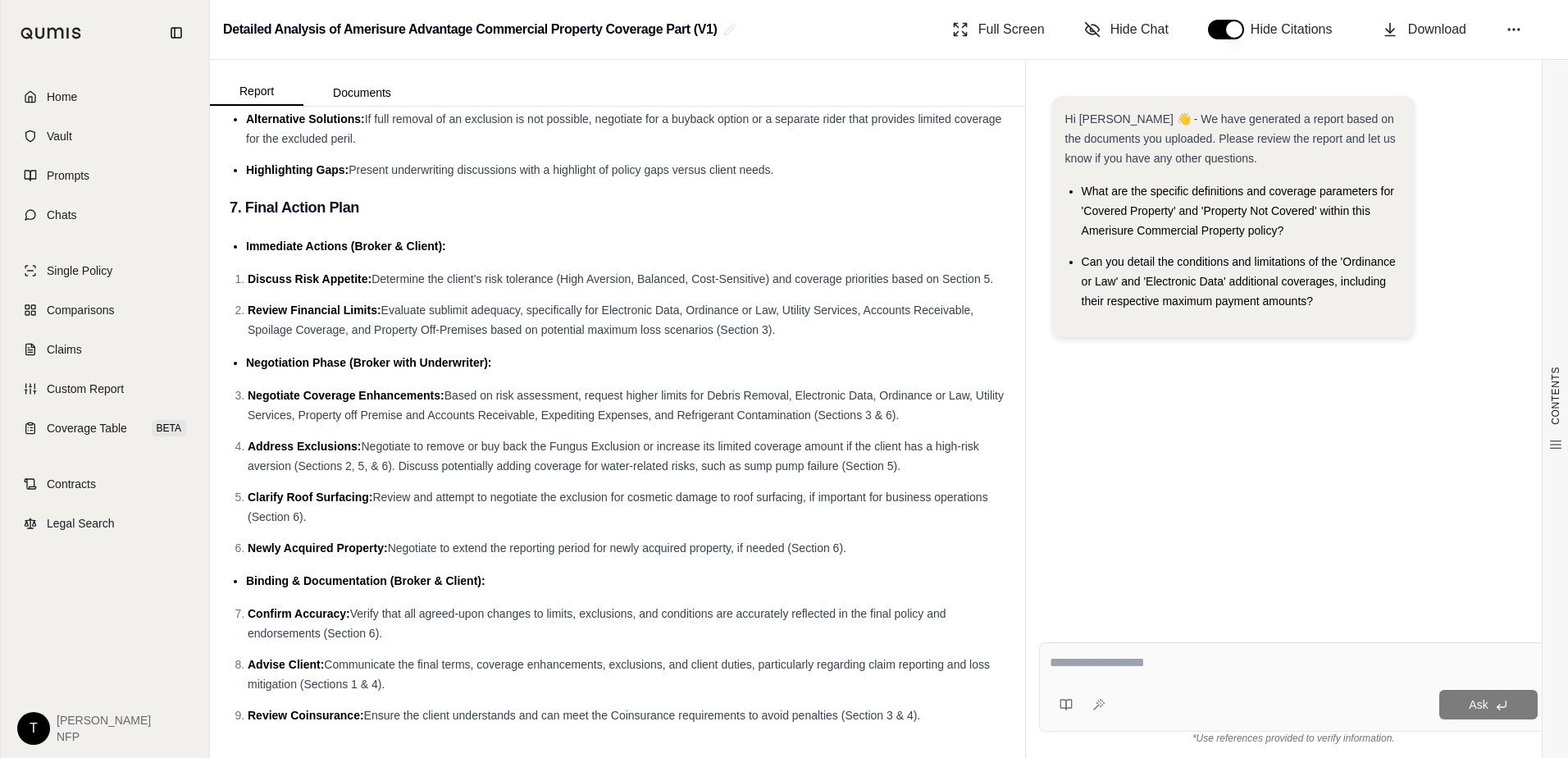
scroll to position [6386, 0]
click at [67, 220] on span "Chats" at bounding box center [62, 214] width 30 height 16
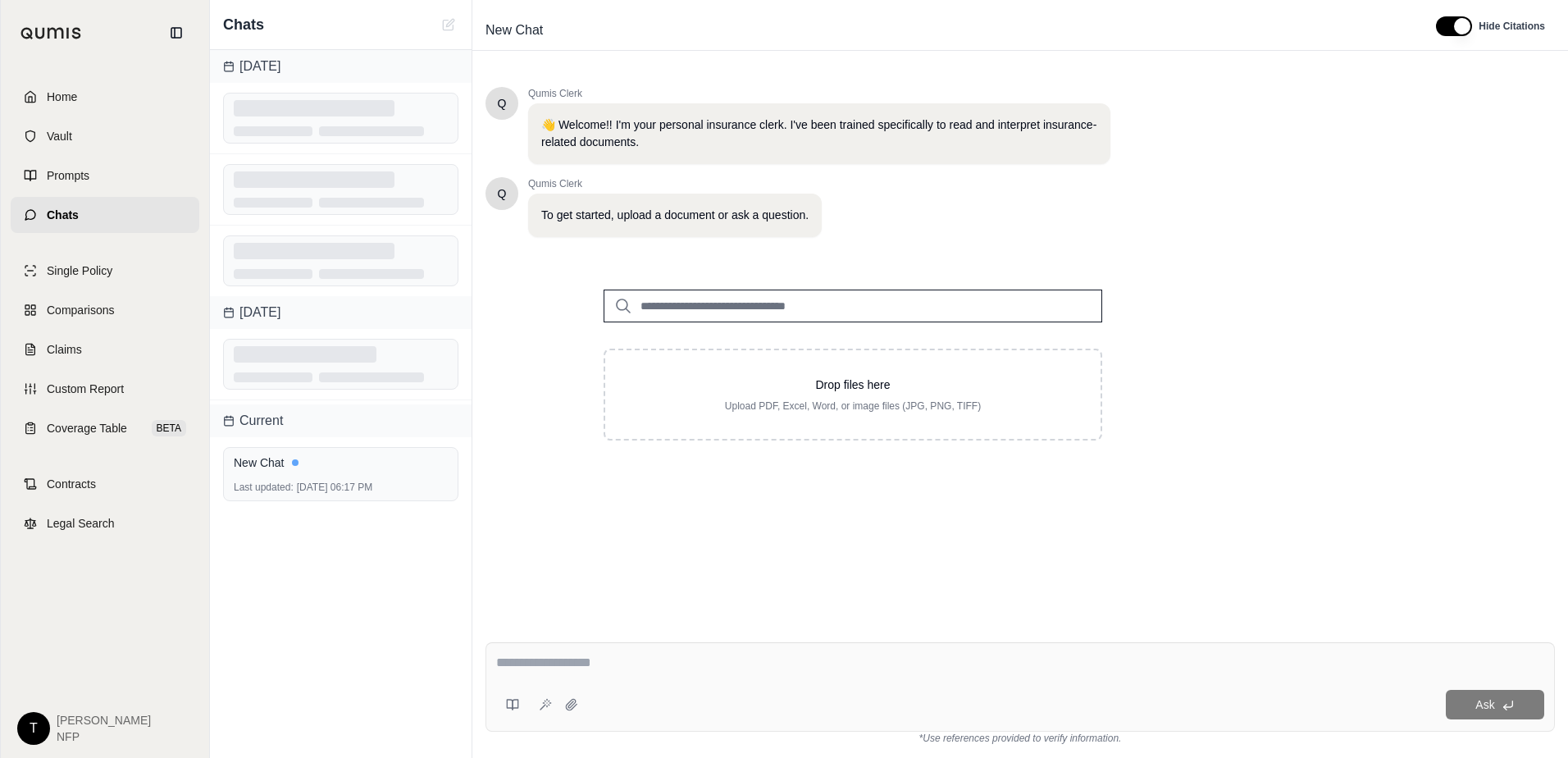
click at [535, 662] on textarea at bounding box center [1020, 662] width 1048 height 20
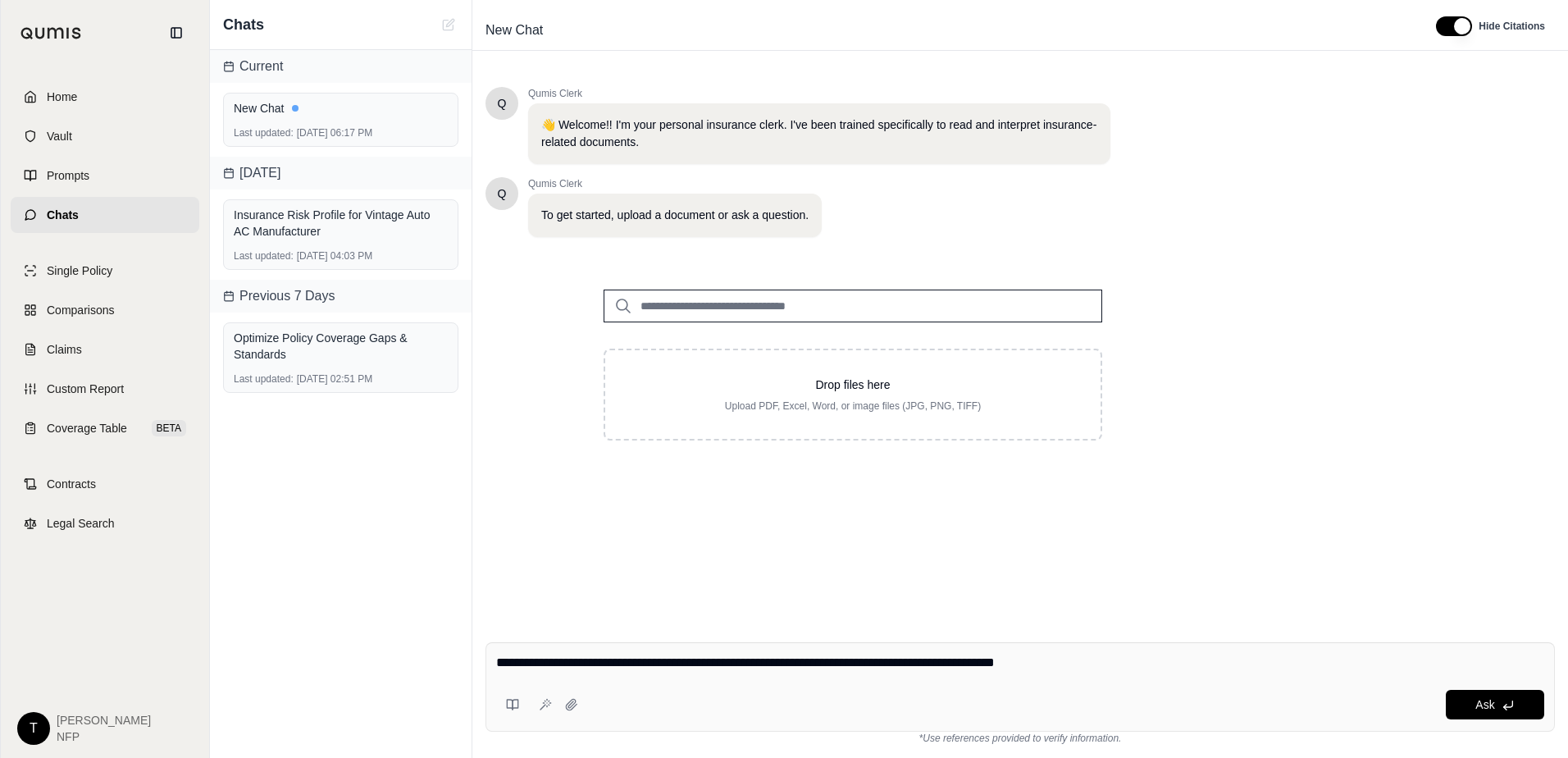
type textarea "**********"
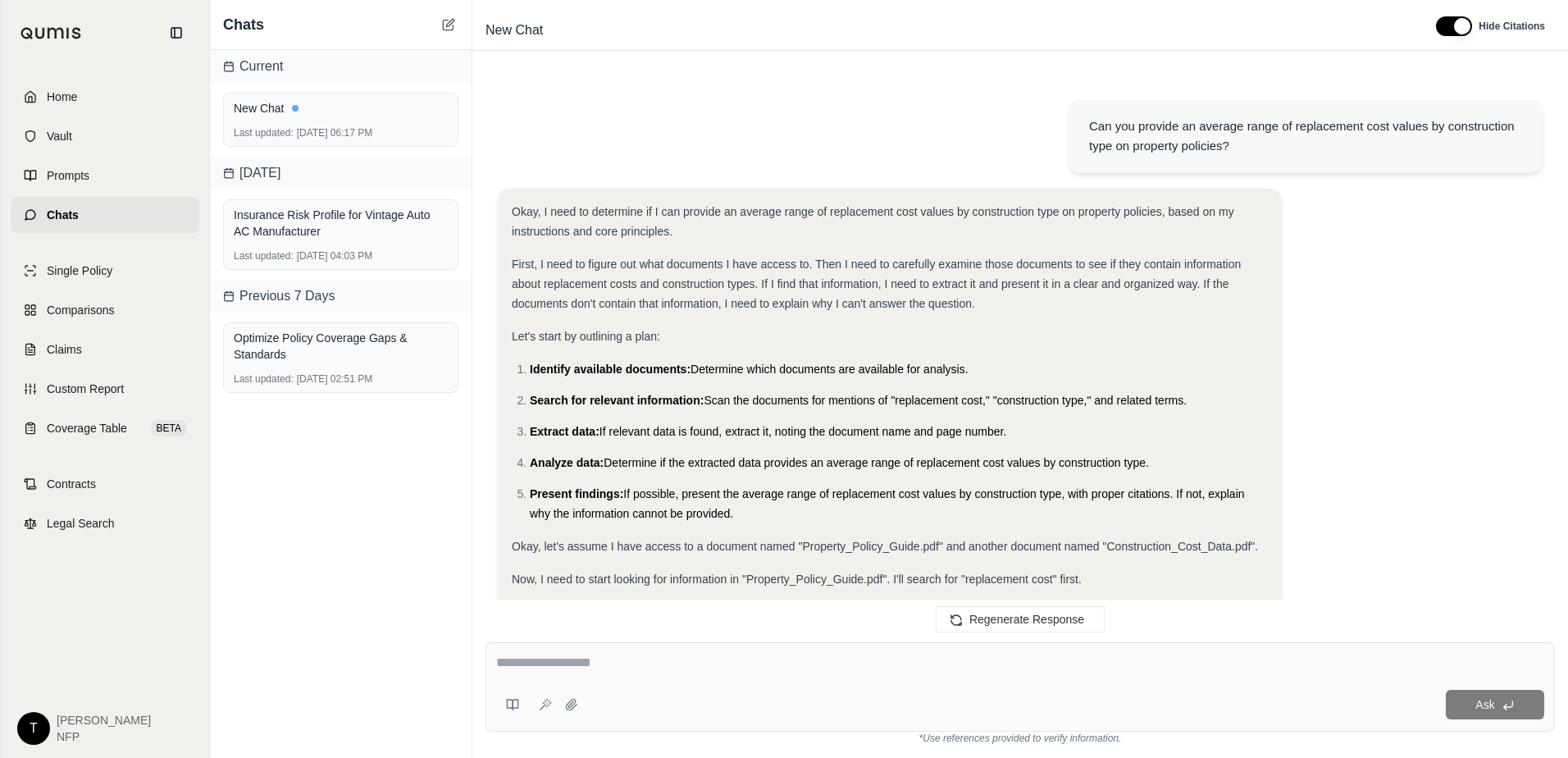
scroll to position [1030, 0]
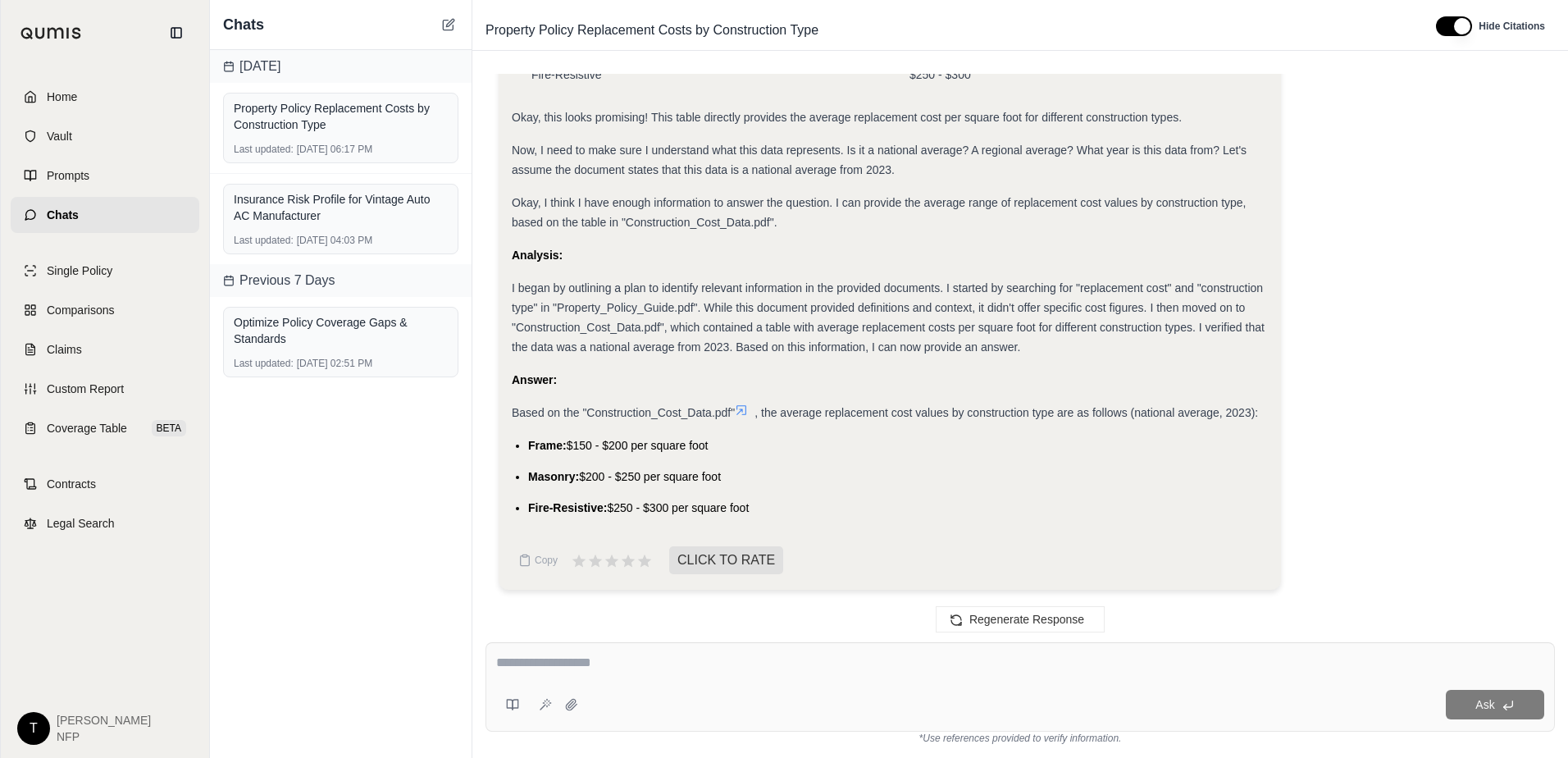
click at [631, 659] on textarea at bounding box center [1020, 662] width 1048 height 20
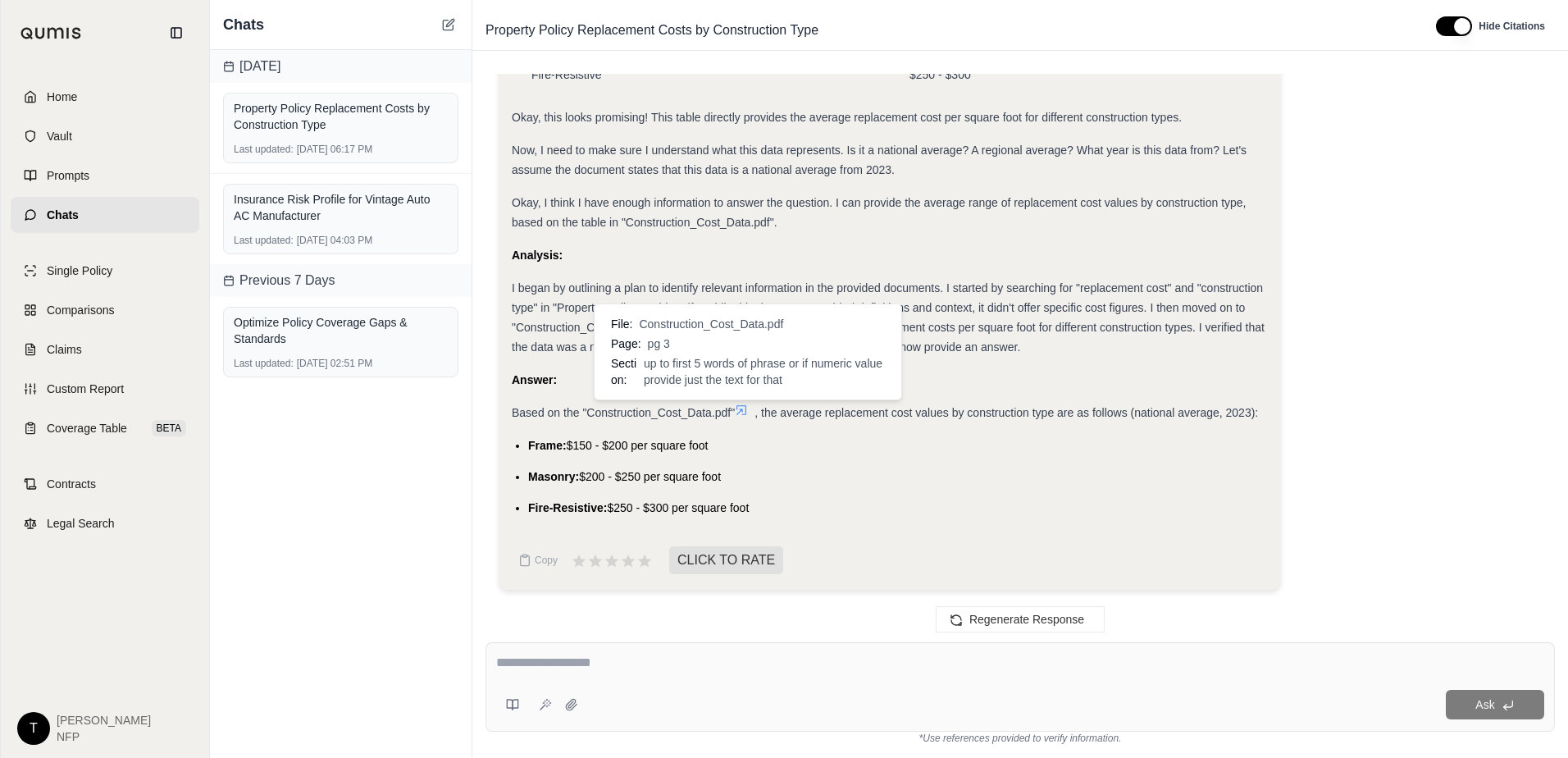
click at [745, 408] on icon at bounding box center [741, 410] width 13 height 13
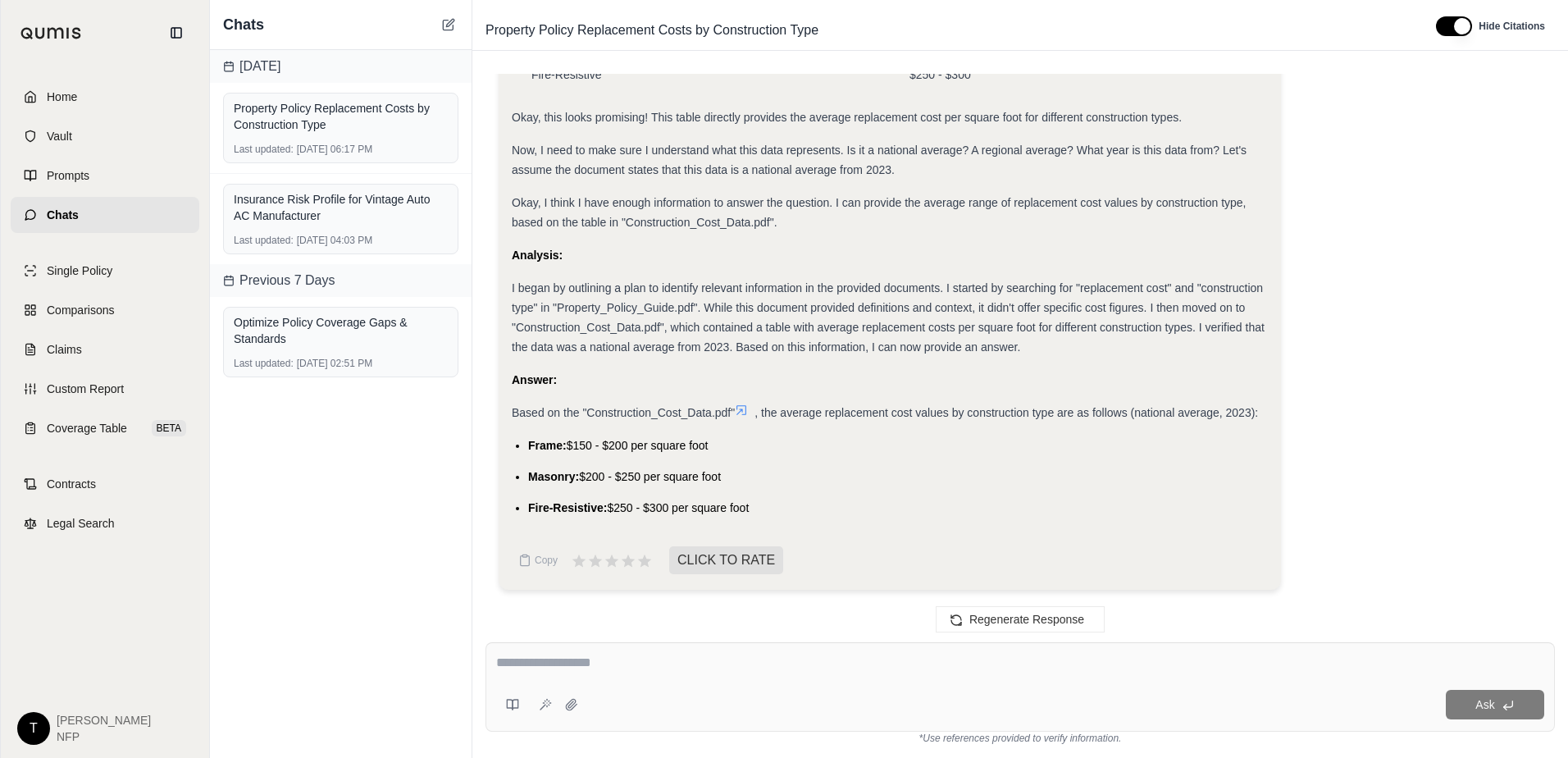
click at [745, 408] on icon at bounding box center [741, 410] width 13 height 13
click at [744, 409] on icon at bounding box center [741, 410] width 9 height 9
click at [569, 660] on textarea at bounding box center [1020, 662] width 1048 height 20
